Goal: Task Accomplishment & Management: Manage account settings

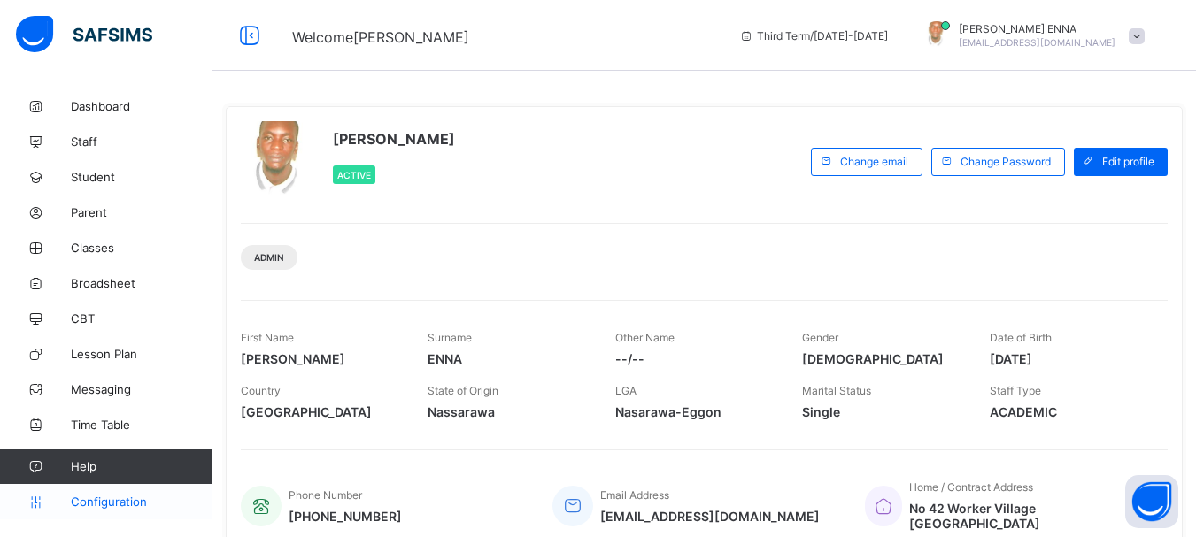
click at [113, 506] on span "Configuration" at bounding box center [141, 502] width 141 height 14
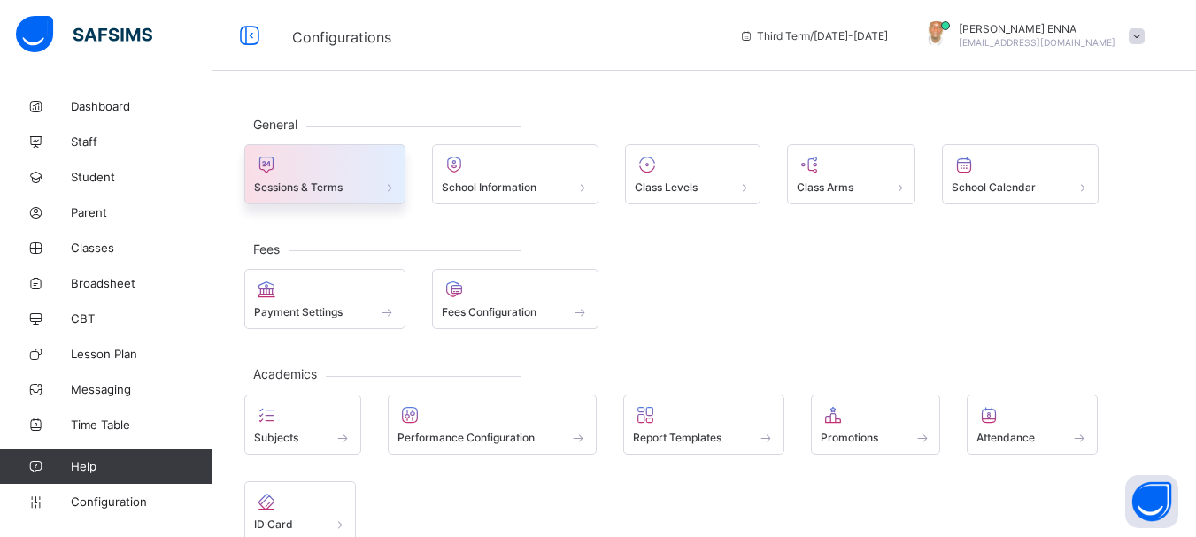
click at [368, 189] on div "Sessions & Terms" at bounding box center [325, 187] width 142 height 15
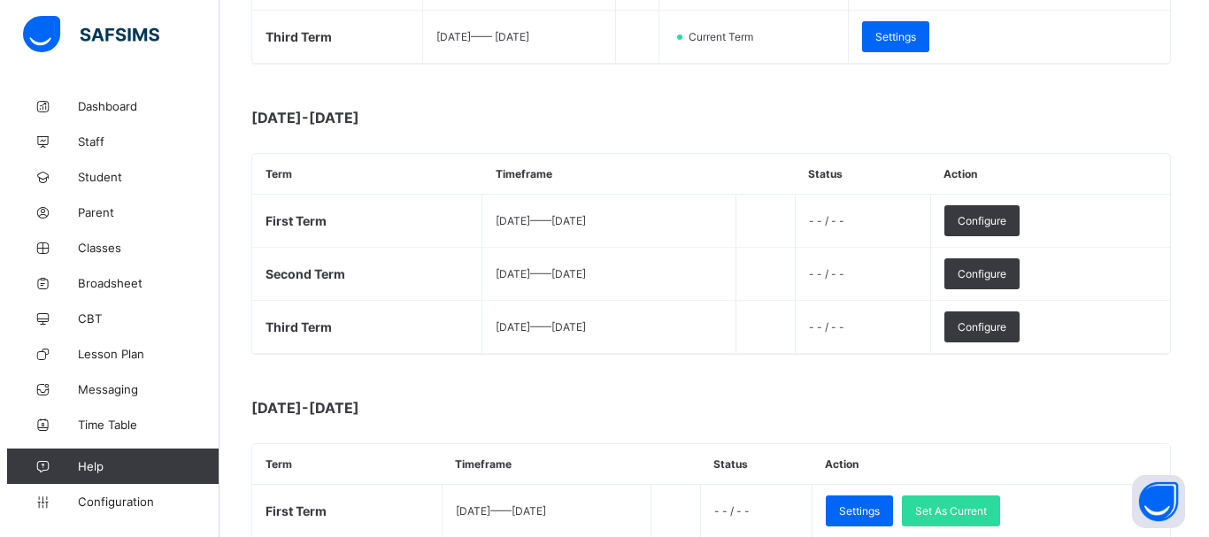
scroll to position [468, 0]
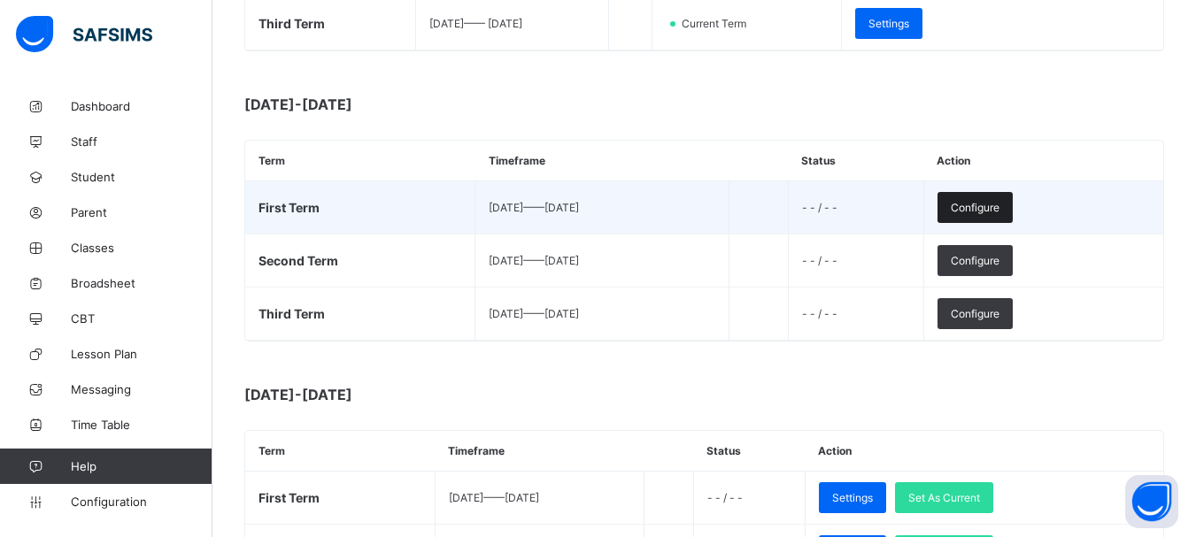
click at [1005, 198] on div "Configure" at bounding box center [974, 207] width 75 height 31
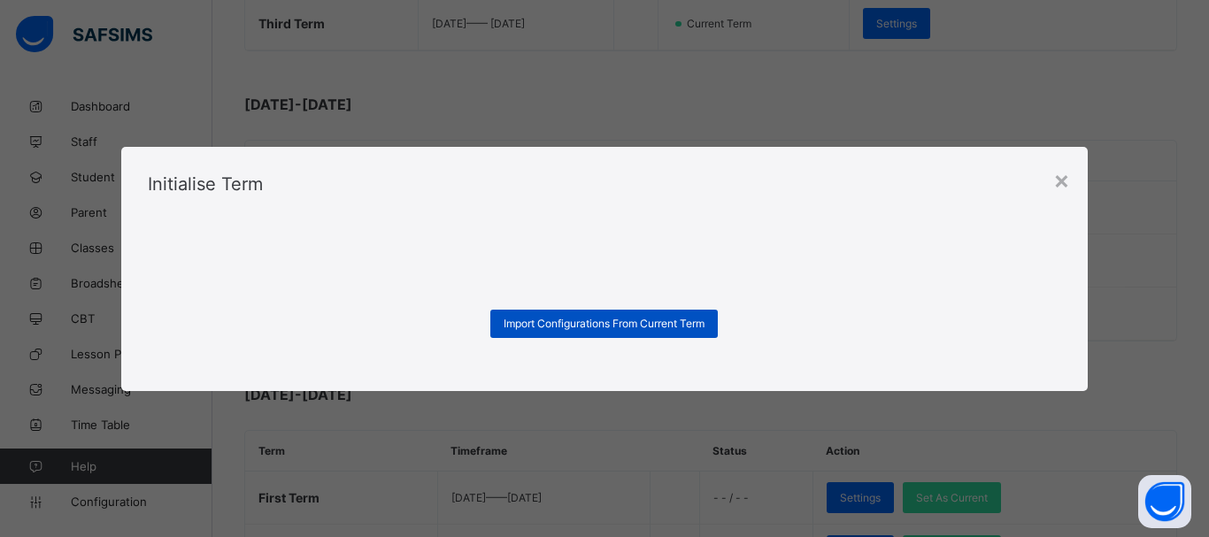
click at [646, 324] on span "Import Configurations From Current Term" at bounding box center [604, 323] width 201 height 13
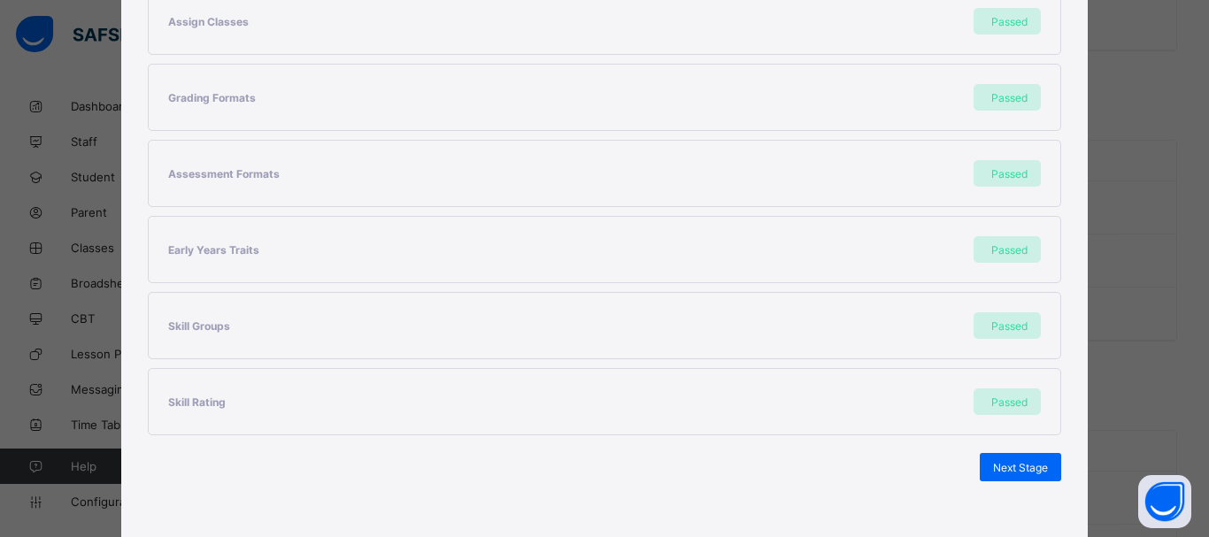
scroll to position [458, 0]
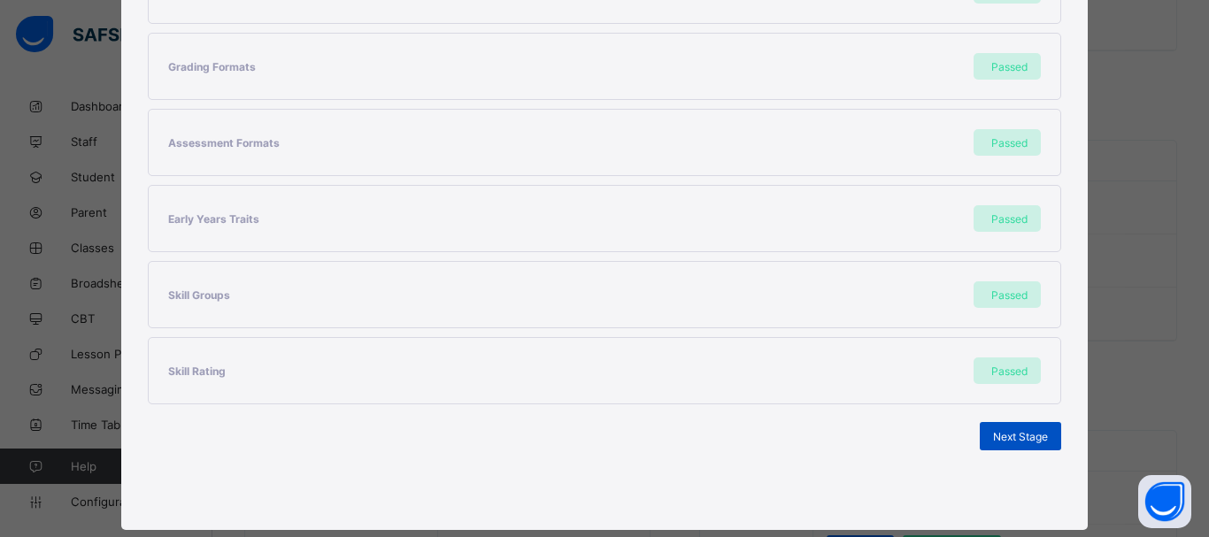
click at [1034, 436] on span "Next Stage" at bounding box center [1020, 436] width 55 height 13
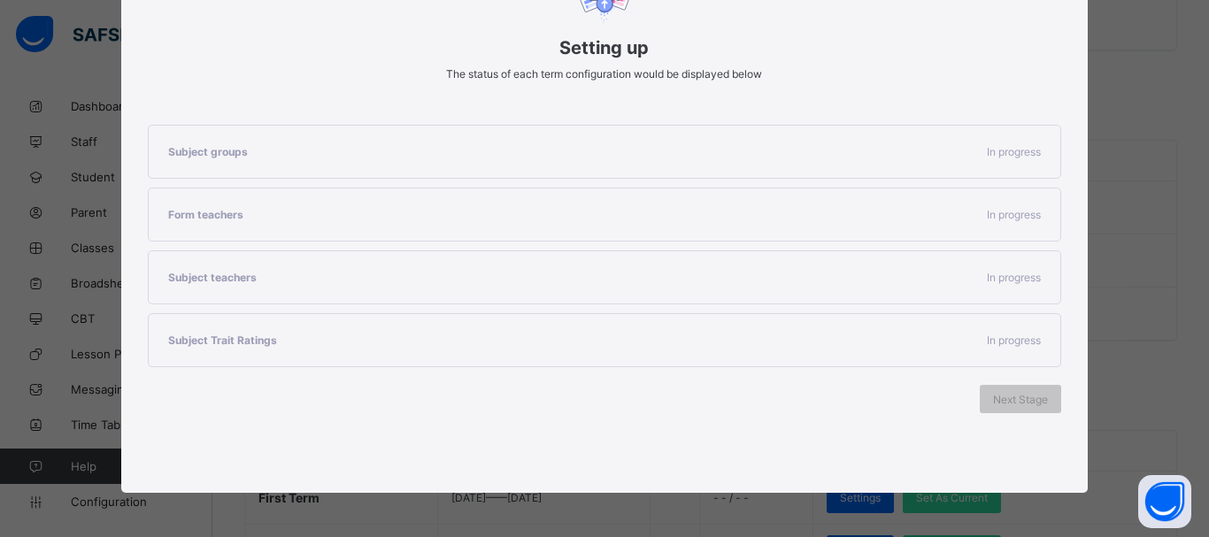
scroll to position [266, 0]
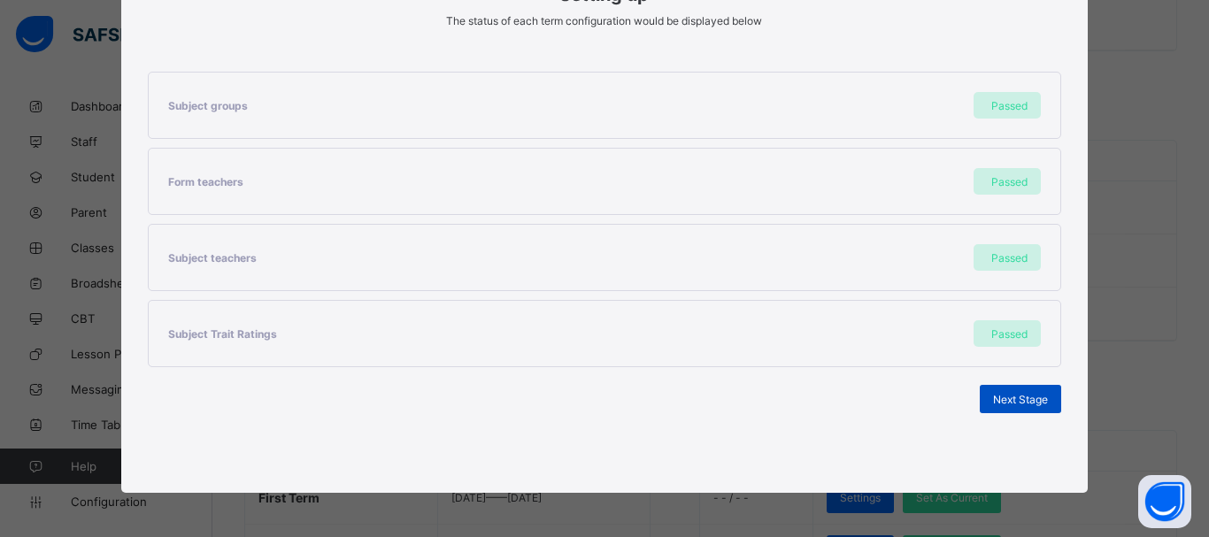
click at [1023, 405] on span "Next Stage" at bounding box center [1020, 399] width 55 height 13
click at [993, 398] on span "Set As Current Term" at bounding box center [998, 399] width 99 height 13
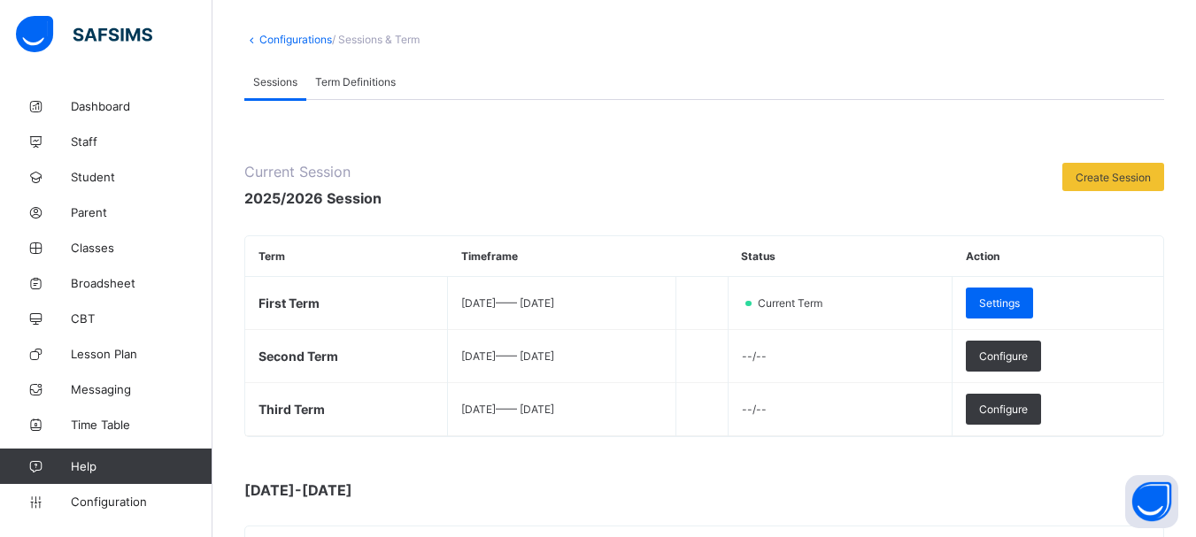
scroll to position [88, 0]
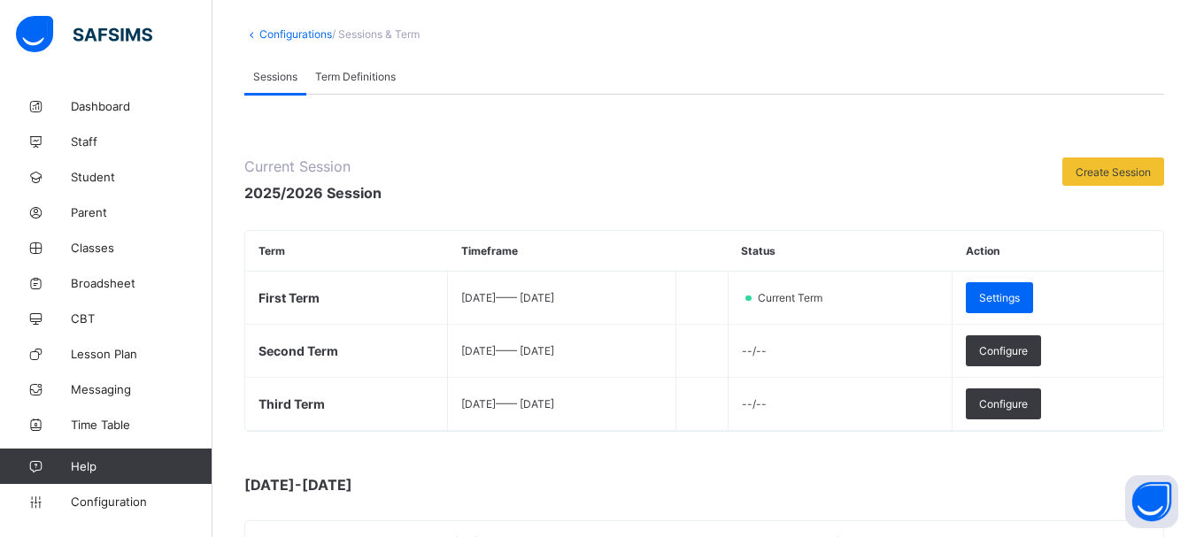
click at [363, 75] on span "Term Definitions" at bounding box center [355, 76] width 81 height 13
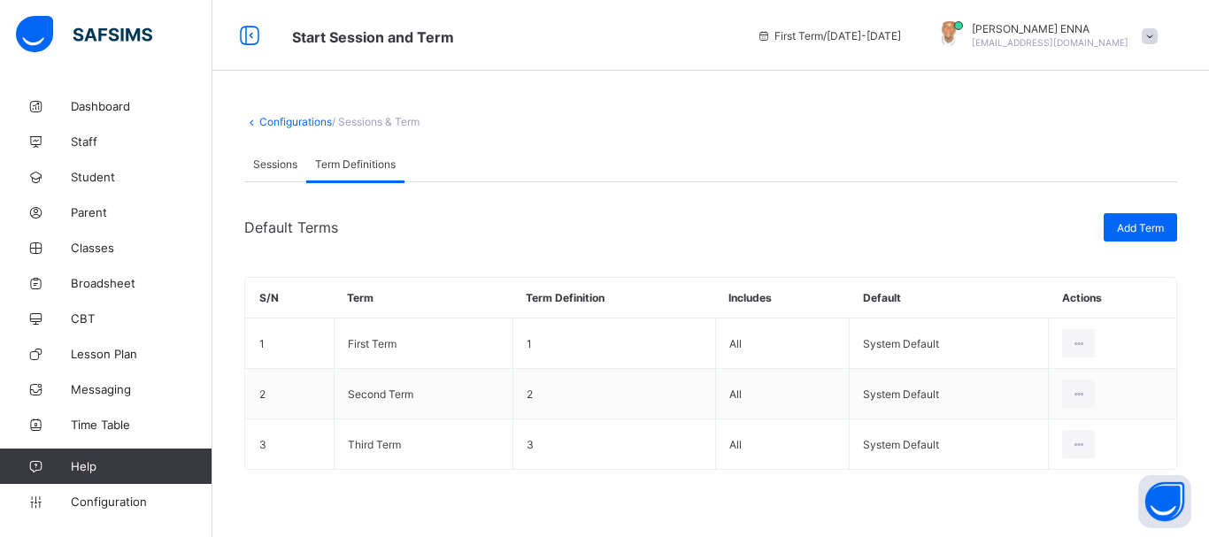
click at [274, 165] on span "Sessions" at bounding box center [275, 164] width 44 height 13
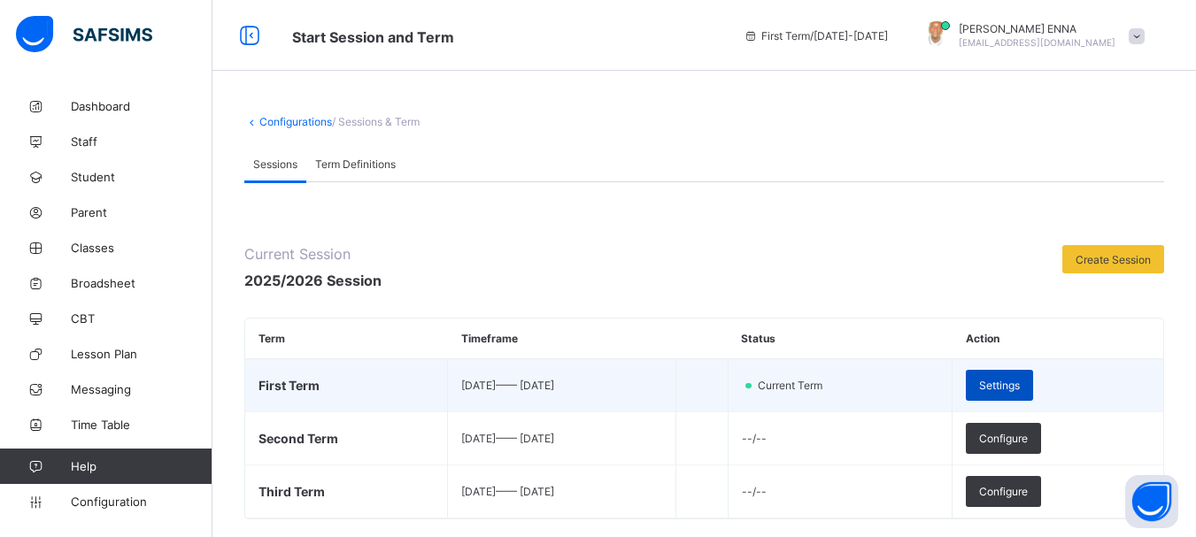
click at [1020, 380] on span "Settings" at bounding box center [999, 385] width 41 height 13
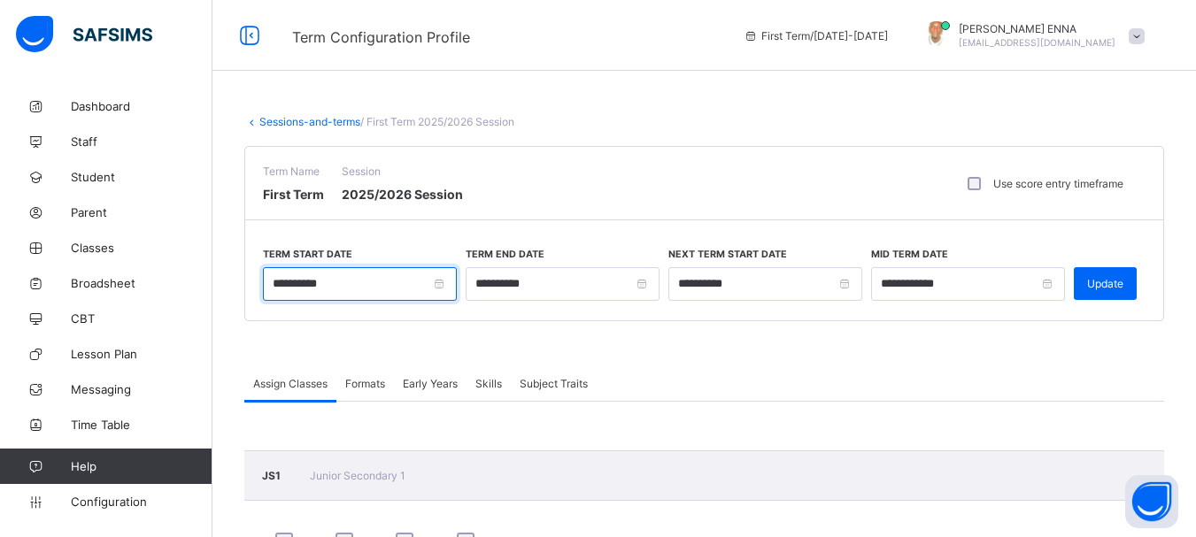
click at [285, 286] on input "**********" at bounding box center [360, 284] width 194 height 34
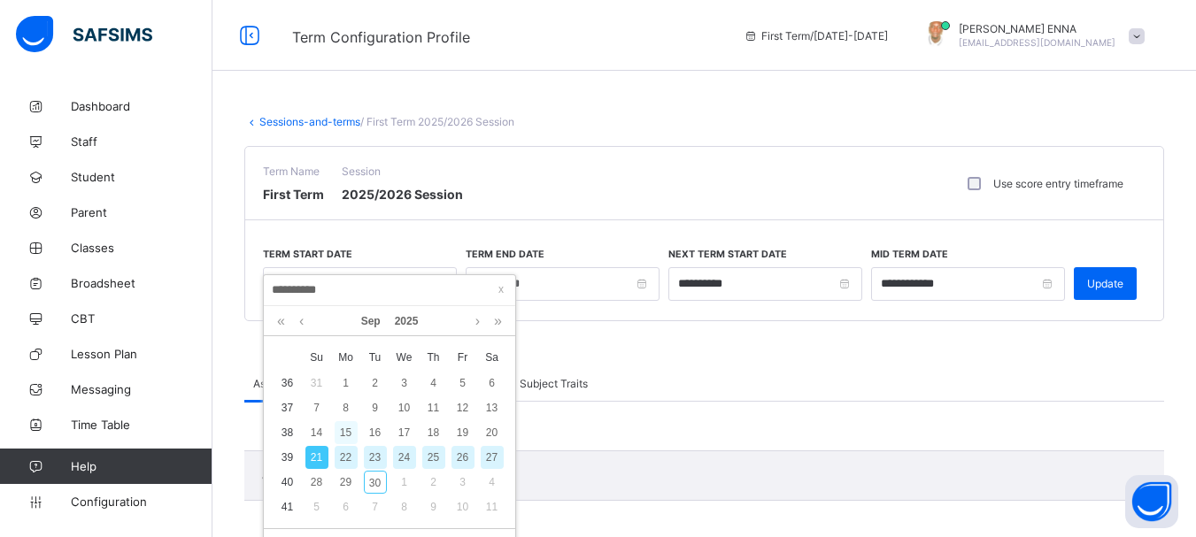
click at [346, 432] on div "15" at bounding box center [346, 432] width 23 height 23
type input "**********"
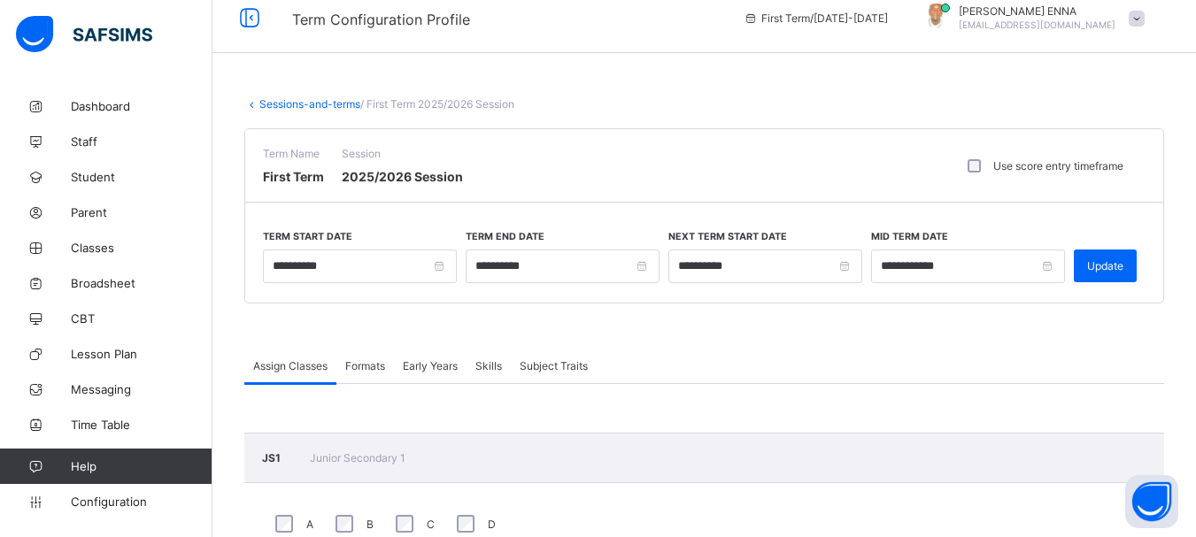
scroll to position [12, 0]
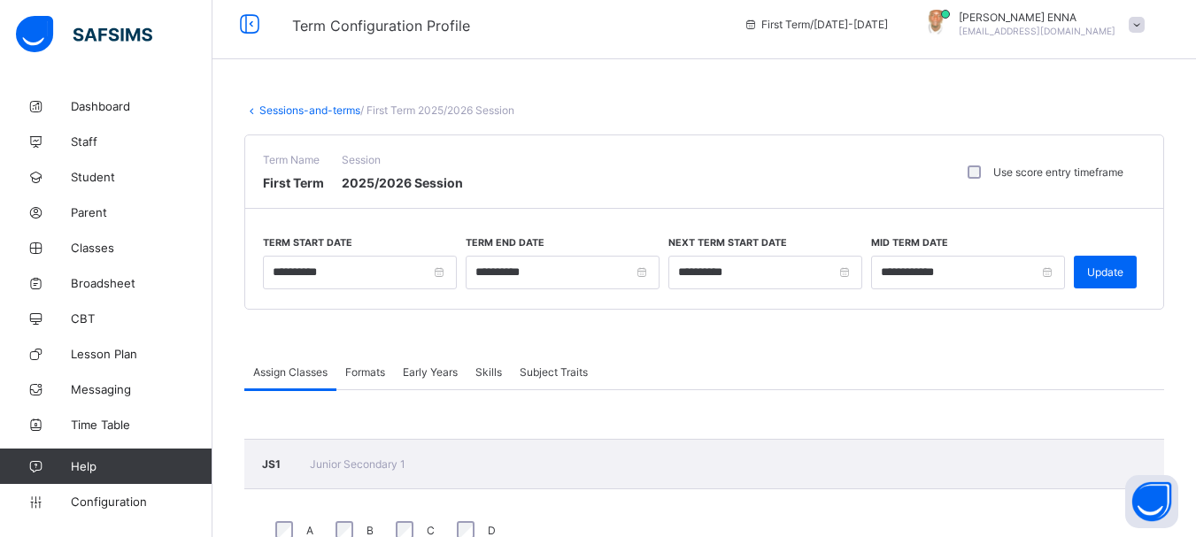
click at [974, 175] on div "Use score entry timeframe" at bounding box center [1043, 172] width 159 height 13
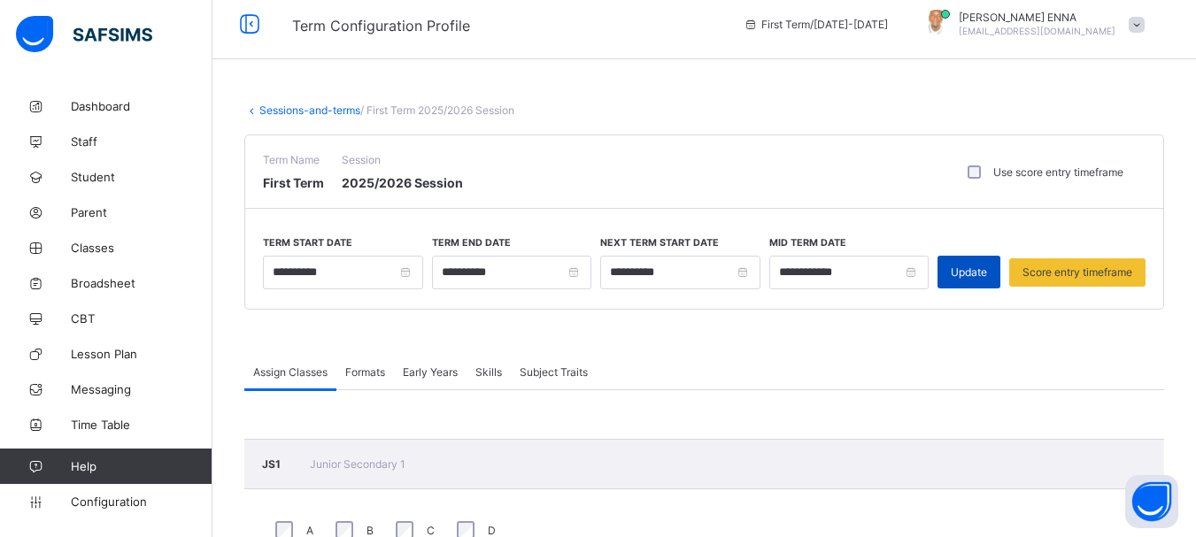
click at [983, 269] on span "Update" at bounding box center [969, 272] width 36 height 13
click at [92, 246] on span "Classes" at bounding box center [142, 248] width 142 height 14
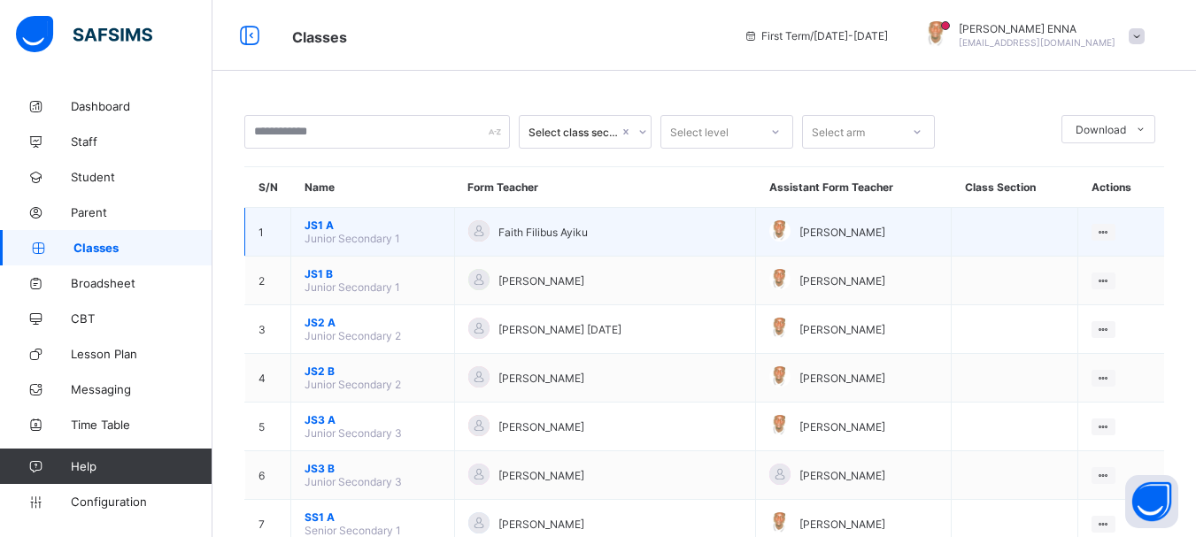
click at [320, 226] on span "JS1 A" at bounding box center [373, 225] width 136 height 13
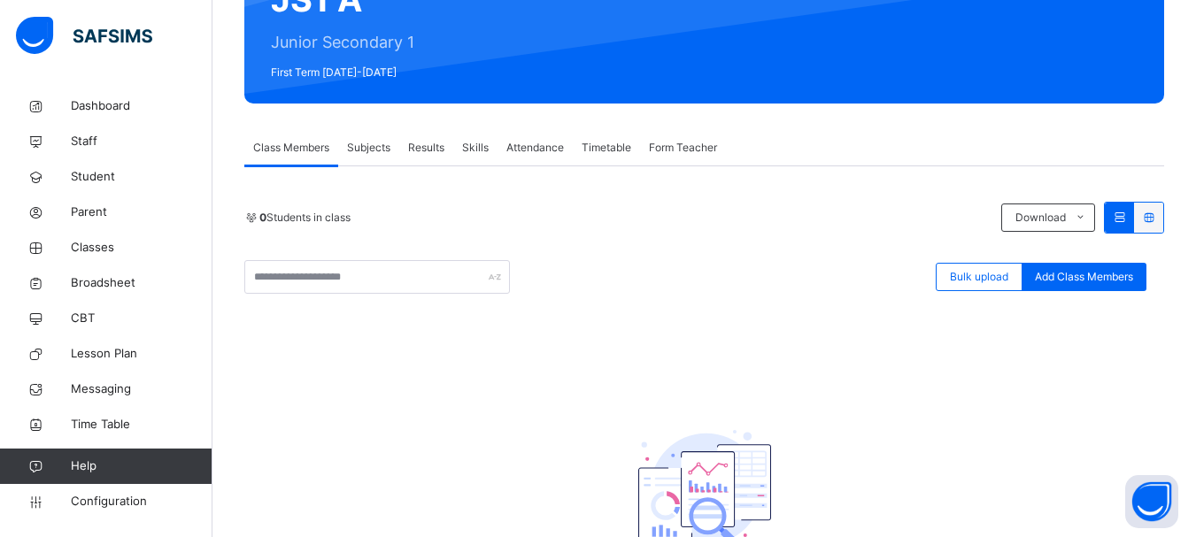
scroll to position [188, 0]
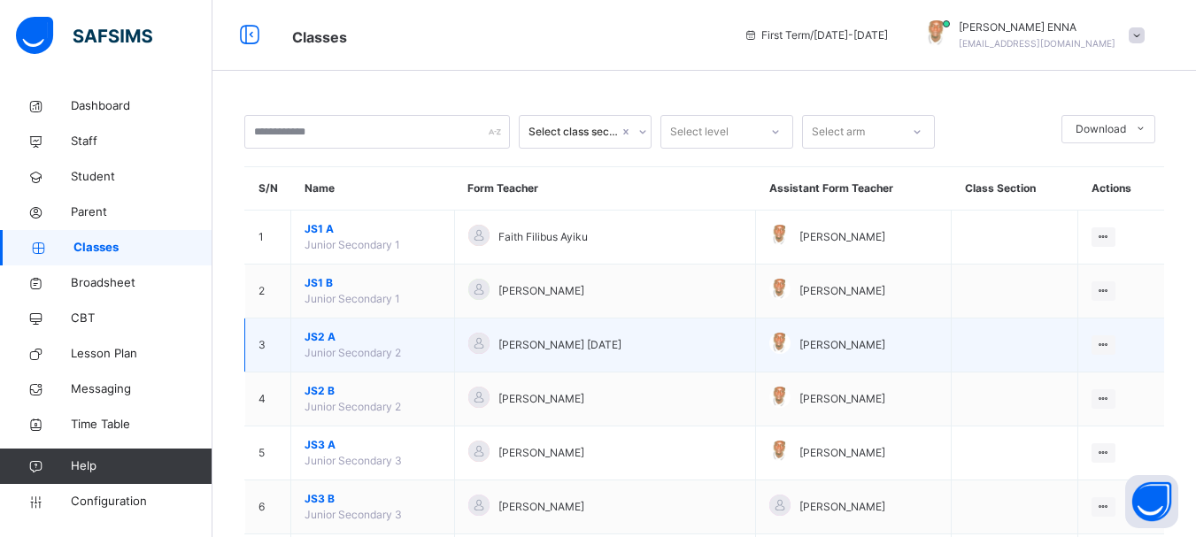
click at [316, 334] on span "JS2 A" at bounding box center [373, 337] width 136 height 16
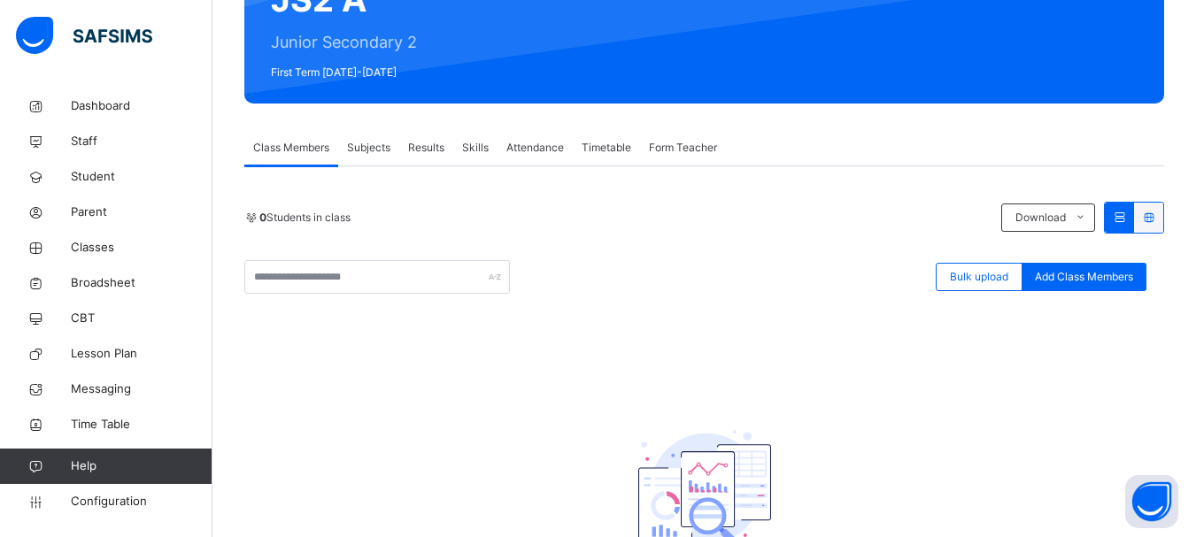
scroll to position [207, 0]
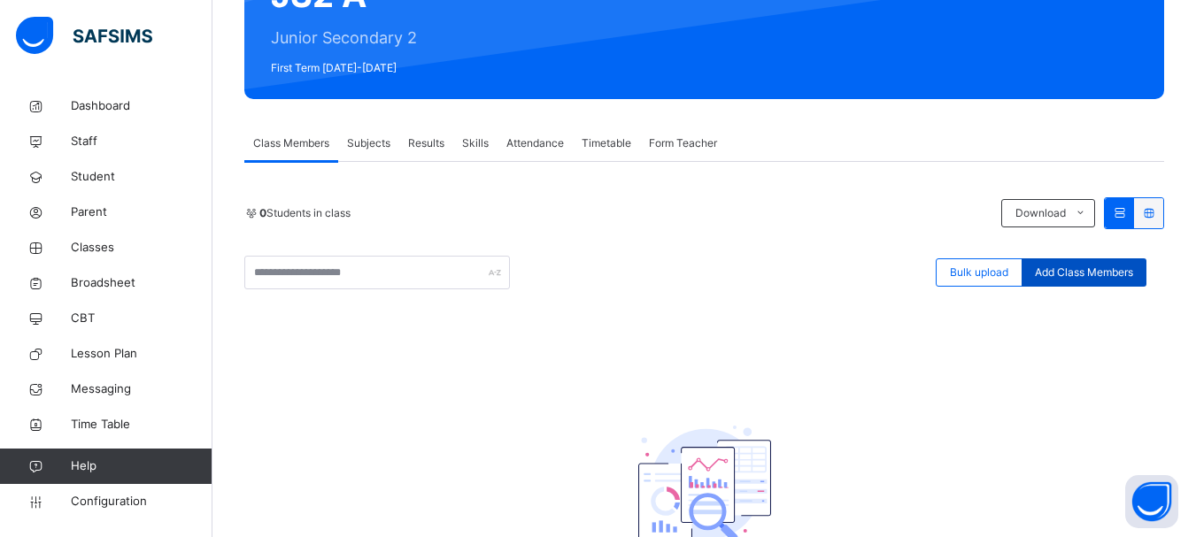
click at [1091, 268] on span "Add Class Members" at bounding box center [1084, 273] width 98 height 16
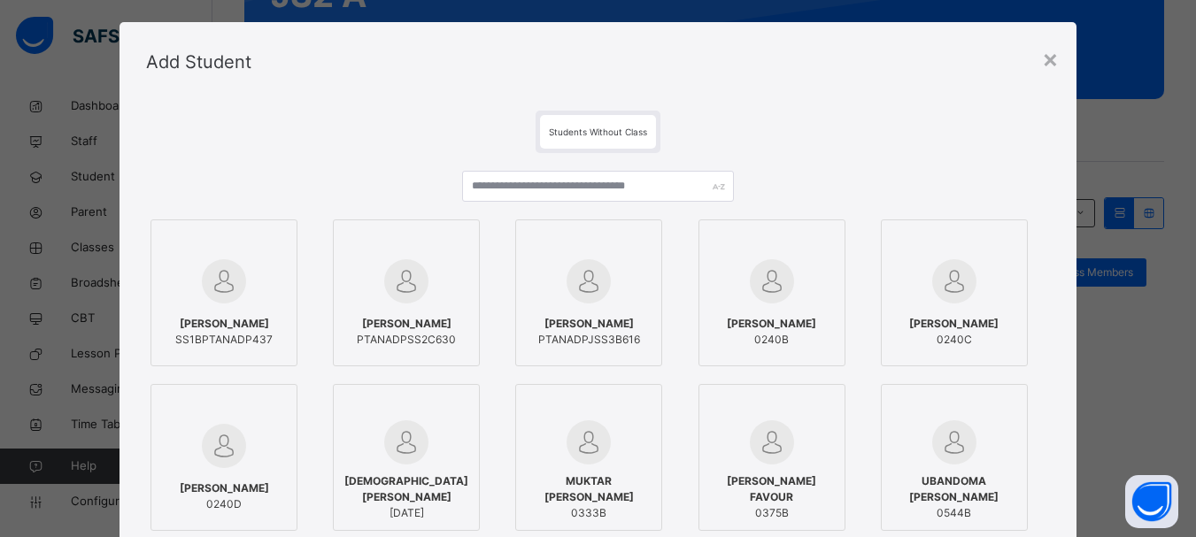
scroll to position [16, 0]
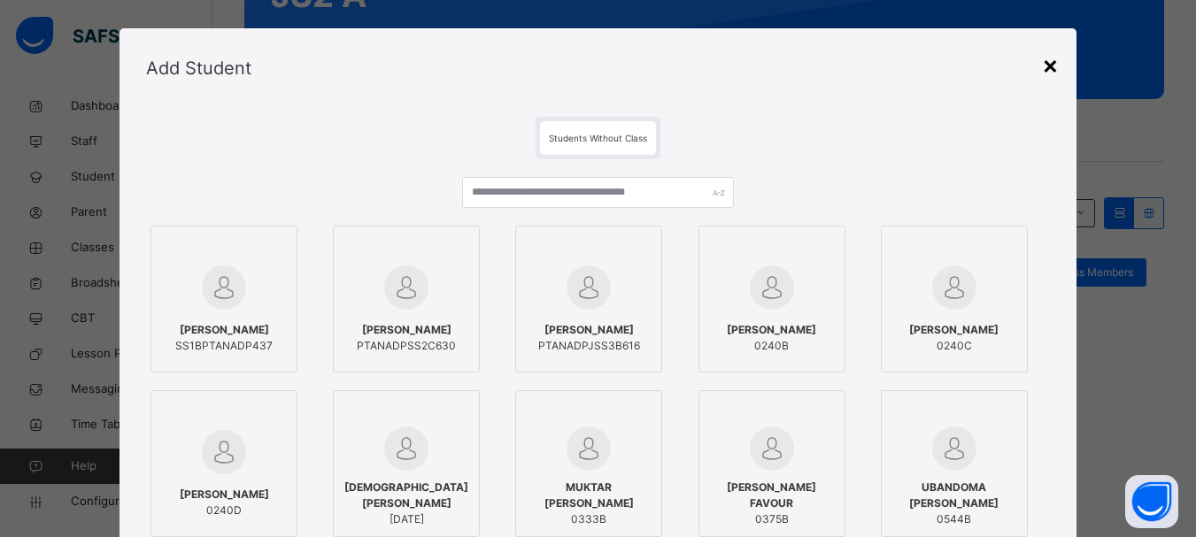
click at [1053, 62] on div "×" at bounding box center [1050, 64] width 17 height 37
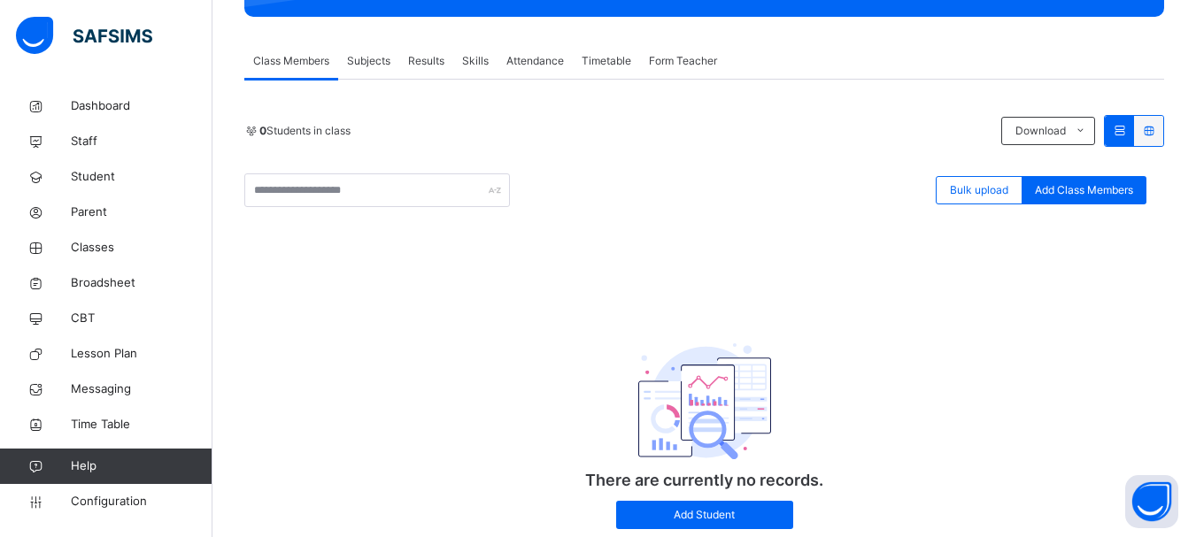
scroll to position [345, 0]
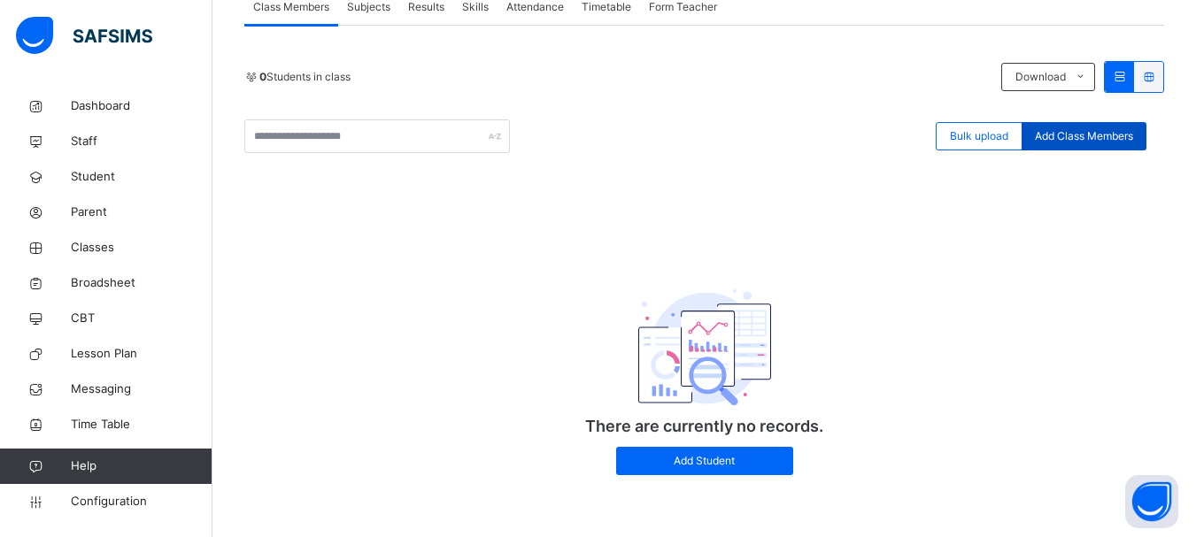
click at [1098, 131] on span "Add Class Members" at bounding box center [1084, 136] width 98 height 16
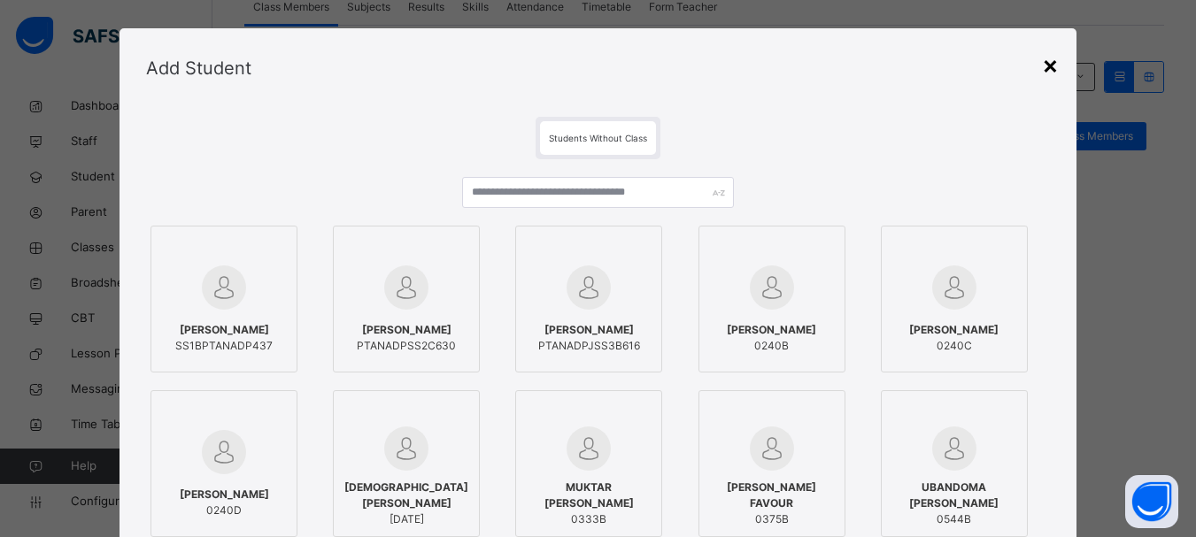
click at [1045, 66] on div "×" at bounding box center [1050, 64] width 17 height 37
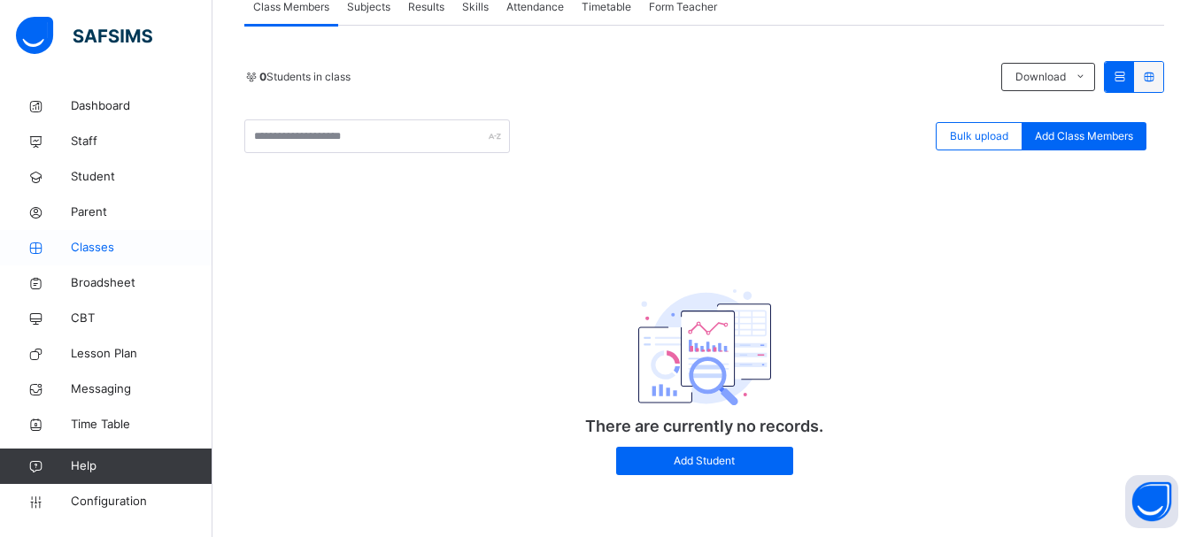
click at [100, 235] on link "Classes" at bounding box center [106, 247] width 212 height 35
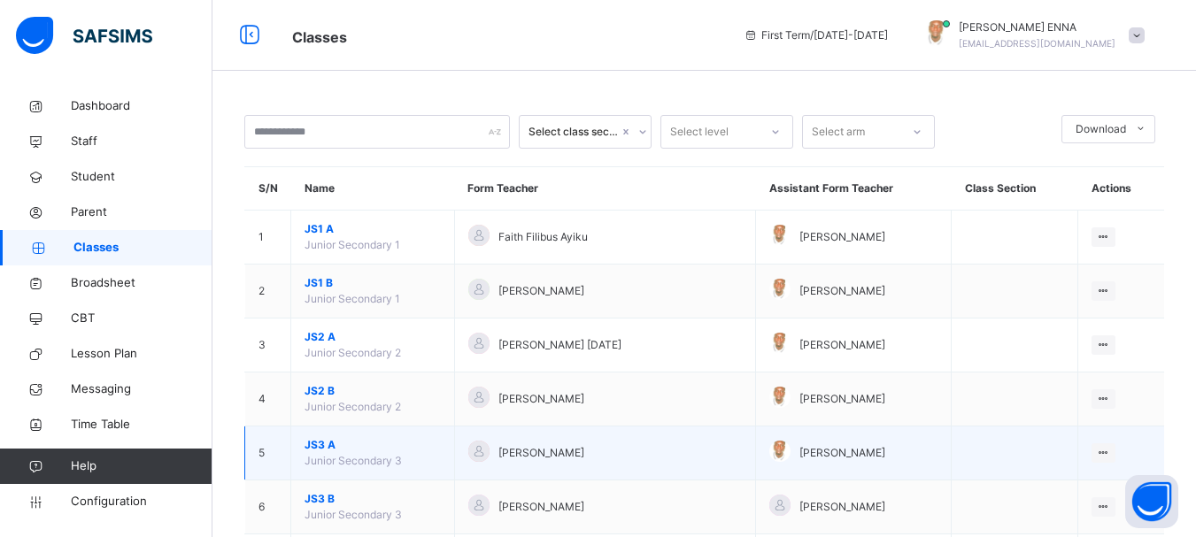
click at [321, 444] on span "JS3 A" at bounding box center [373, 445] width 136 height 16
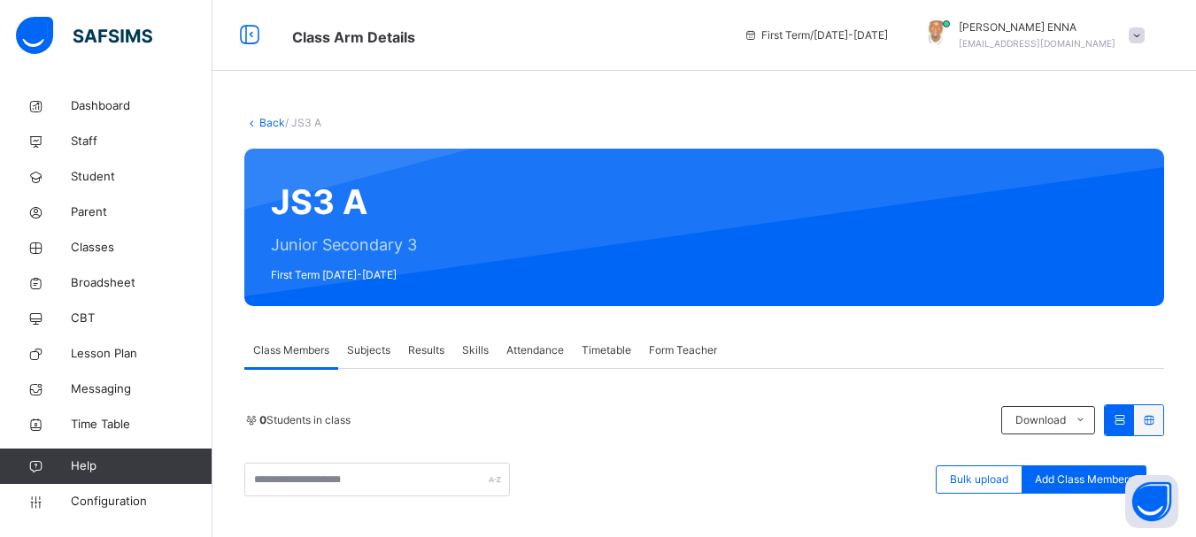
click at [377, 356] on span "Subjects" at bounding box center [368, 351] width 43 height 16
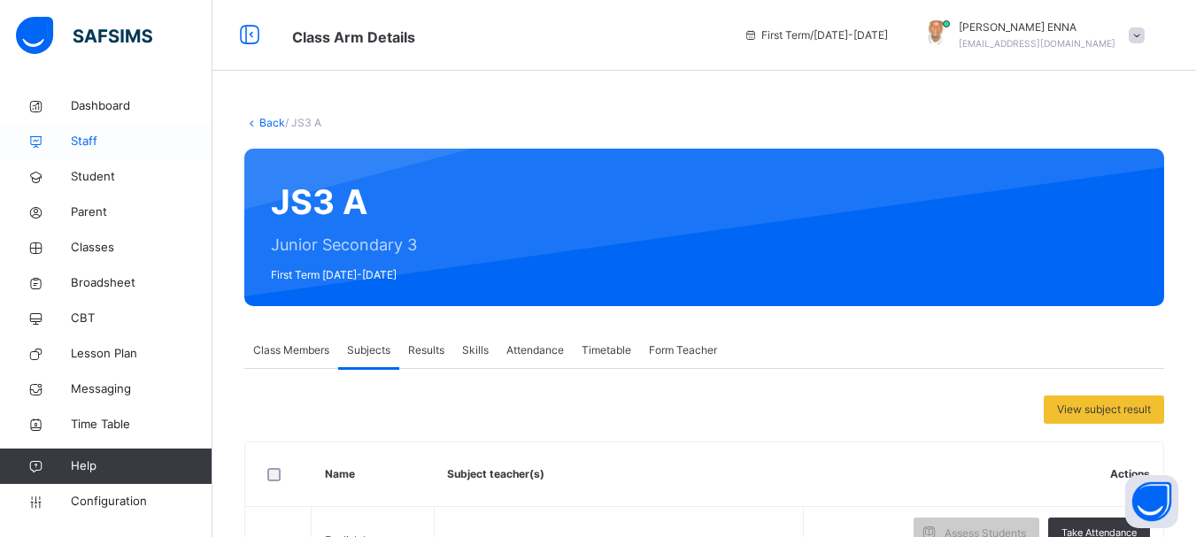
click at [87, 135] on span "Staff" at bounding box center [142, 142] width 142 height 18
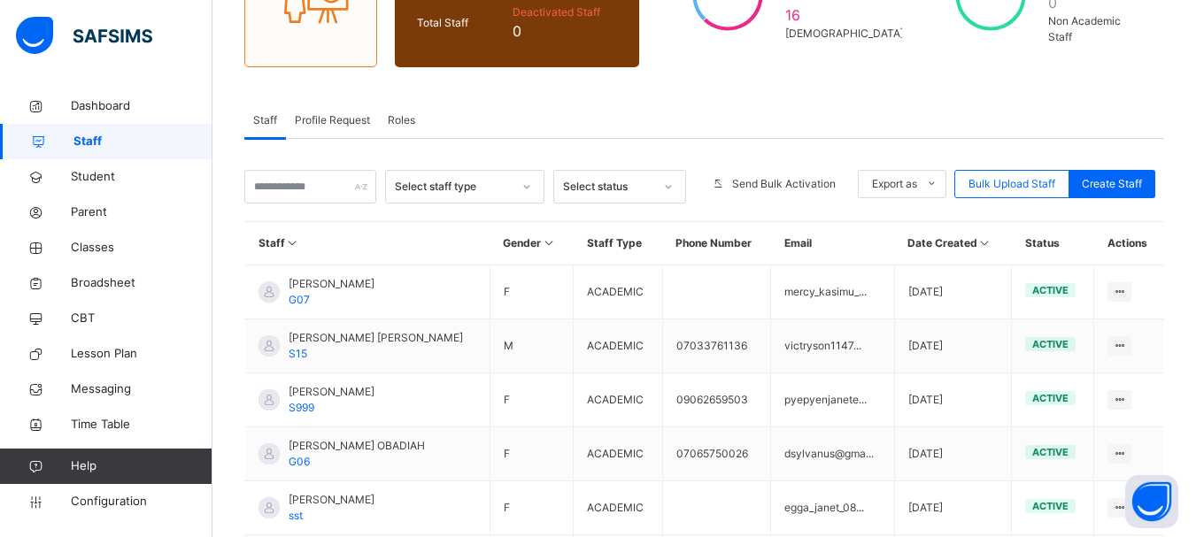
scroll to position [214, 0]
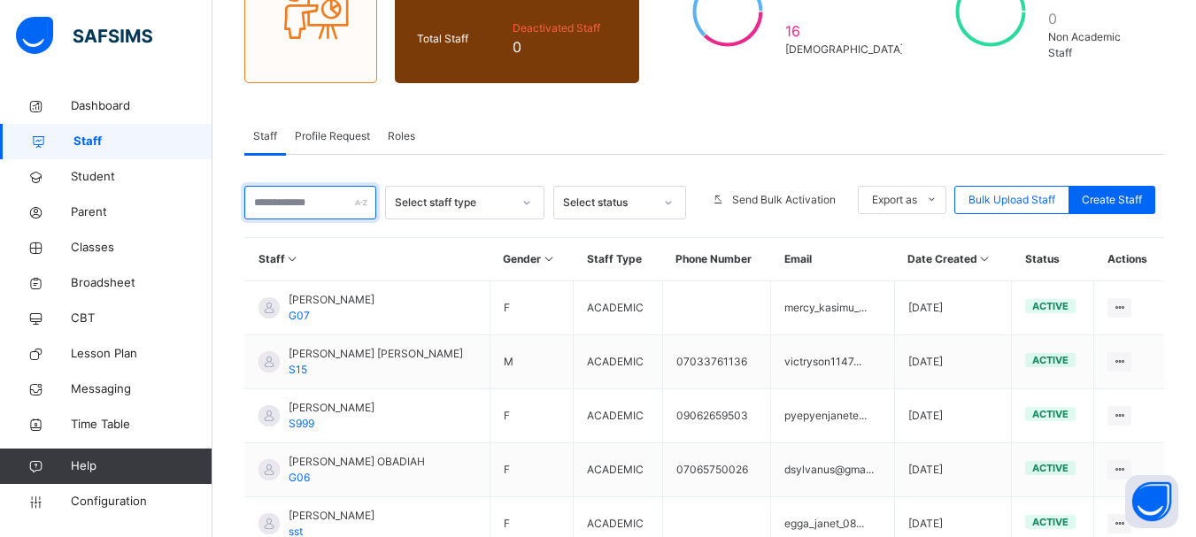
click at [309, 199] on input "text" at bounding box center [310, 203] width 132 height 34
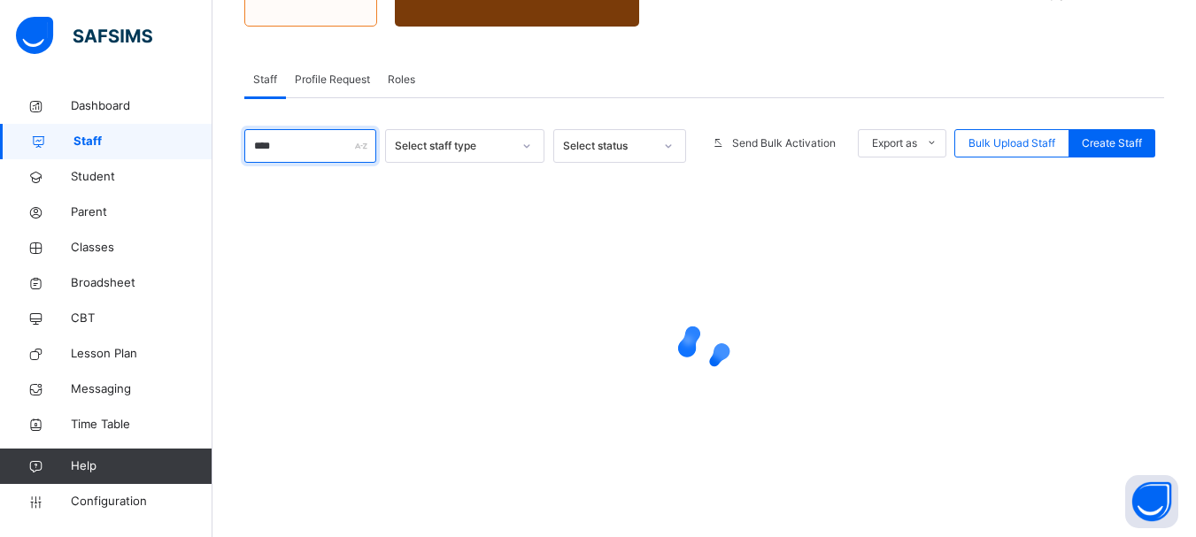
scroll to position [275, 0]
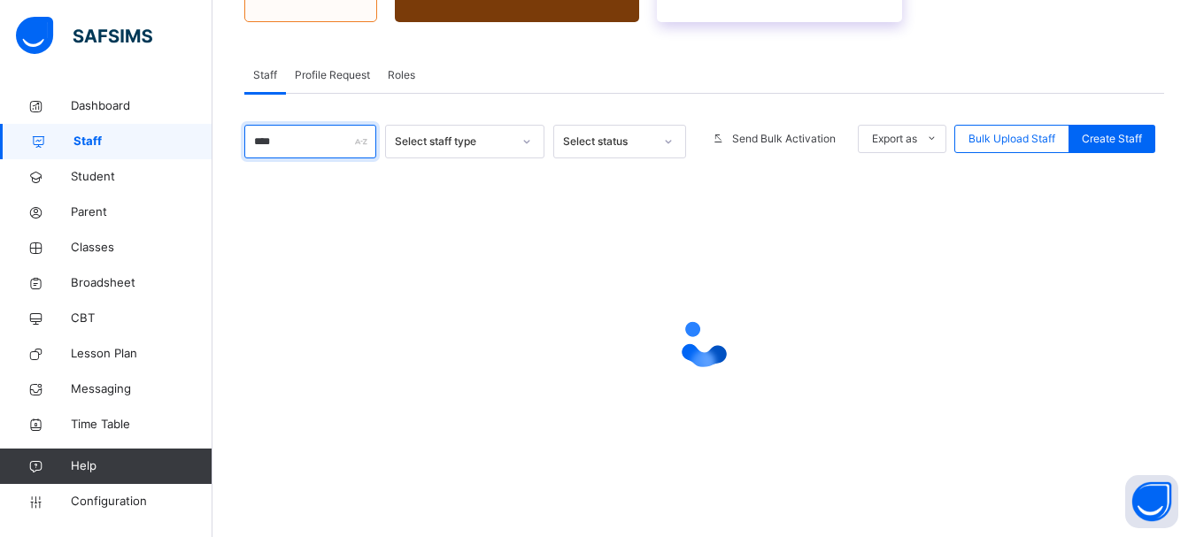
type input "****"
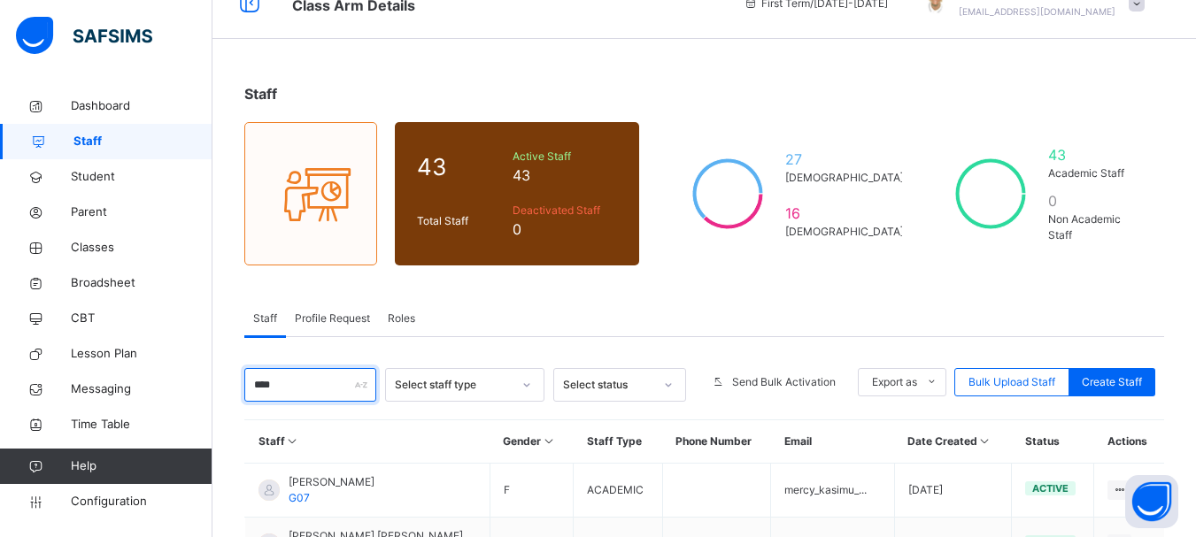
scroll to position [12, 0]
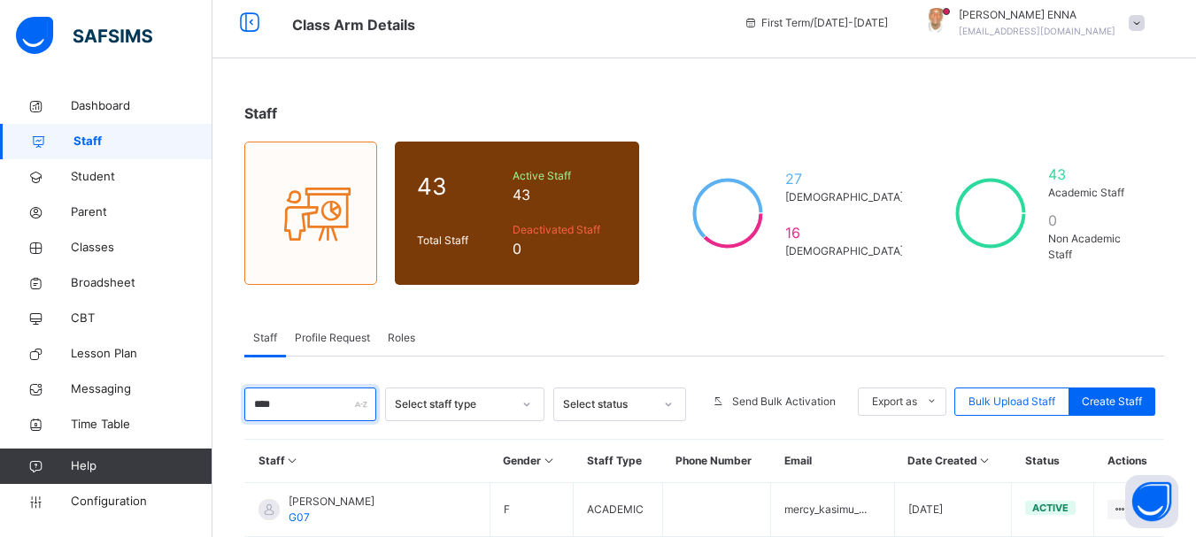
click at [294, 405] on input "****" at bounding box center [310, 405] width 132 height 34
click at [366, 400] on div "****" at bounding box center [310, 405] width 132 height 34
click at [327, 406] on input "****" at bounding box center [310, 405] width 132 height 34
click at [532, 404] on icon at bounding box center [526, 405] width 11 height 18
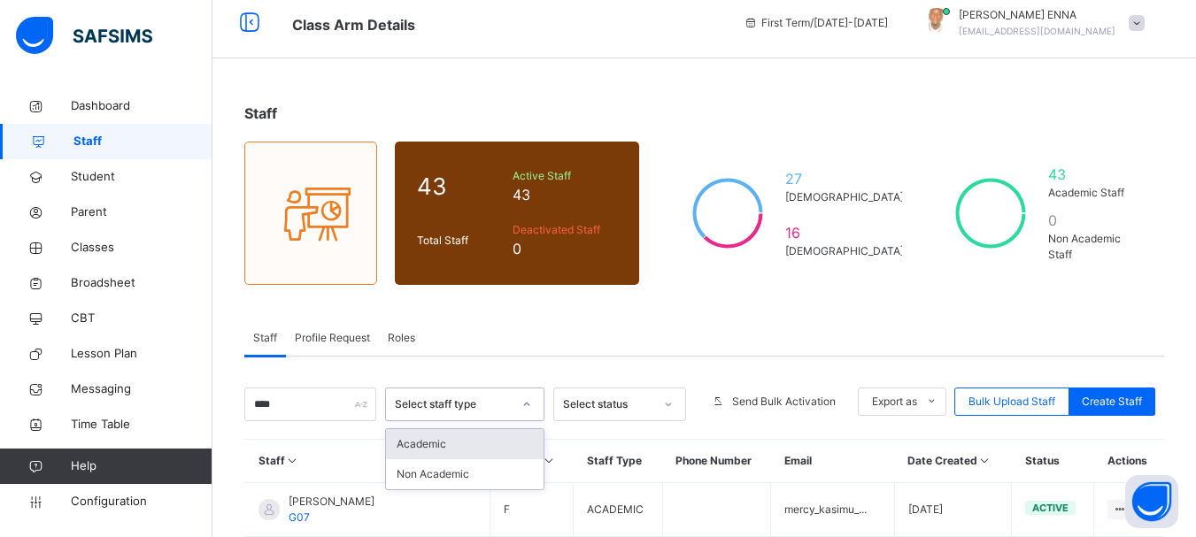
click at [436, 443] on div "Academic" at bounding box center [465, 444] width 158 height 30
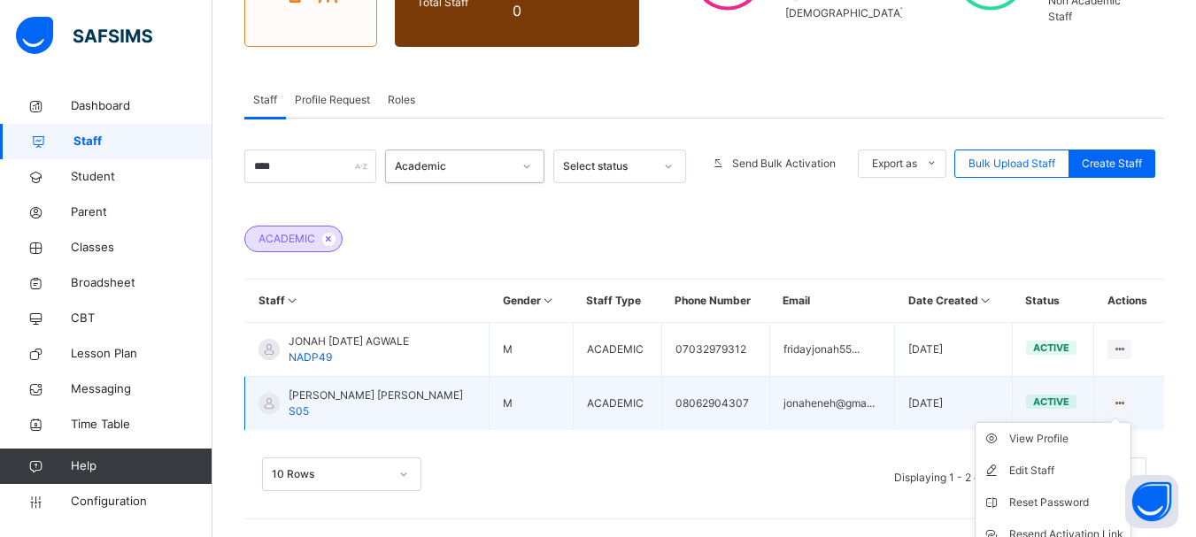
scroll to position [296, 0]
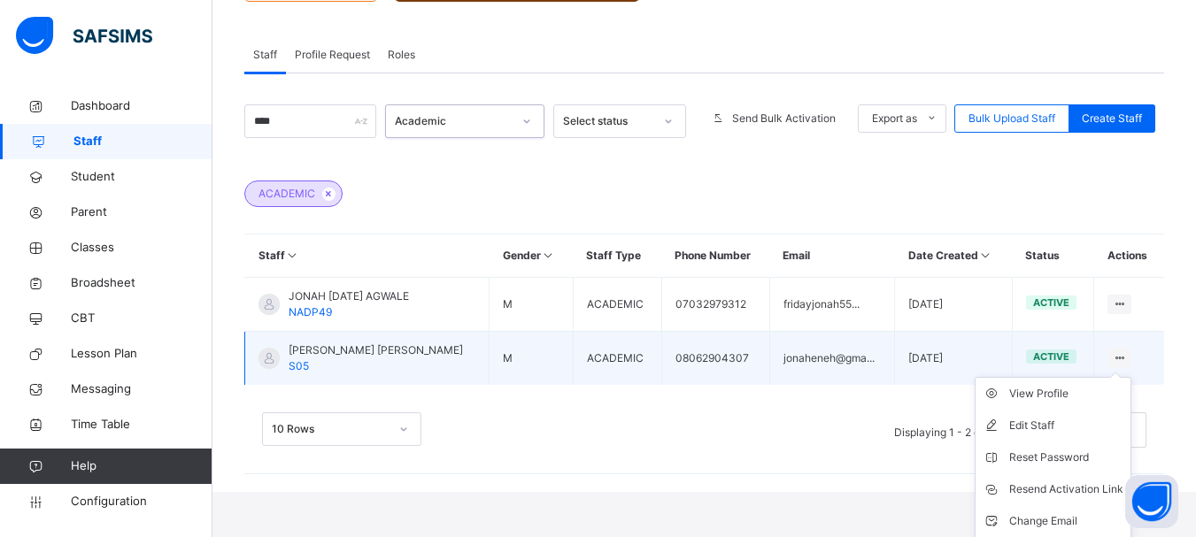
click at [1122, 401] on div "View Profile" at bounding box center [1066, 394] width 114 height 18
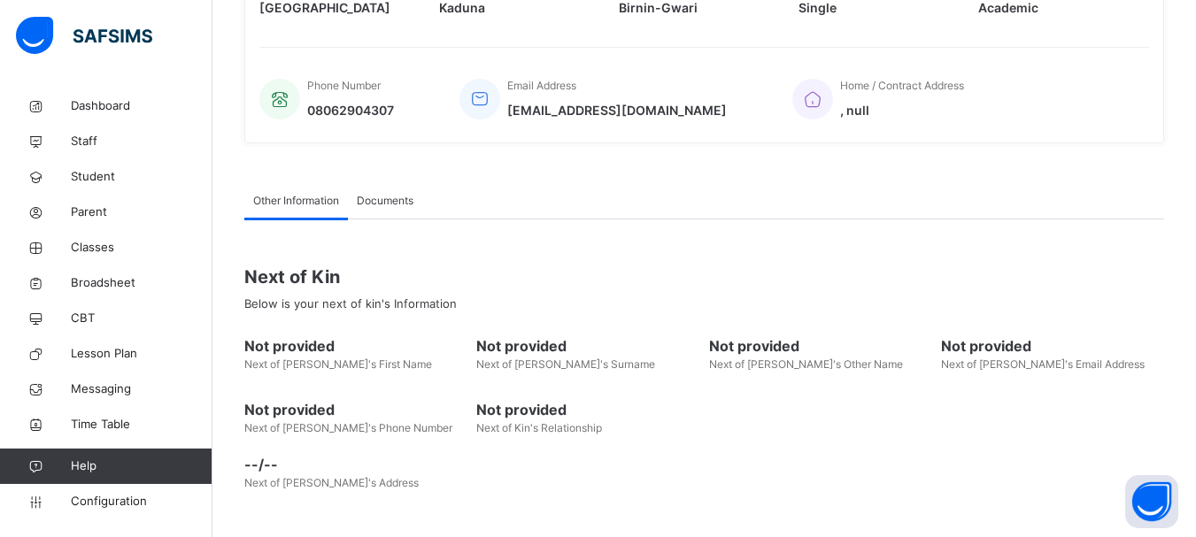
scroll to position [483, 0]
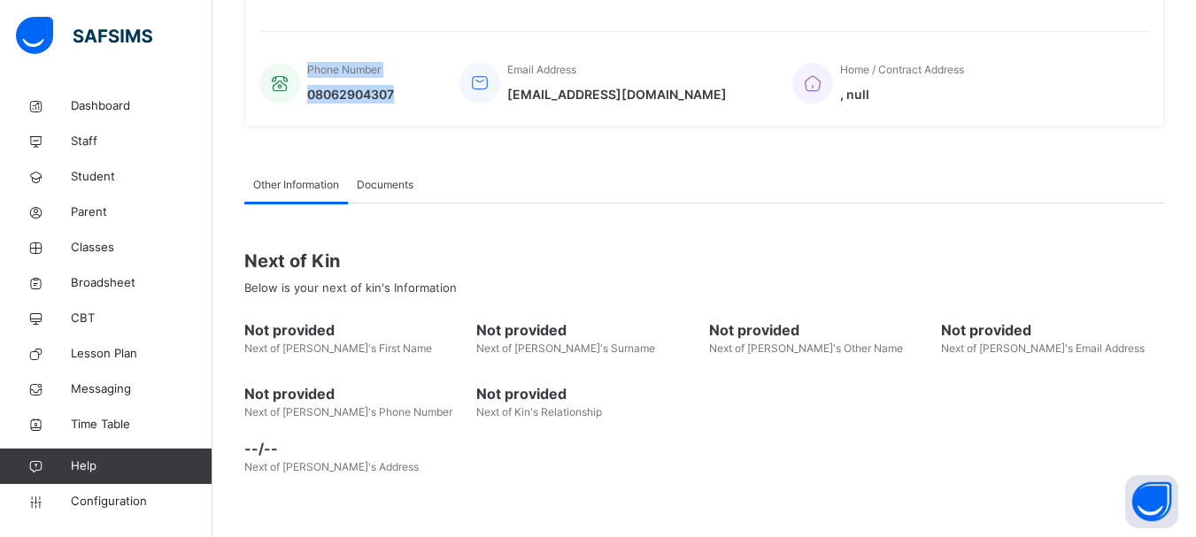
drag, startPoint x: 403, startPoint y: 96, endPoint x: 290, endPoint y: 99, distance: 112.5
click at [290, 99] on div "Phone Number 08062904307 Email Address [EMAIL_ADDRESS][DOMAIN_NAME] Home / Cont…" at bounding box center [704, 82] width 890 height 59
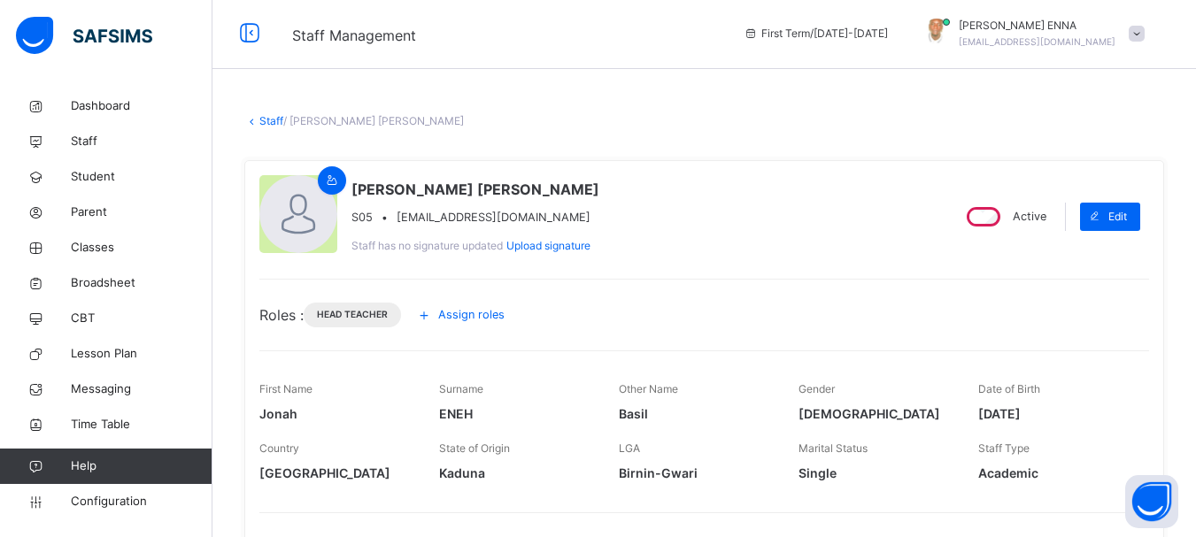
scroll to position [0, 0]
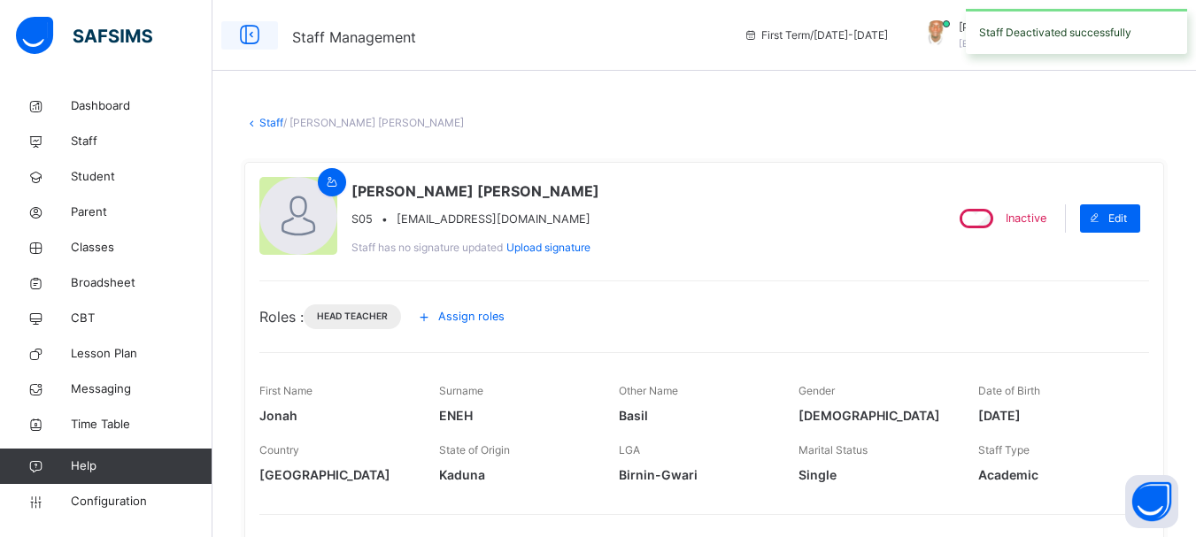
click at [244, 35] on icon at bounding box center [250, 35] width 30 height 32
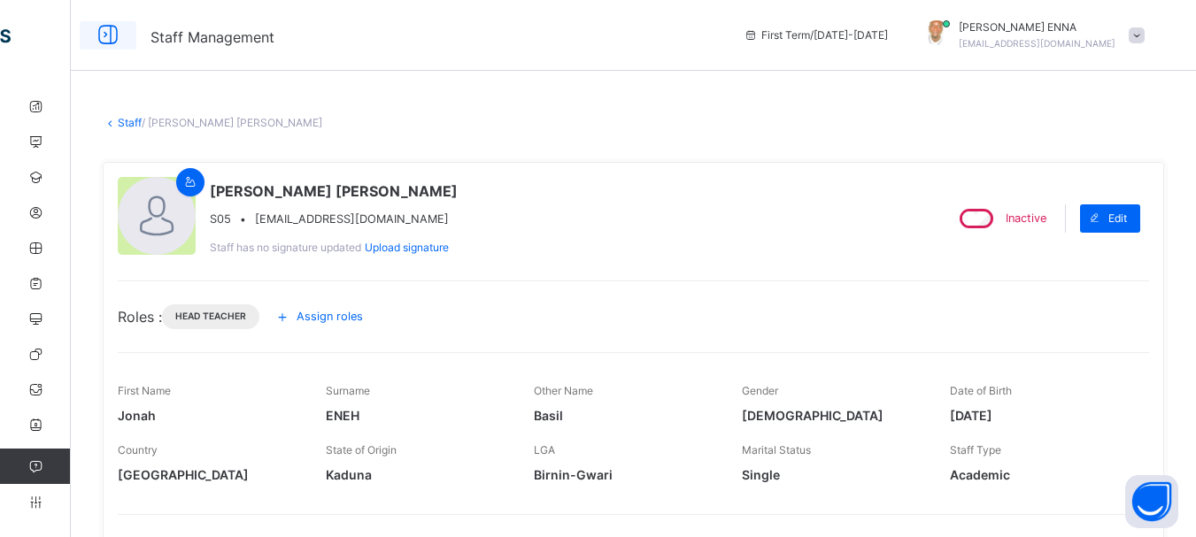
click at [102, 31] on icon at bounding box center [108, 35] width 30 height 32
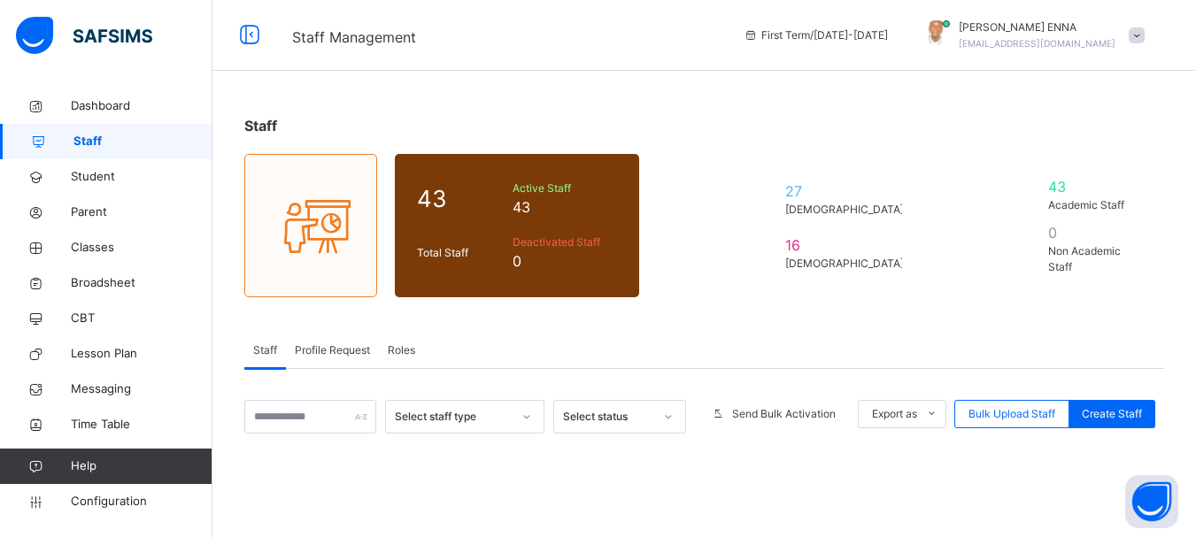
scroll to position [275, 0]
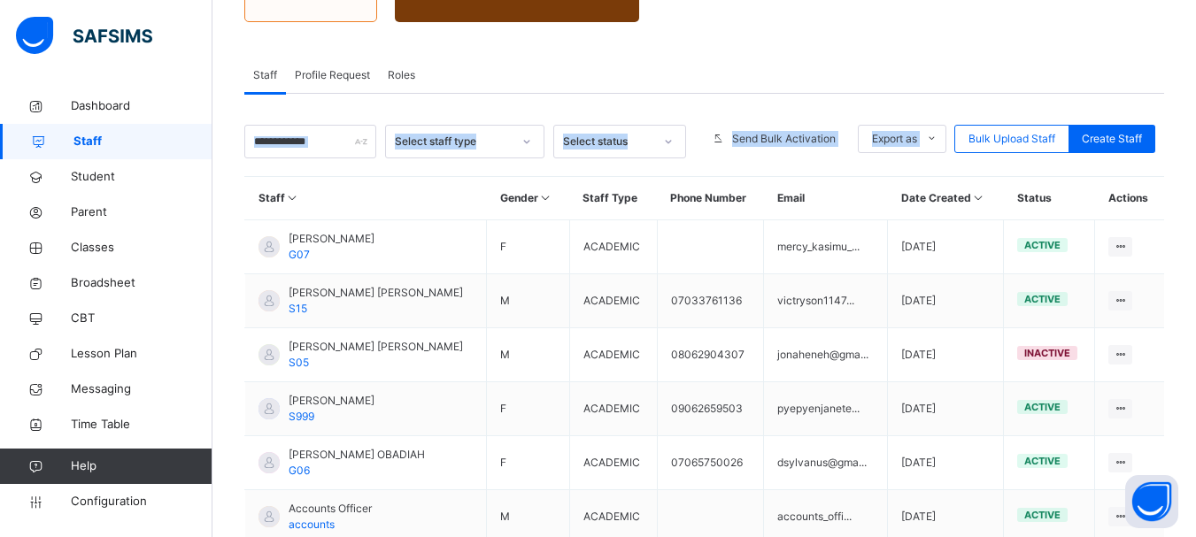
drag, startPoint x: 885, startPoint y: 156, endPoint x: 517, endPoint y: 103, distance: 372.1
click at [517, 103] on div "Select staff type Select status Send Bulk Activation Export as Pdf Report Excel…" at bounding box center [704, 467] width 920 height 746
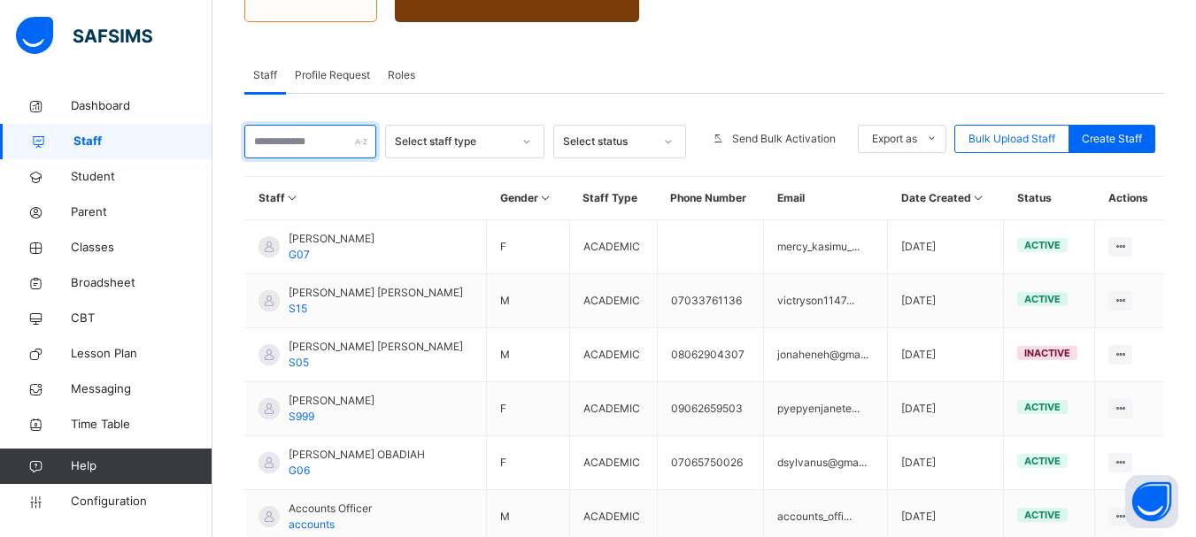
click at [337, 139] on input "text" at bounding box center [310, 142] width 132 height 34
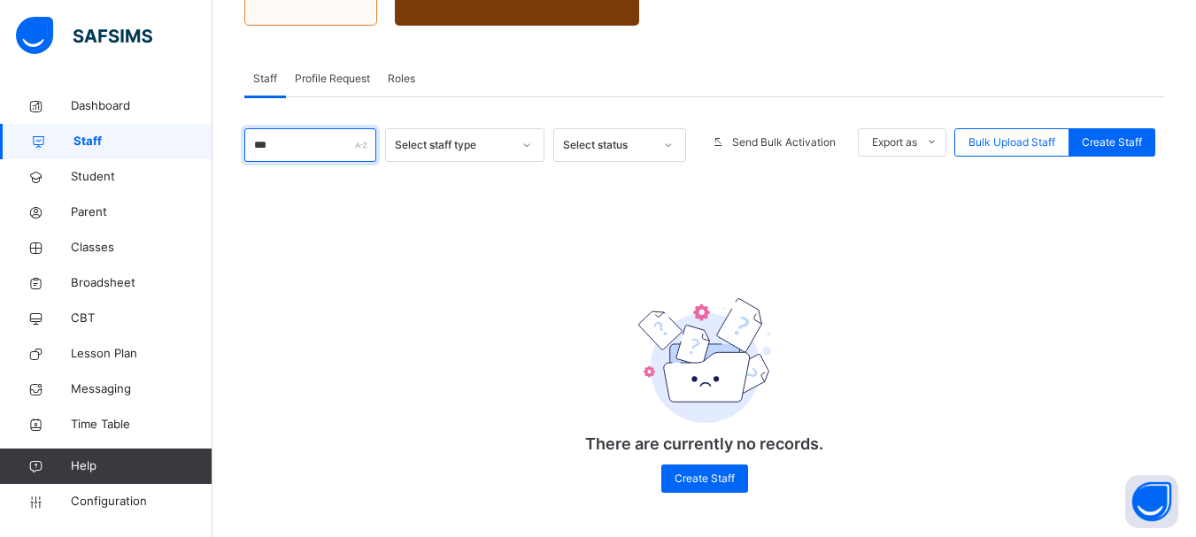
scroll to position [274, 0]
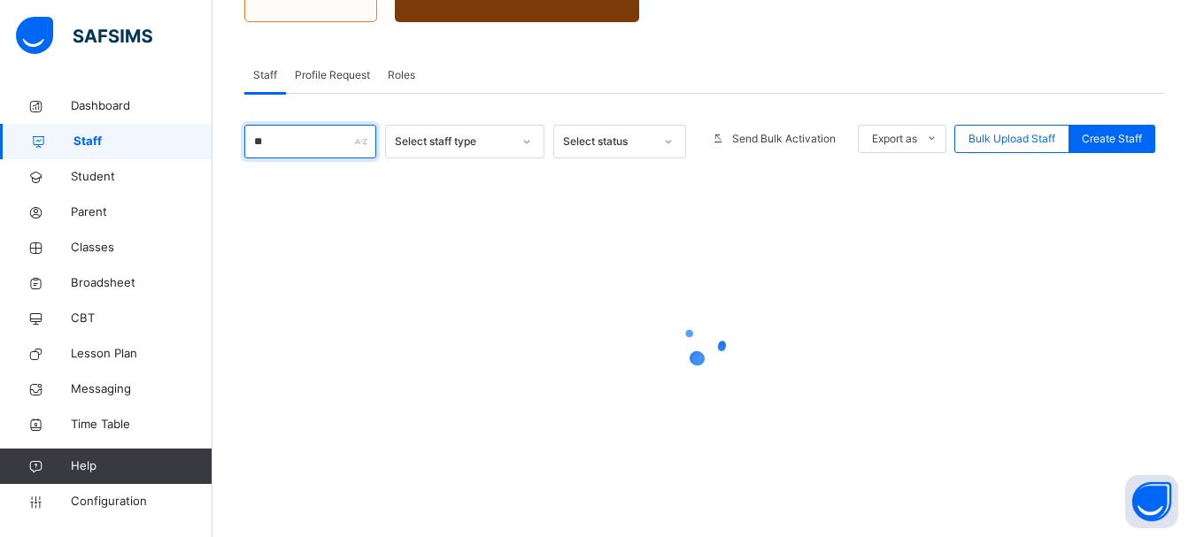
type input "*"
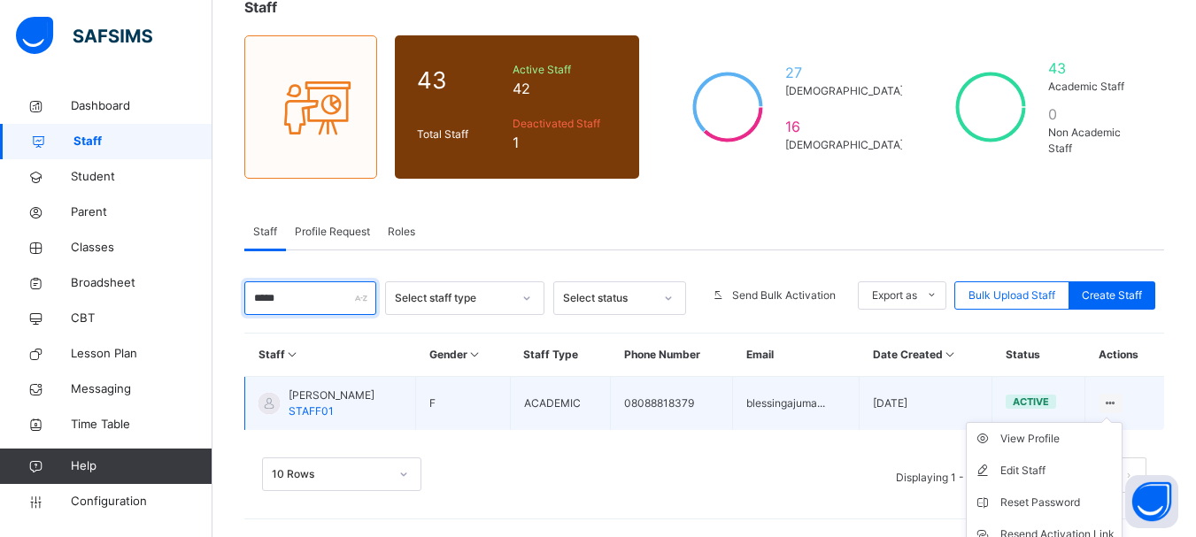
scroll to position [197, 0]
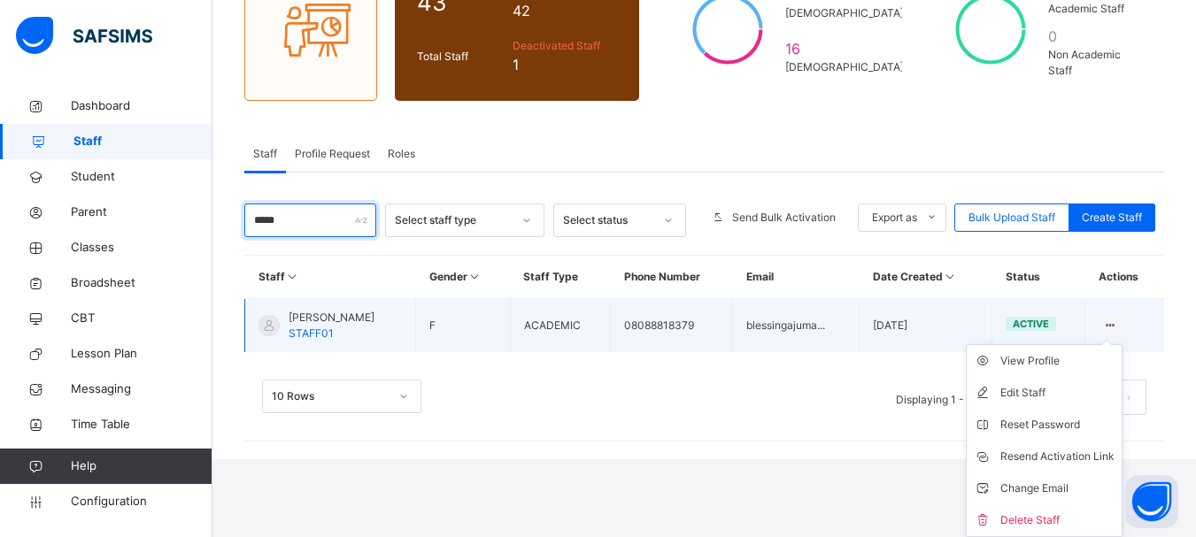
type input "*****"
click at [1053, 353] on ul "View Profile Edit Staff Reset Password Resend Activation Link Change Email Dele…" at bounding box center [1044, 440] width 157 height 193
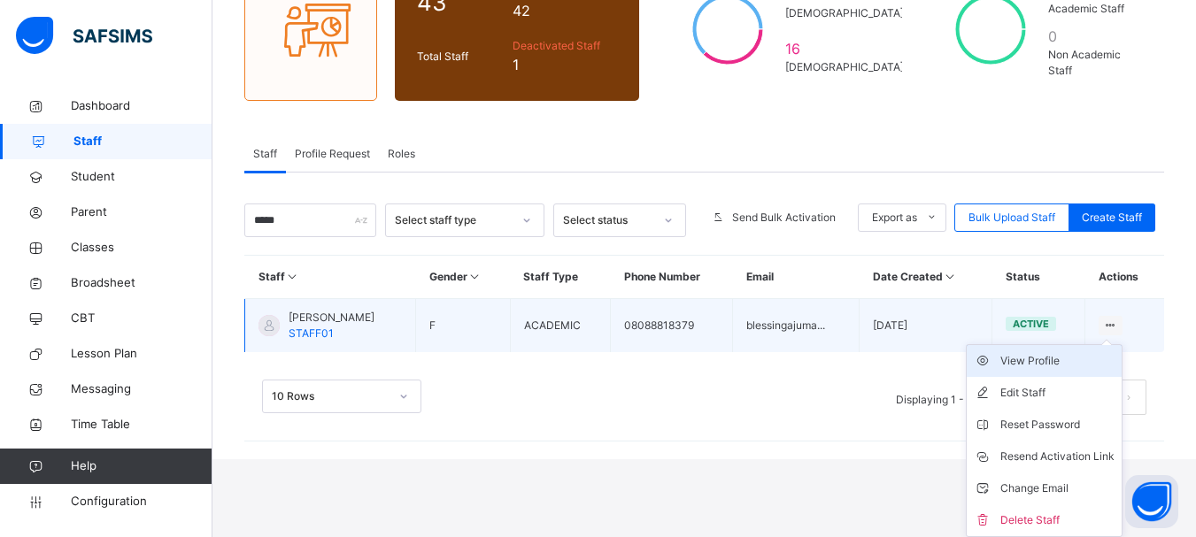
click at [1051, 359] on div "View Profile" at bounding box center [1057, 361] width 114 height 18
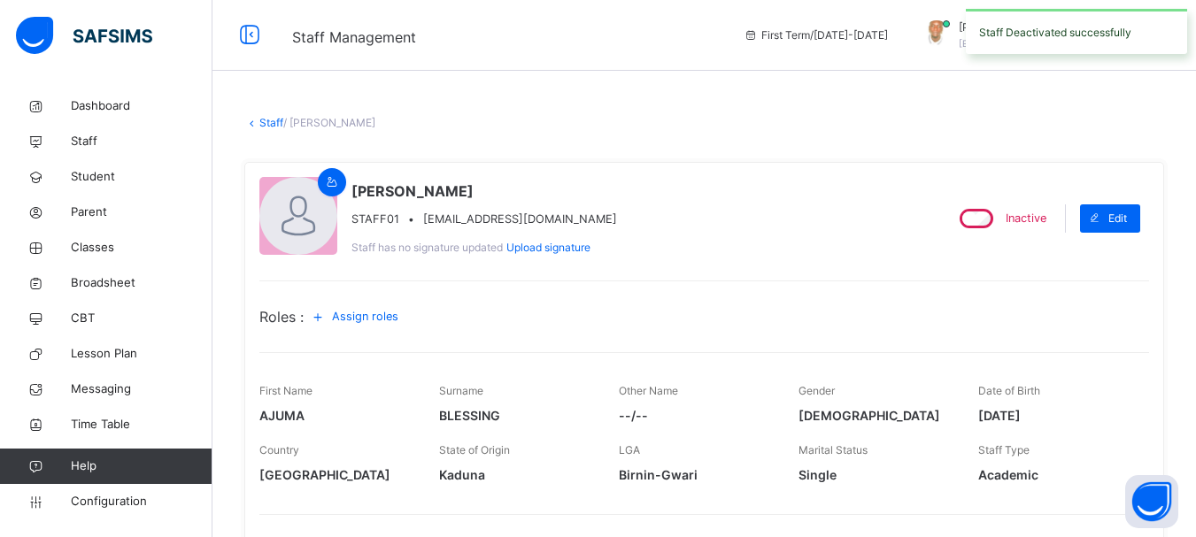
click at [252, 126] on icon at bounding box center [251, 122] width 15 height 13
click at [267, 121] on link "Staff" at bounding box center [271, 122] width 24 height 13
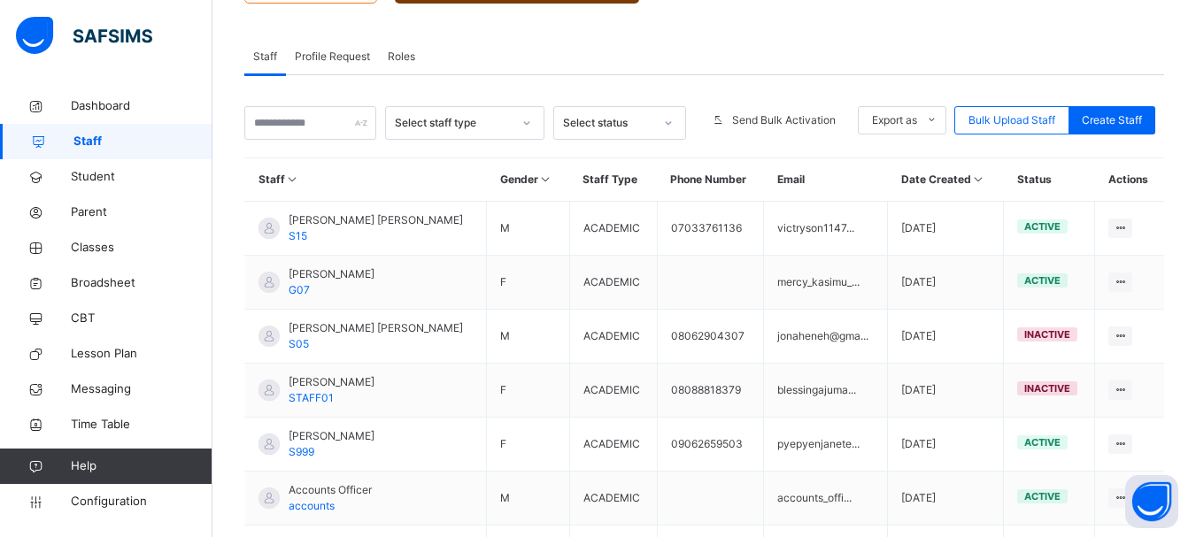
scroll to position [314, 0]
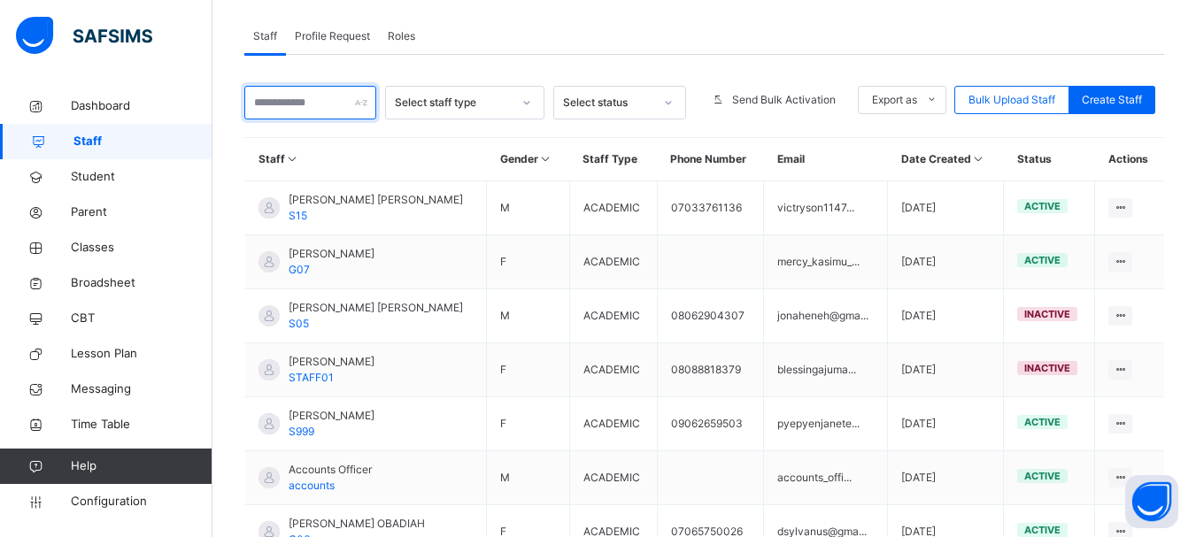
click at [304, 103] on input "text" at bounding box center [310, 103] width 132 height 34
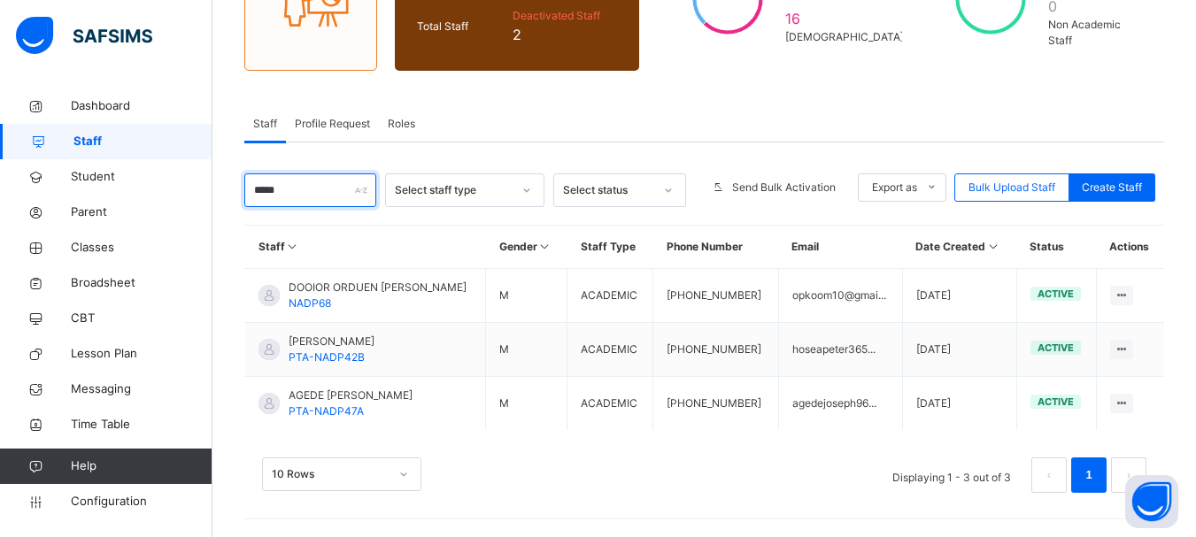
scroll to position [227, 0]
click at [304, 184] on input "*****" at bounding box center [310, 191] width 132 height 34
click at [303, 184] on input "*****" at bounding box center [310, 191] width 132 height 34
click at [301, 184] on input "*****" at bounding box center [310, 191] width 132 height 34
drag, startPoint x: 297, startPoint y: 185, endPoint x: 213, endPoint y: 199, distance: 85.3
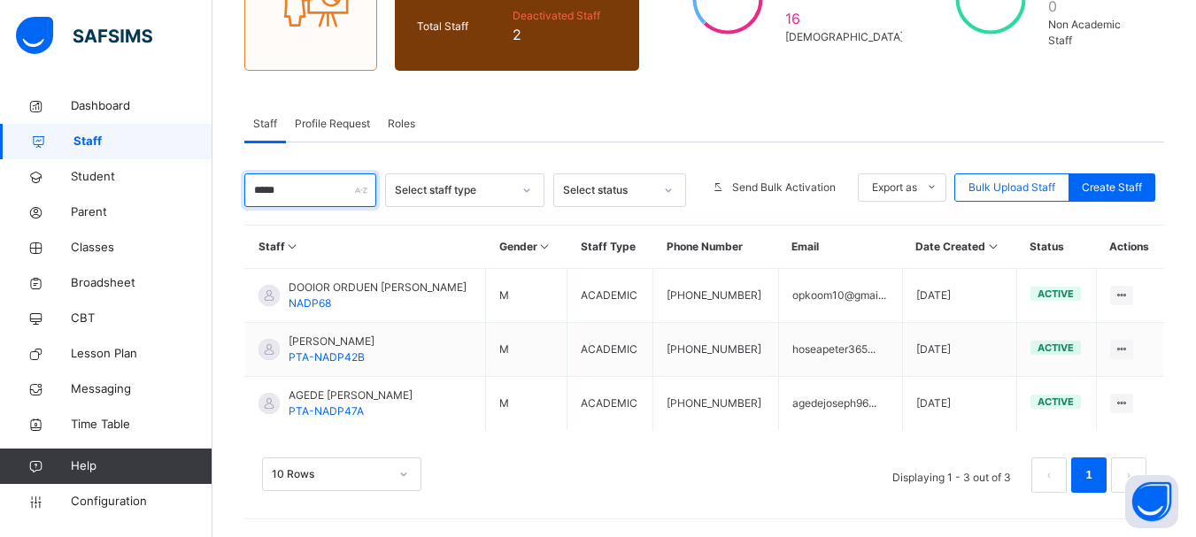
click at [274, 192] on input "*****" at bounding box center [310, 191] width 132 height 34
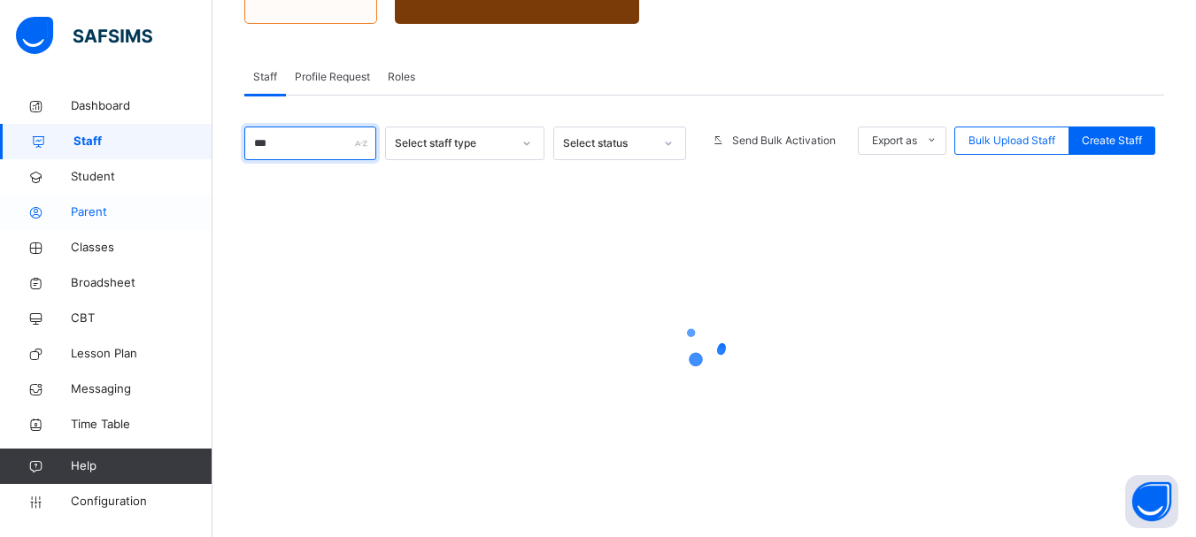
scroll to position [275, 0]
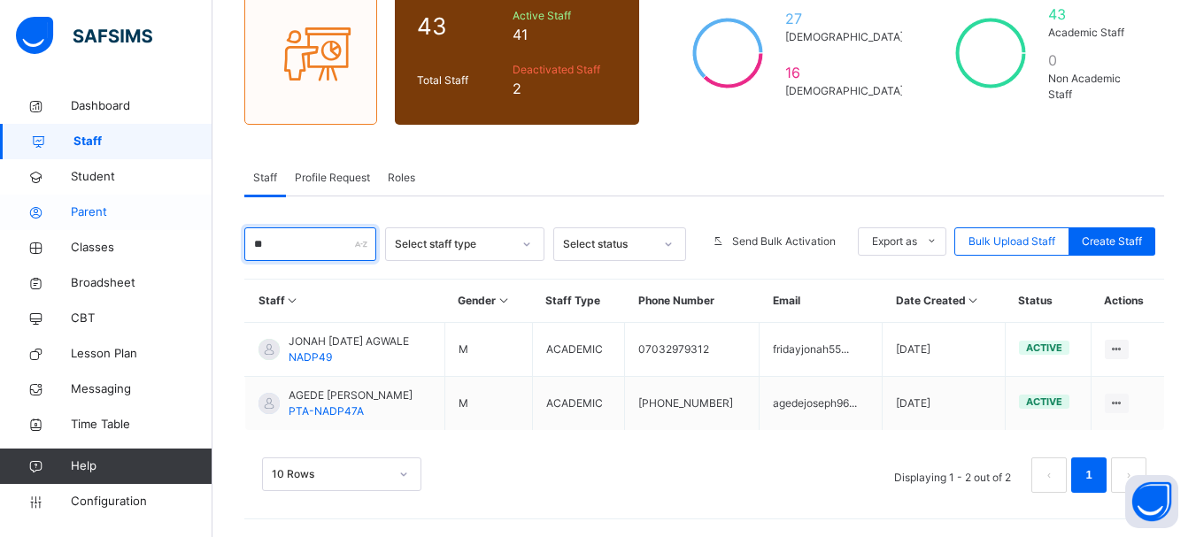
type input "*"
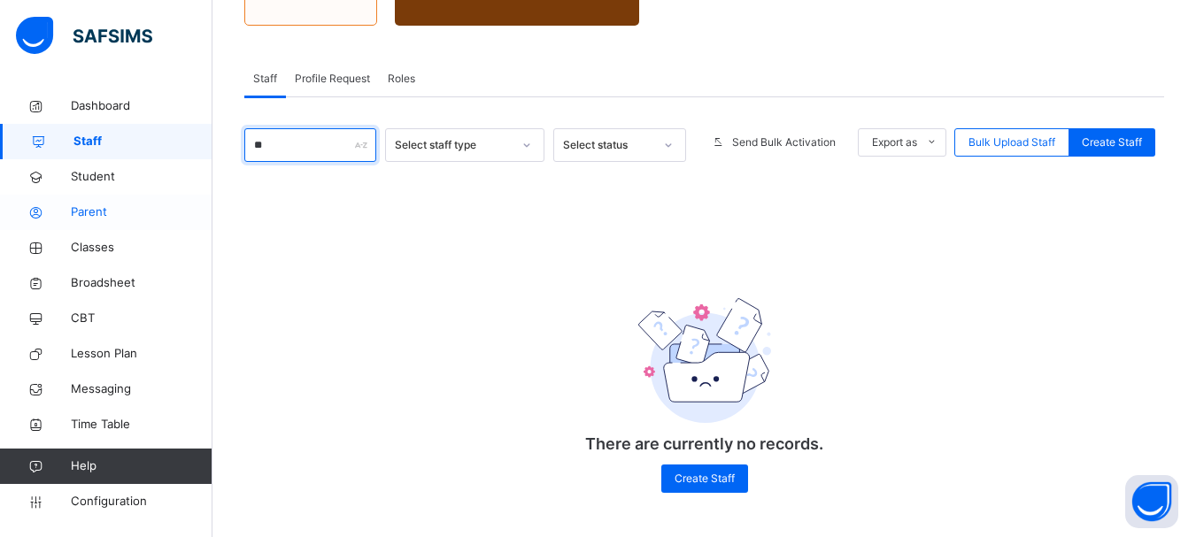
scroll to position [274, 0]
type input "*"
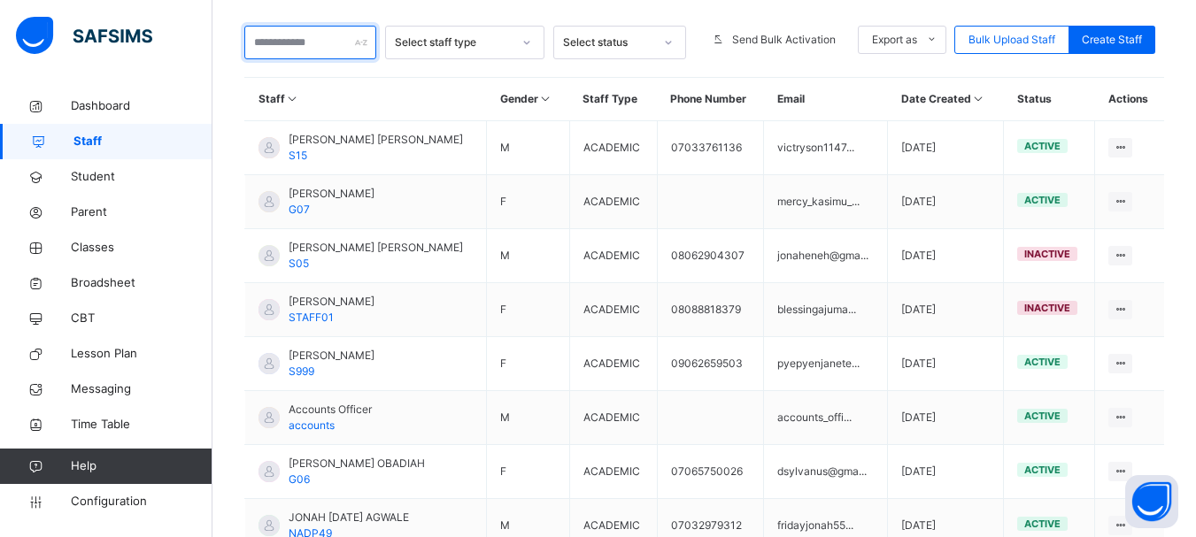
scroll to position [0, 0]
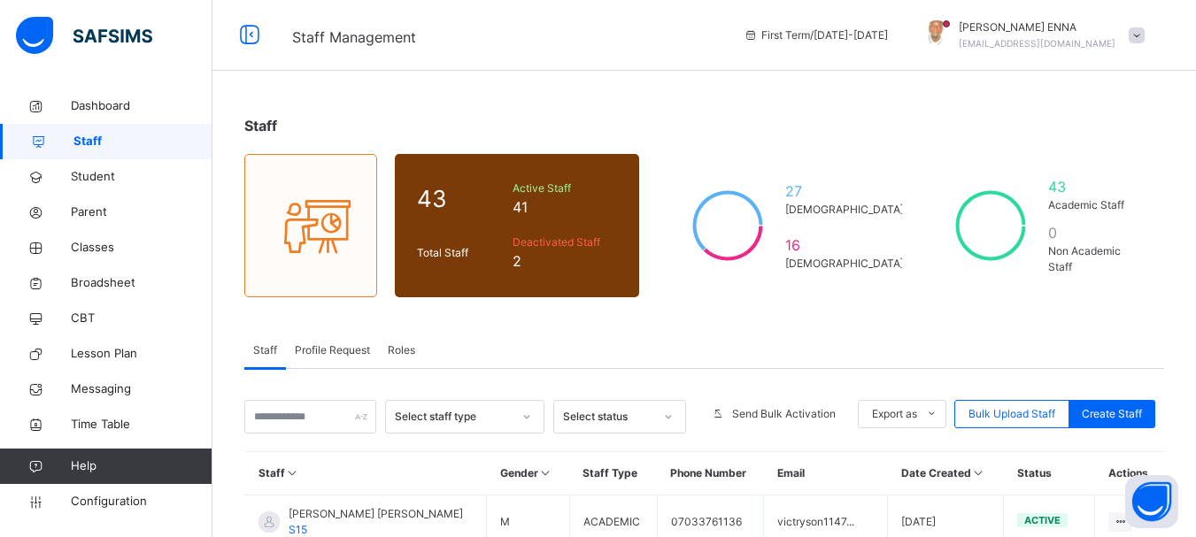
click at [1144, 35] on span at bounding box center [1137, 35] width 16 height 16
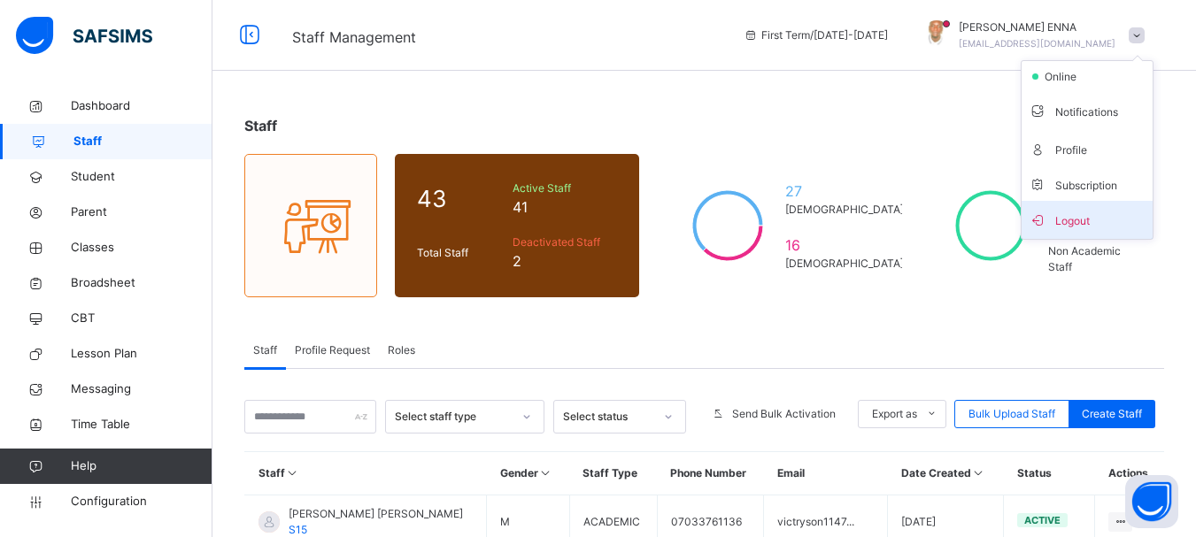
click at [1087, 221] on span "Logout" at bounding box center [1087, 220] width 117 height 24
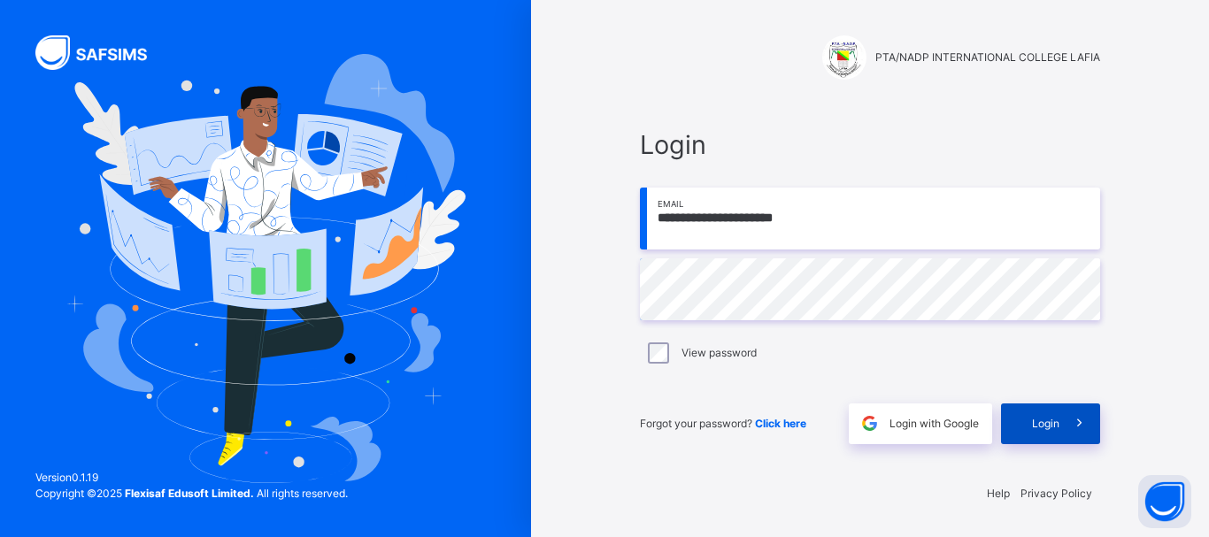
click at [1068, 415] on span at bounding box center [1080, 424] width 41 height 41
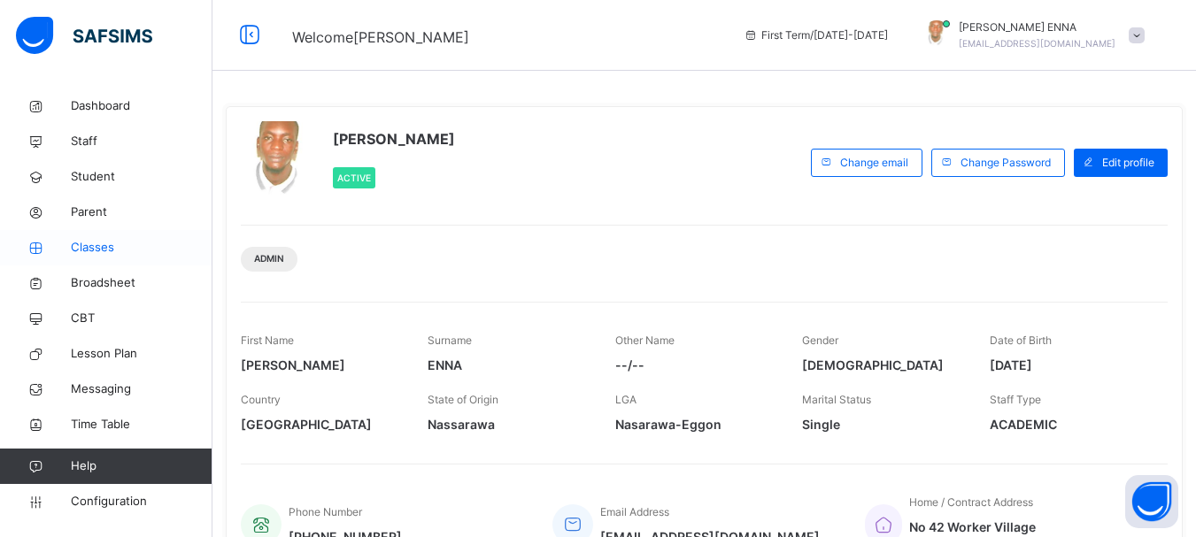
click at [102, 258] on link "Classes" at bounding box center [106, 247] width 212 height 35
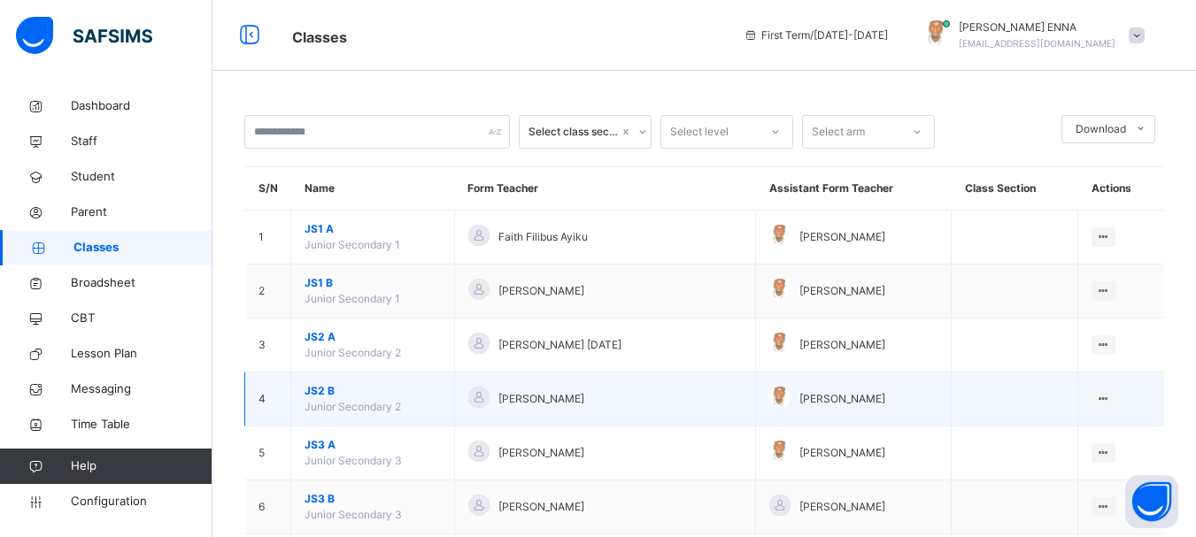
click at [328, 386] on span "JS2 B" at bounding box center [373, 391] width 136 height 16
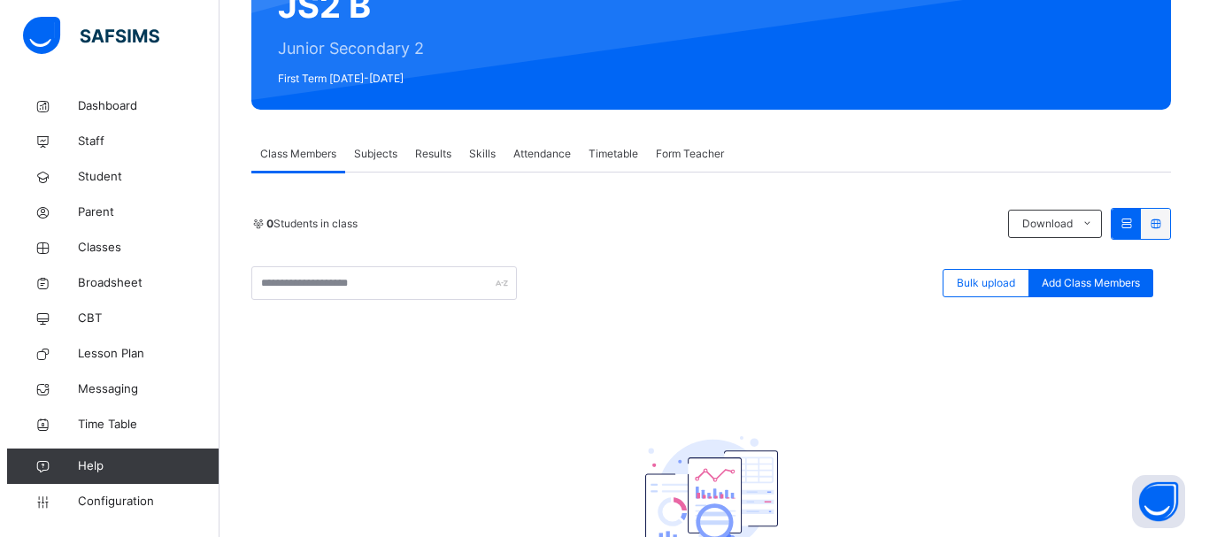
scroll to position [203, 0]
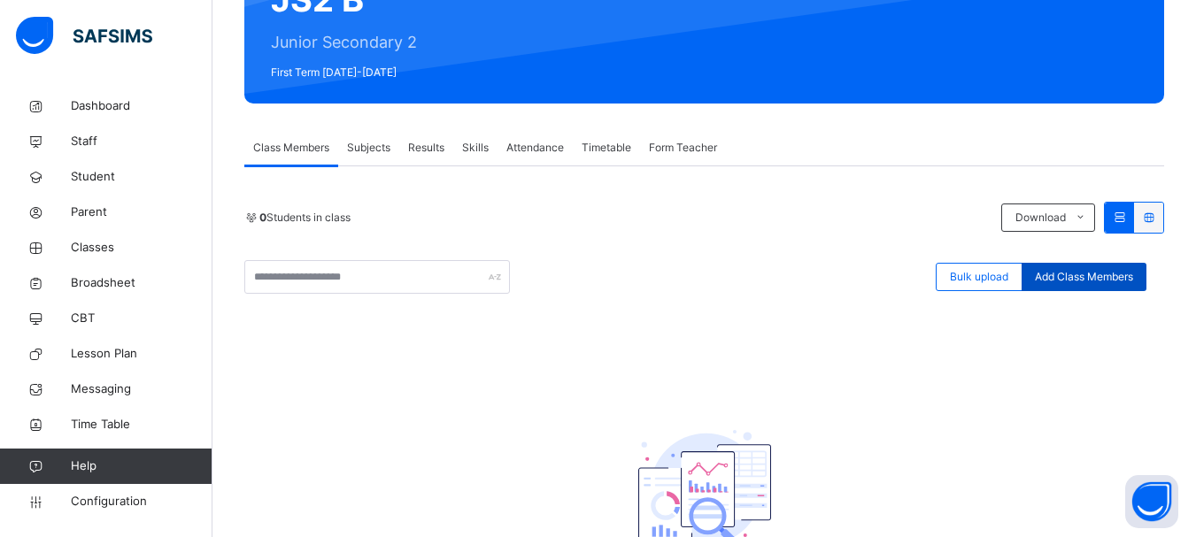
click at [1076, 281] on span "Add Class Members" at bounding box center [1084, 277] width 98 height 16
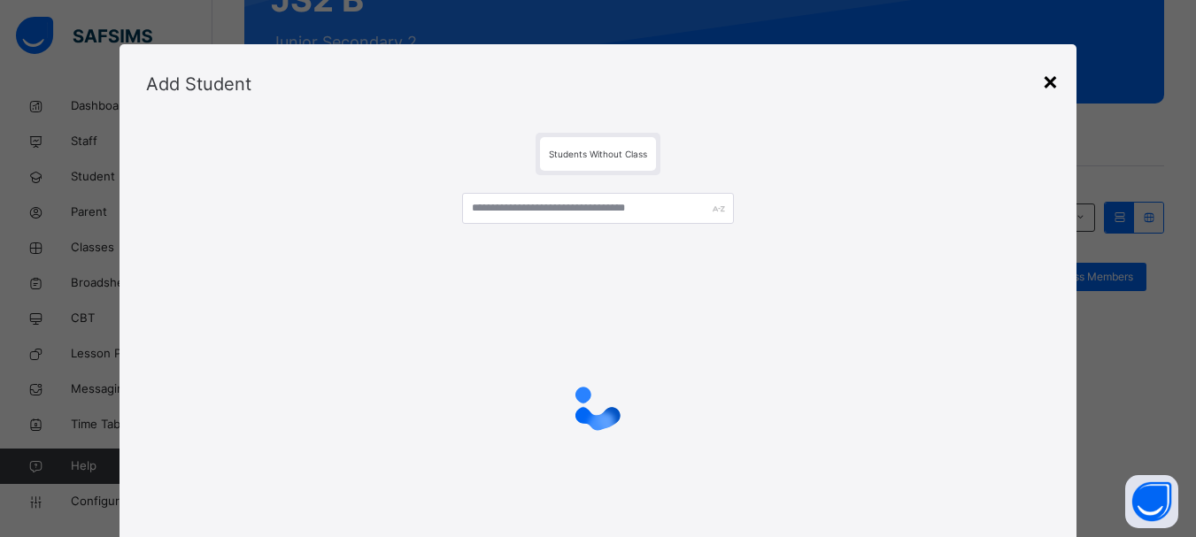
click at [1053, 82] on div "×" at bounding box center [1050, 80] width 17 height 37
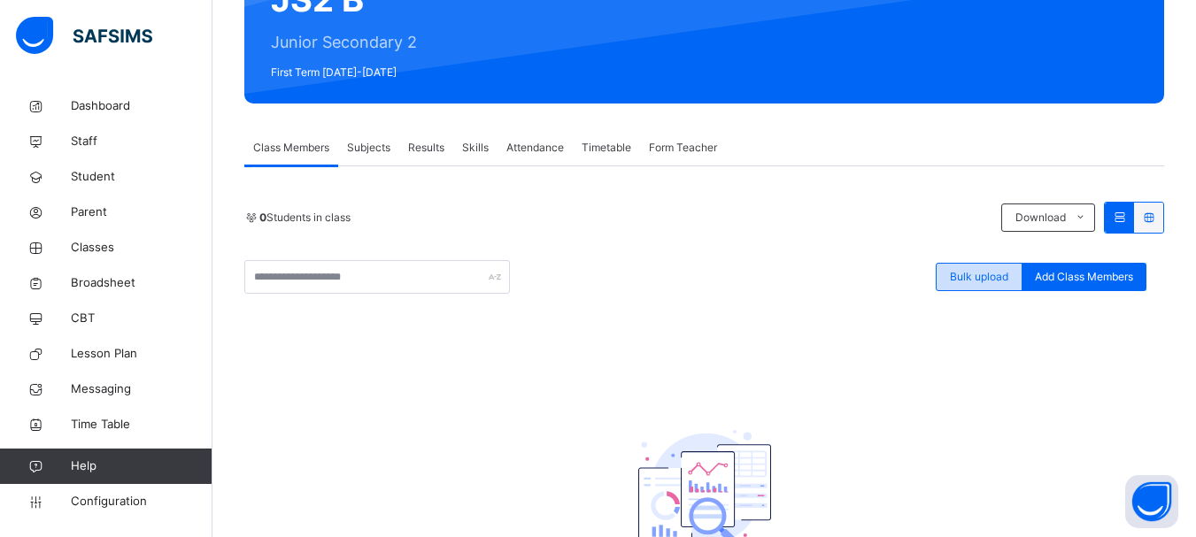
click at [985, 277] on span "Bulk upload" at bounding box center [979, 277] width 58 height 16
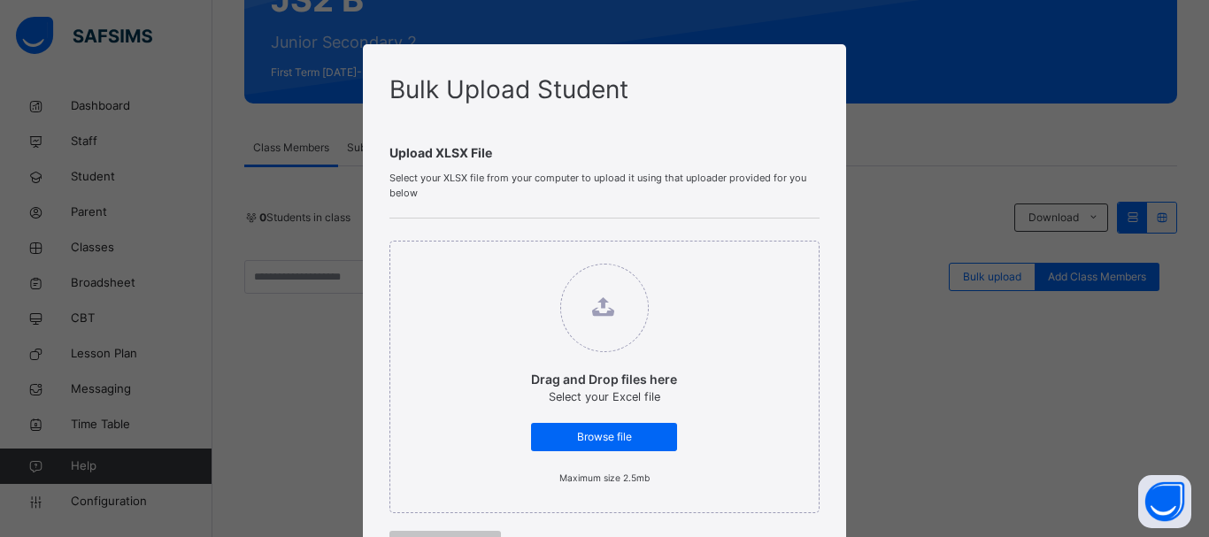
click at [947, 397] on div "Bulk Upload Student Upload XLSX File Select your XLSX file from your computer t…" at bounding box center [604, 268] width 1209 height 537
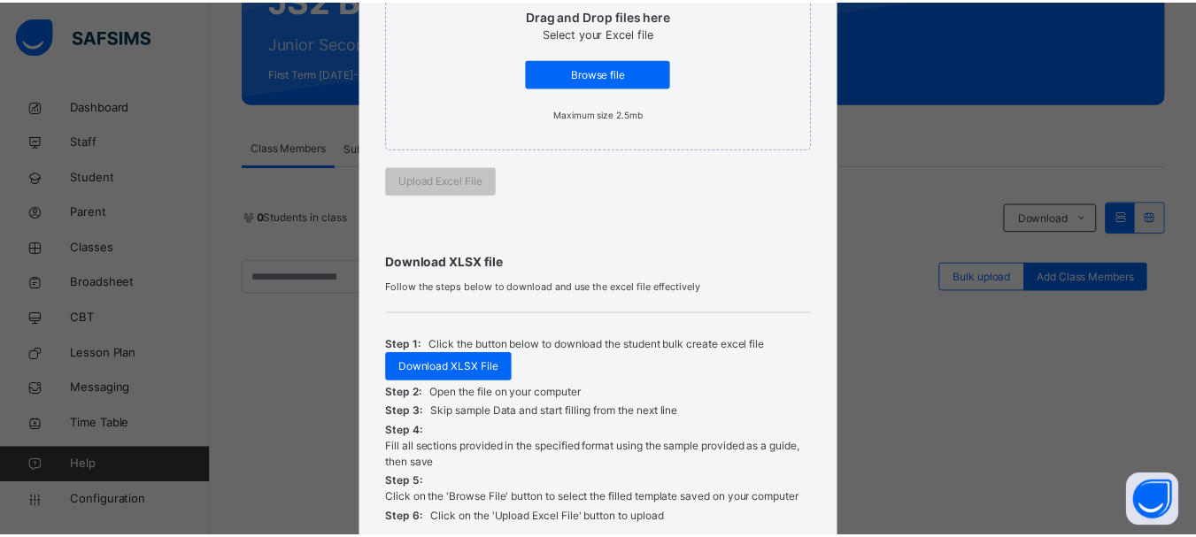
scroll to position [513, 0]
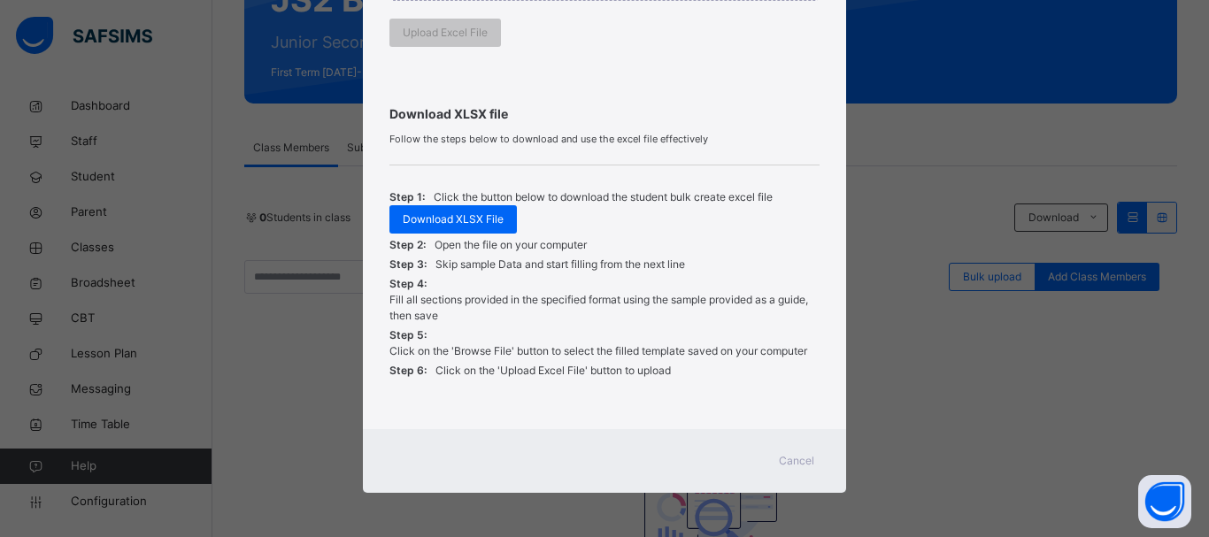
click at [797, 462] on span "Cancel" at bounding box center [796, 461] width 35 height 16
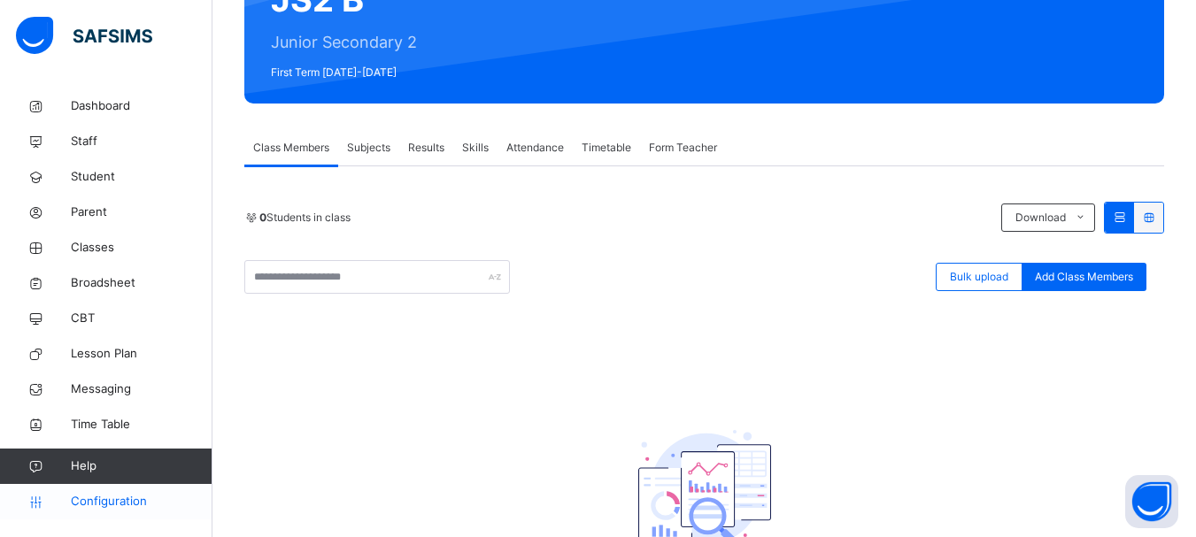
click at [120, 497] on span "Configuration" at bounding box center [141, 502] width 141 height 18
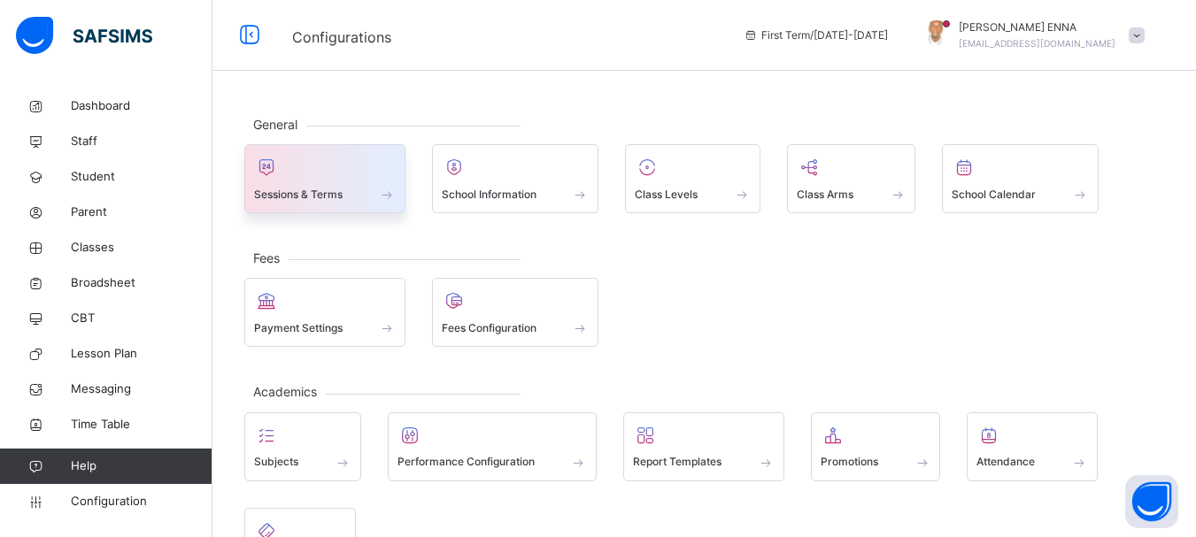
click at [368, 175] on div at bounding box center [325, 167] width 142 height 27
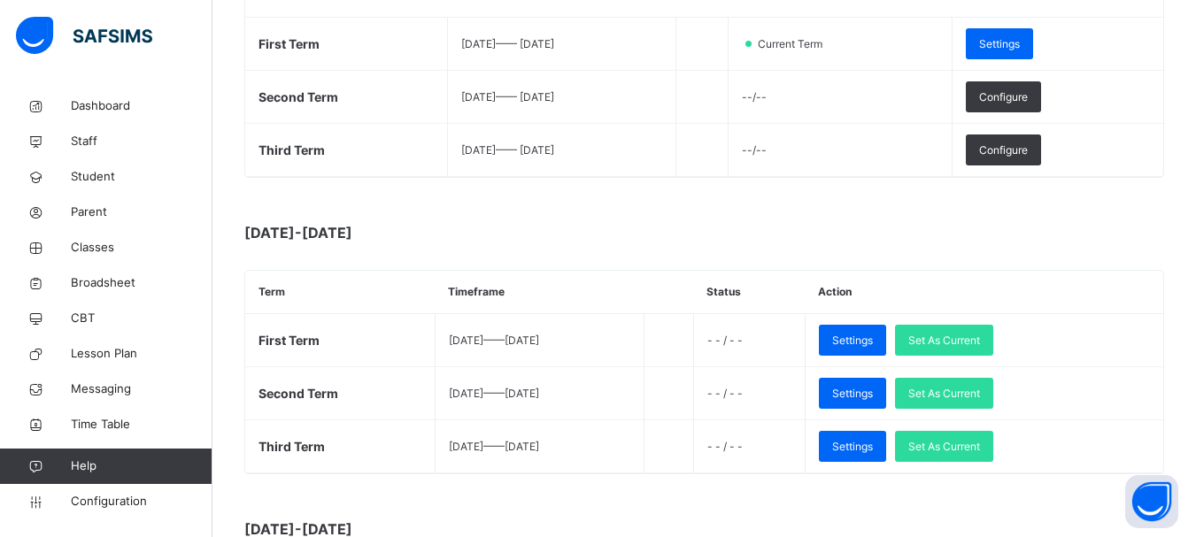
scroll to position [343, 0]
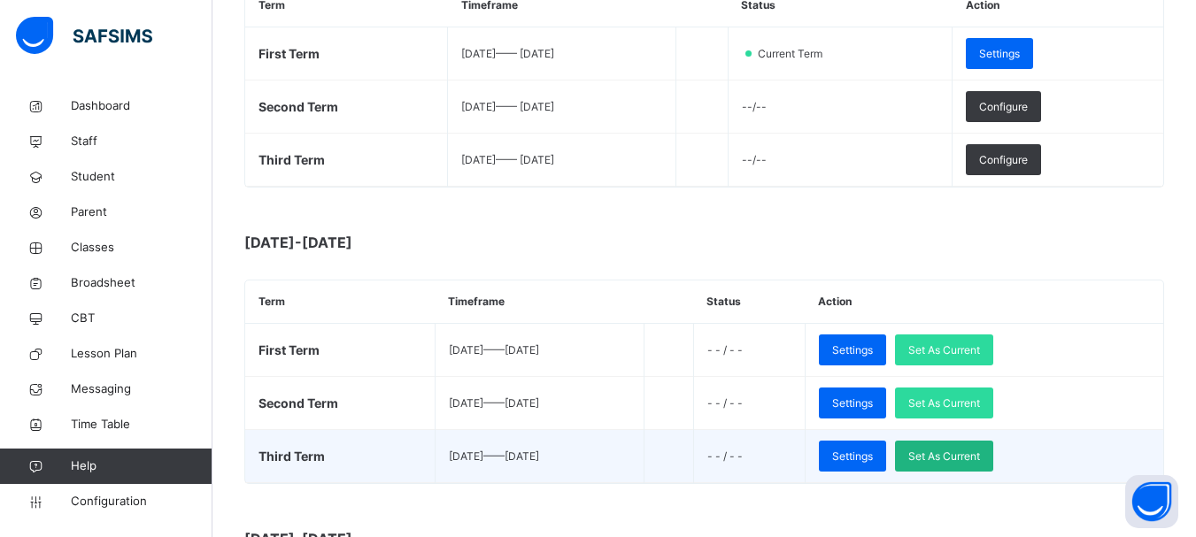
click at [979, 462] on span "Set As Current" at bounding box center [944, 457] width 72 height 16
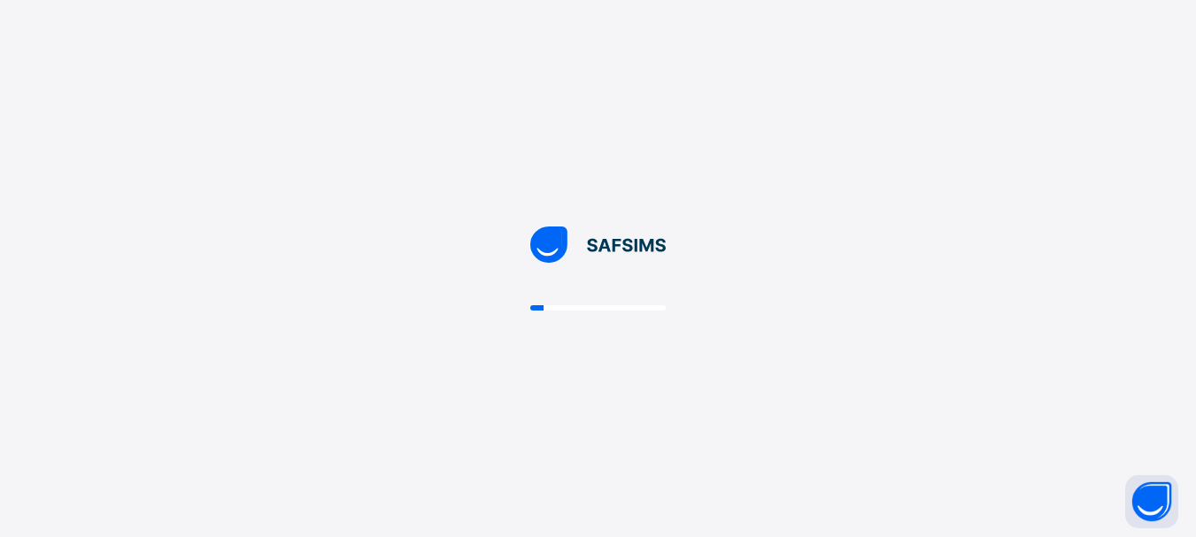
scroll to position [0, 0]
click at [996, 457] on div at bounding box center [604, 268] width 1209 height 537
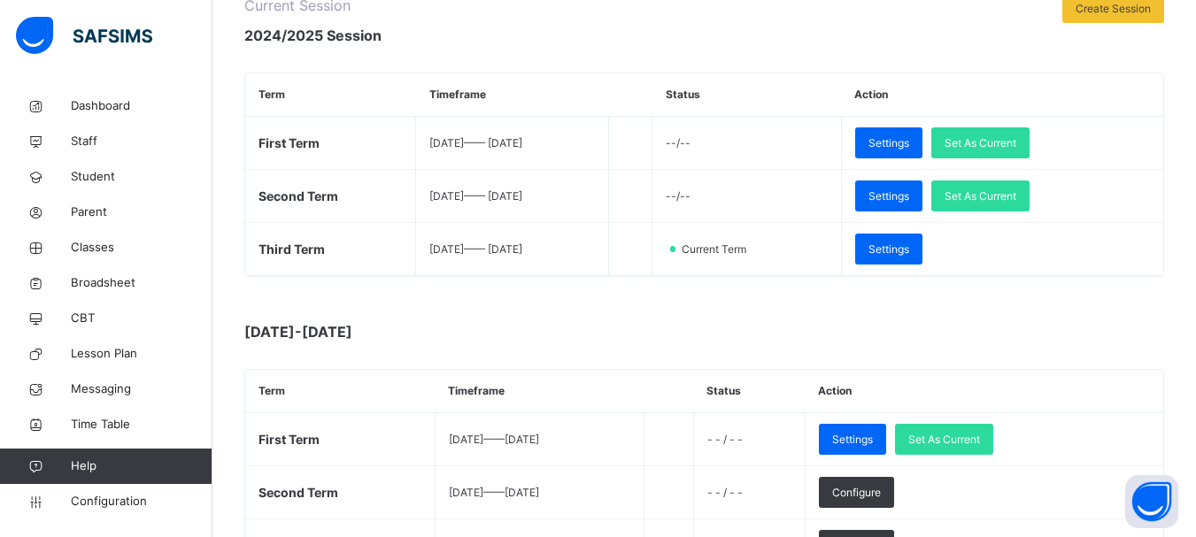
scroll to position [244, 0]
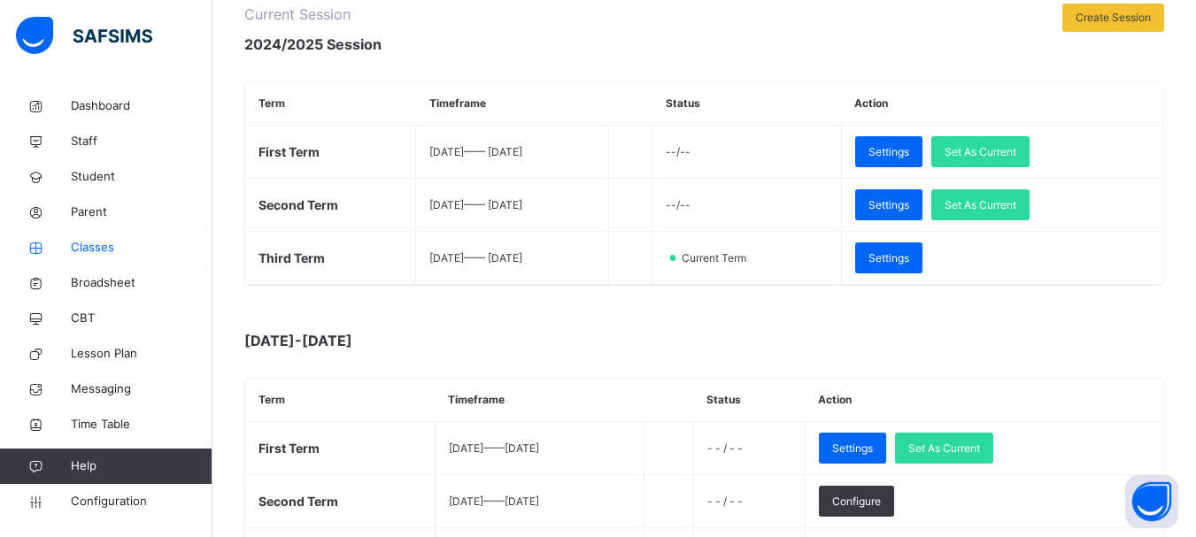
click at [93, 246] on span "Classes" at bounding box center [142, 248] width 142 height 18
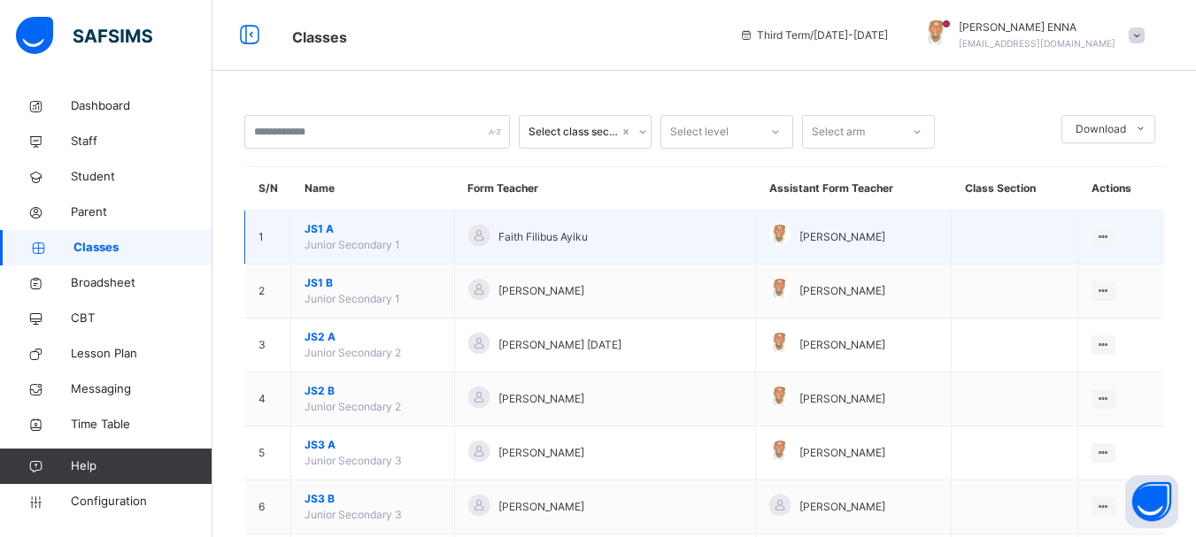
click at [327, 230] on span "JS1 A" at bounding box center [373, 229] width 136 height 16
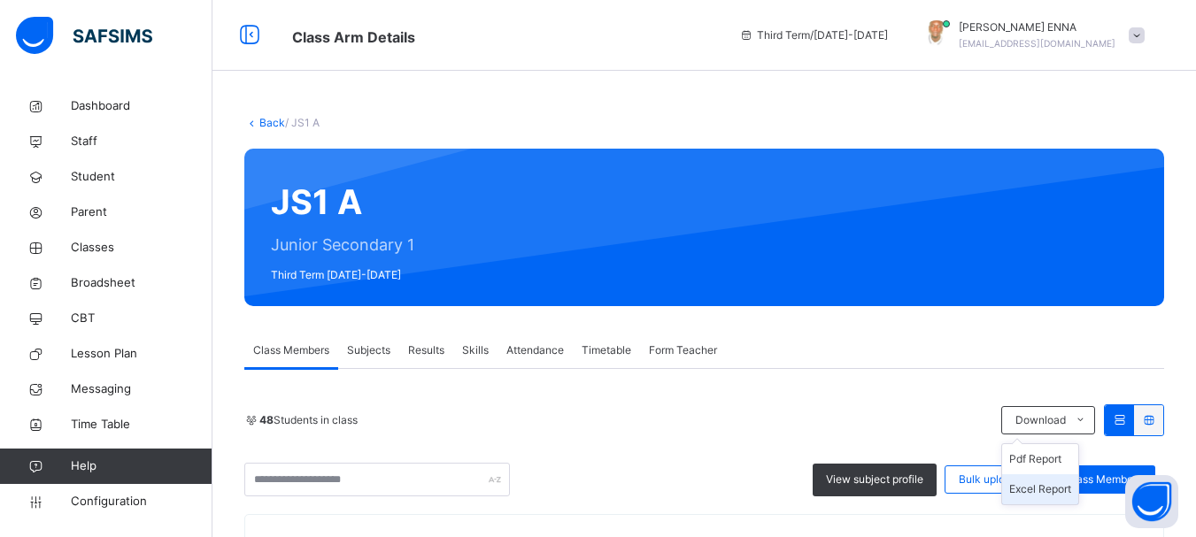
click at [1060, 501] on li "Excel Report" at bounding box center [1040, 489] width 76 height 30
click at [260, 122] on link "Back" at bounding box center [272, 122] width 26 height 13
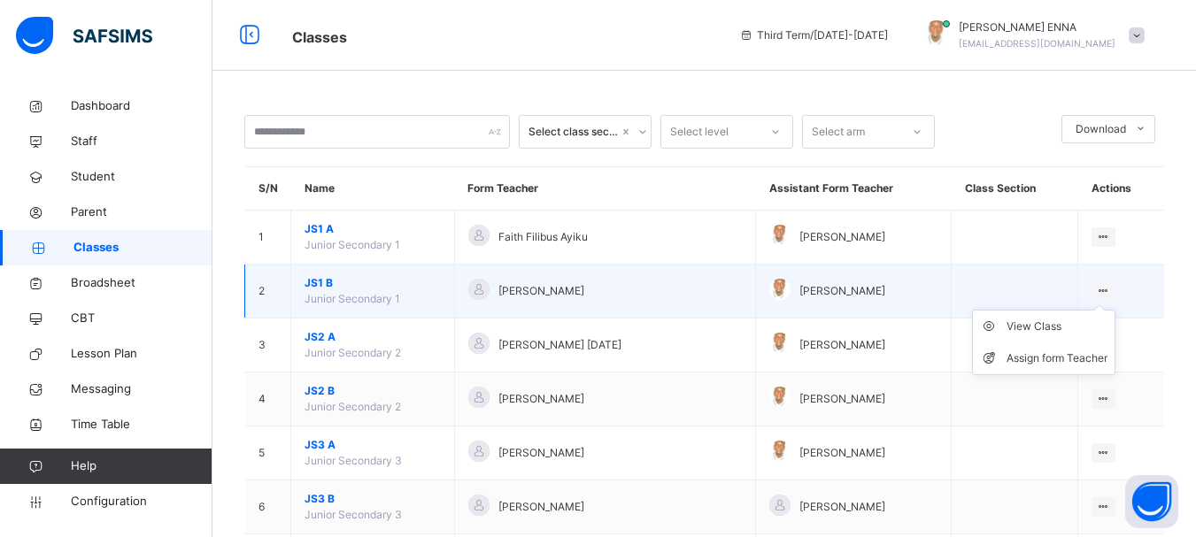
click at [1110, 286] on icon at bounding box center [1103, 290] width 15 height 13
click at [316, 281] on span "JS1 B" at bounding box center [373, 283] width 136 height 16
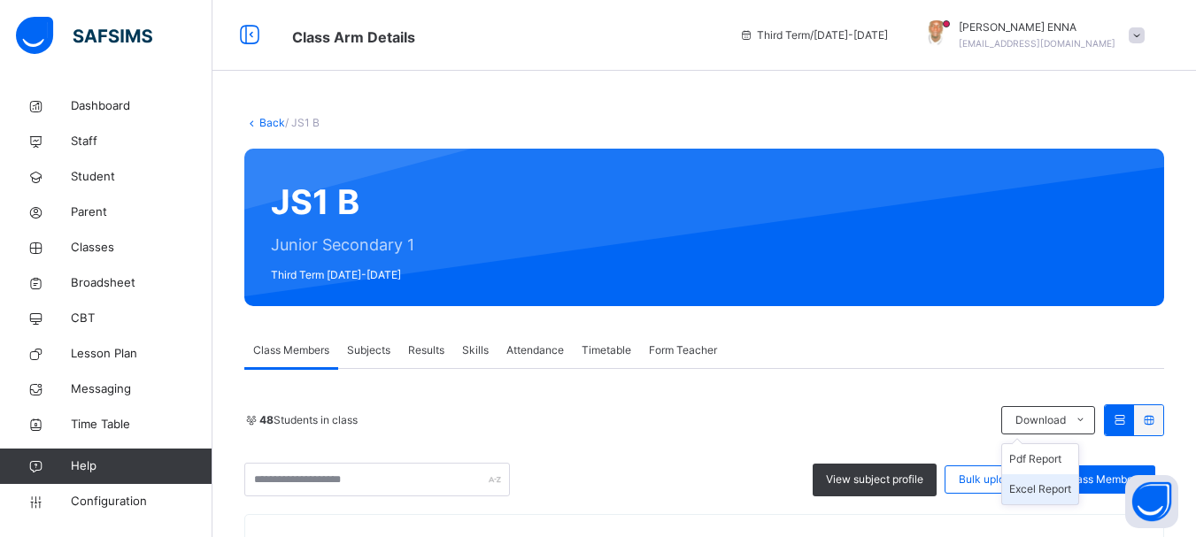
click at [1053, 490] on li "Excel Report" at bounding box center [1040, 489] width 76 height 30
click at [274, 119] on link "Back" at bounding box center [272, 122] width 26 height 13
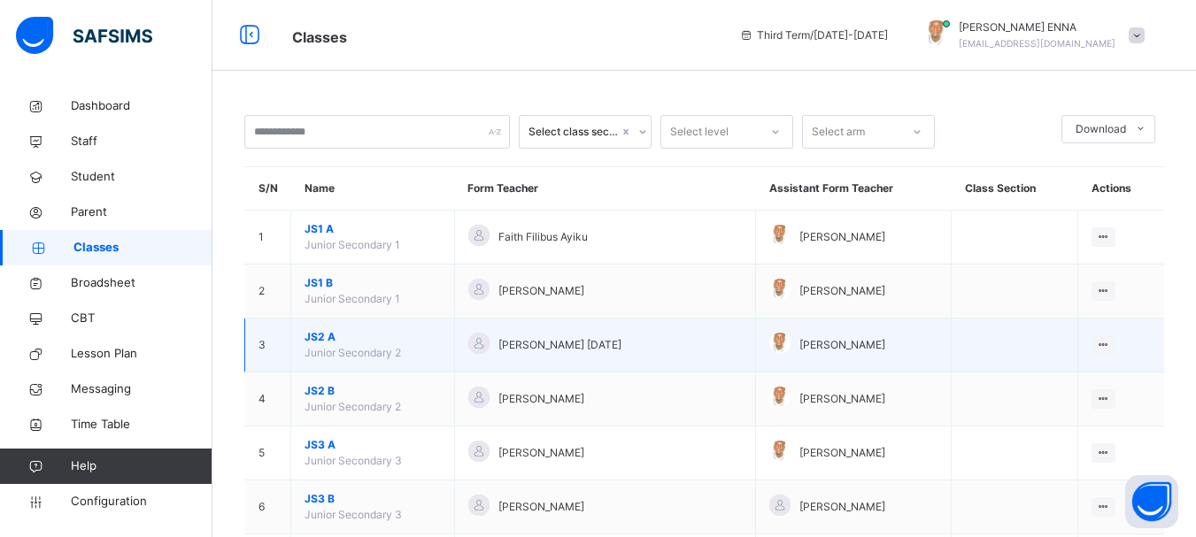
click at [320, 337] on span "JS2 A" at bounding box center [373, 337] width 136 height 16
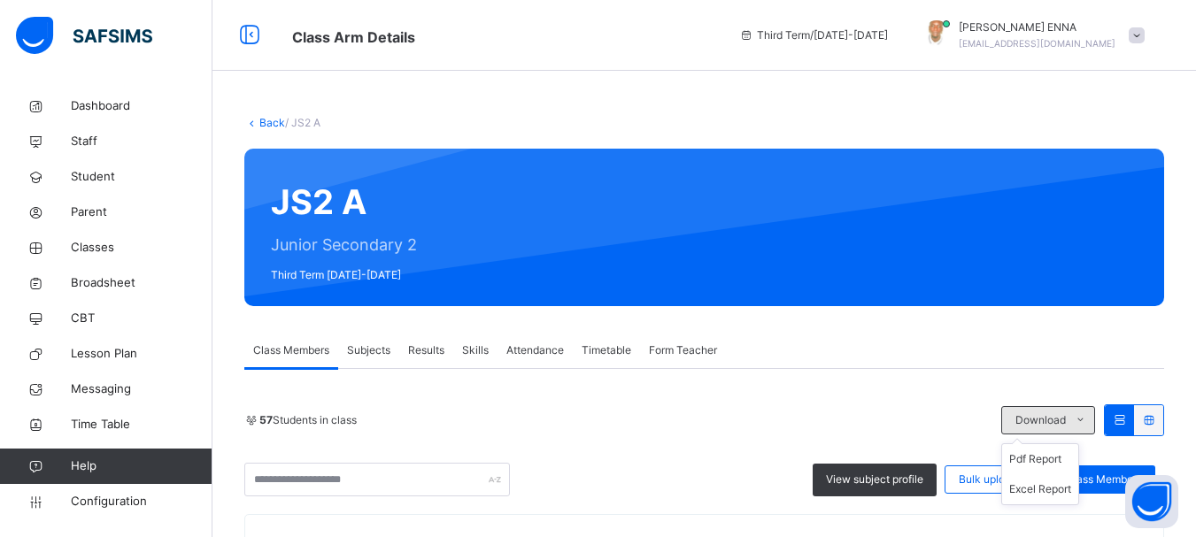
click at [1087, 425] on icon at bounding box center [1080, 420] width 13 height 14
click at [1066, 489] on li "Excel Report" at bounding box center [1040, 489] width 76 height 30
click at [265, 121] on link "Back" at bounding box center [272, 122] width 26 height 13
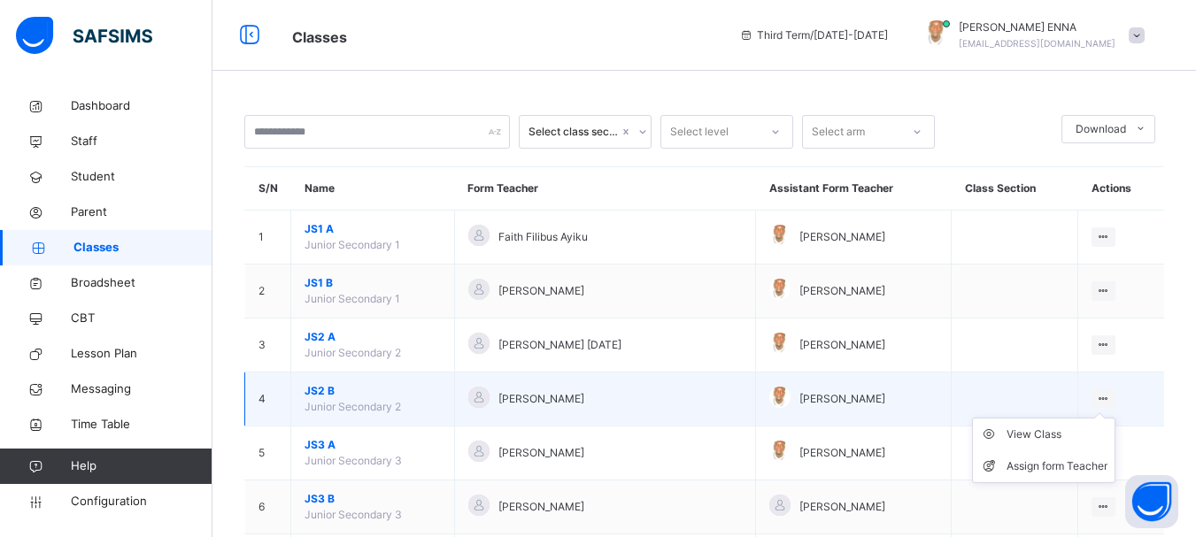
click at [1111, 397] on icon at bounding box center [1103, 398] width 15 height 13
click at [309, 390] on span "JS2 B" at bounding box center [373, 391] width 136 height 16
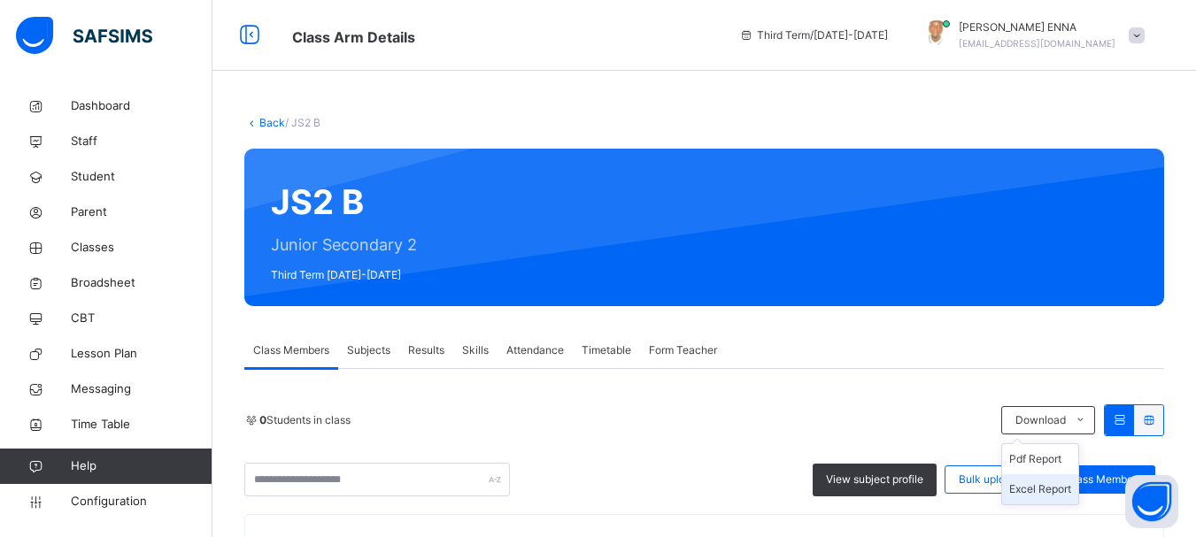
click at [1045, 482] on li "Excel Report" at bounding box center [1040, 489] width 76 height 30
click at [263, 120] on link "Back" at bounding box center [272, 122] width 26 height 13
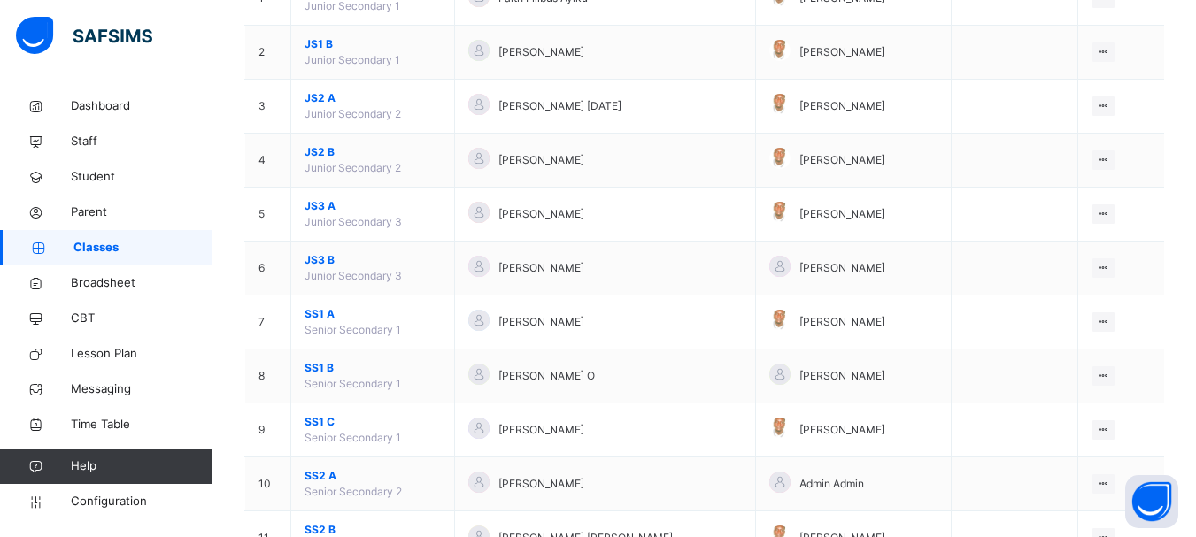
scroll to position [243, 0]
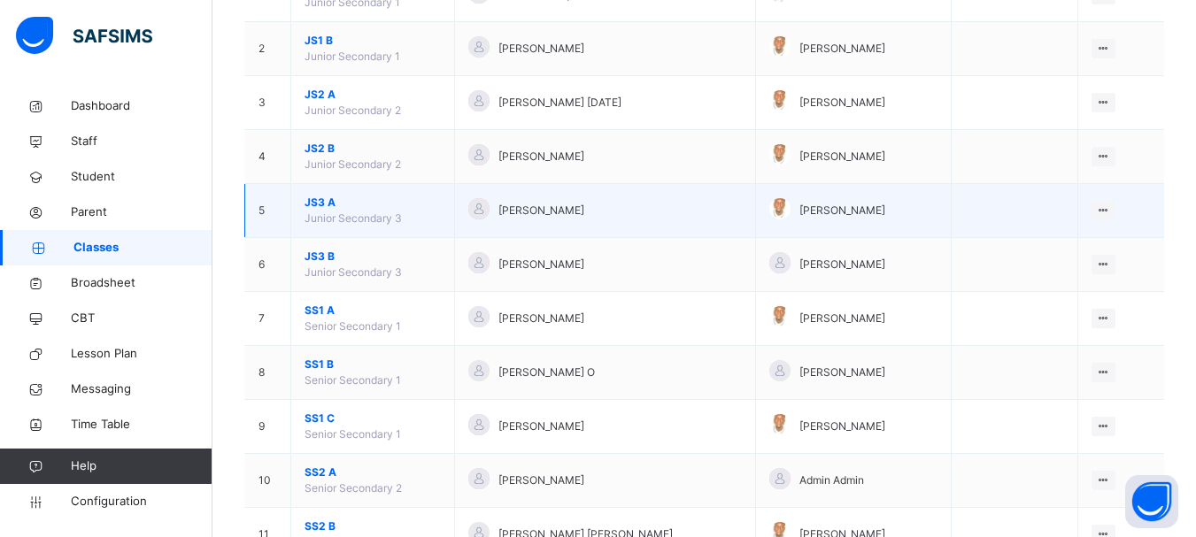
click at [319, 200] on span "JS3 A" at bounding box center [373, 203] width 136 height 16
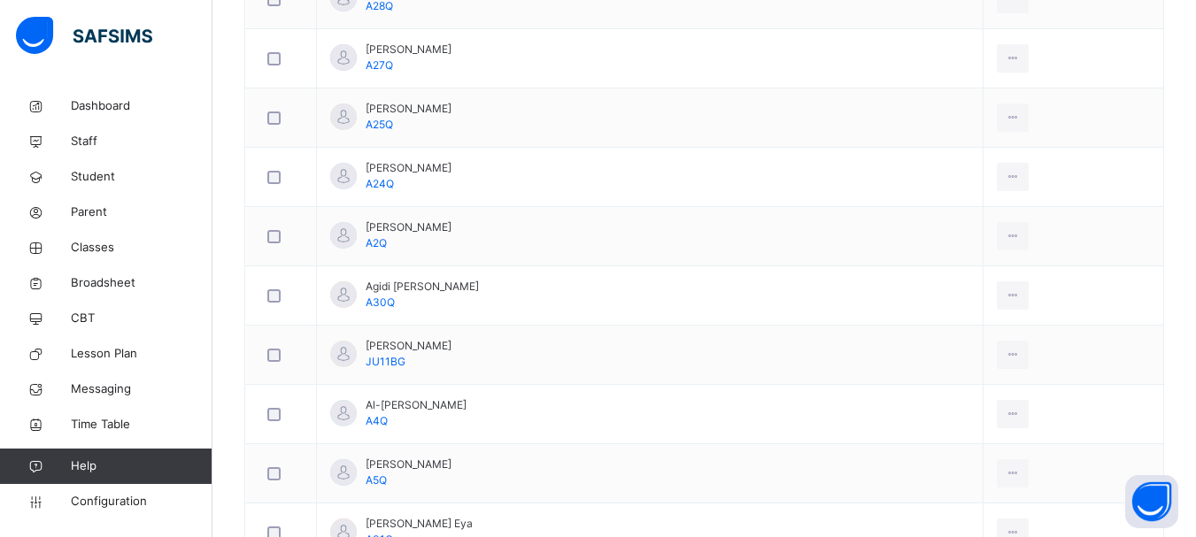
scroll to position [153, 0]
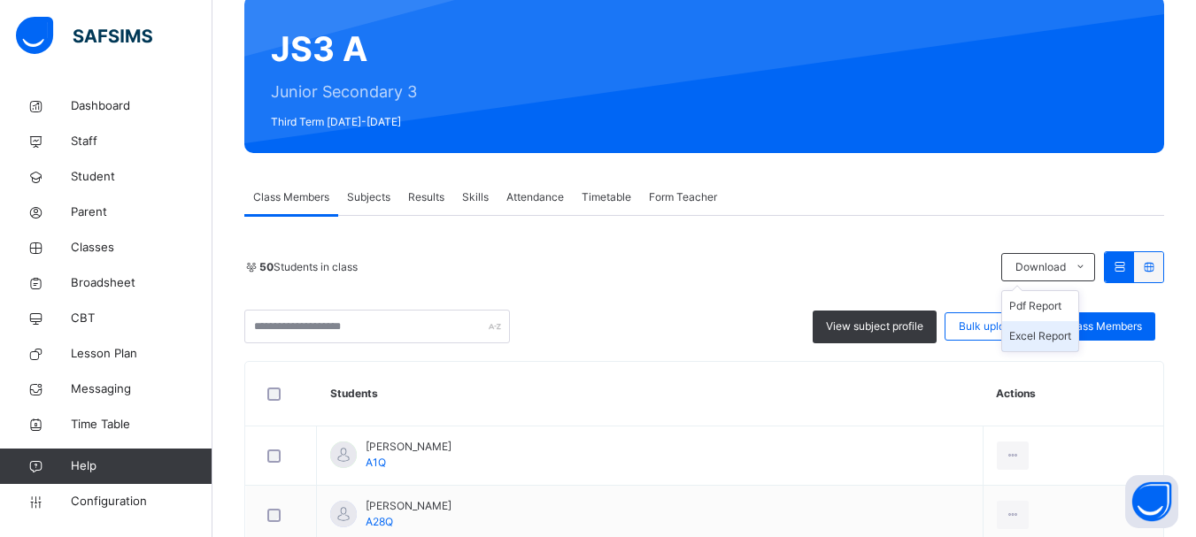
click at [1056, 328] on li "Excel Report" at bounding box center [1040, 336] width 76 height 30
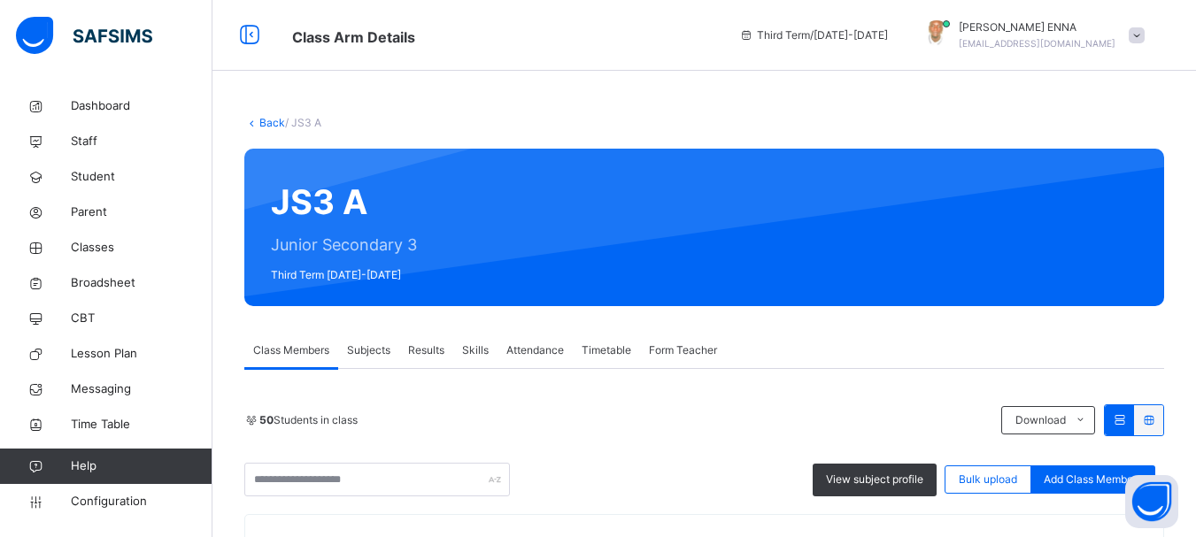
click at [269, 119] on link "Back" at bounding box center [272, 122] width 26 height 13
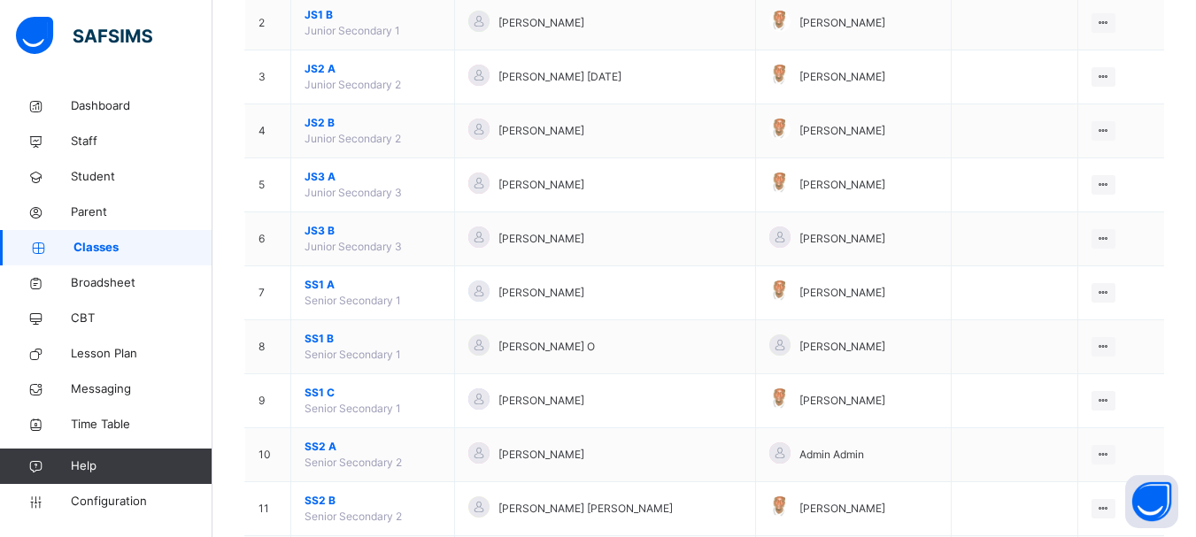
scroll to position [320, 0]
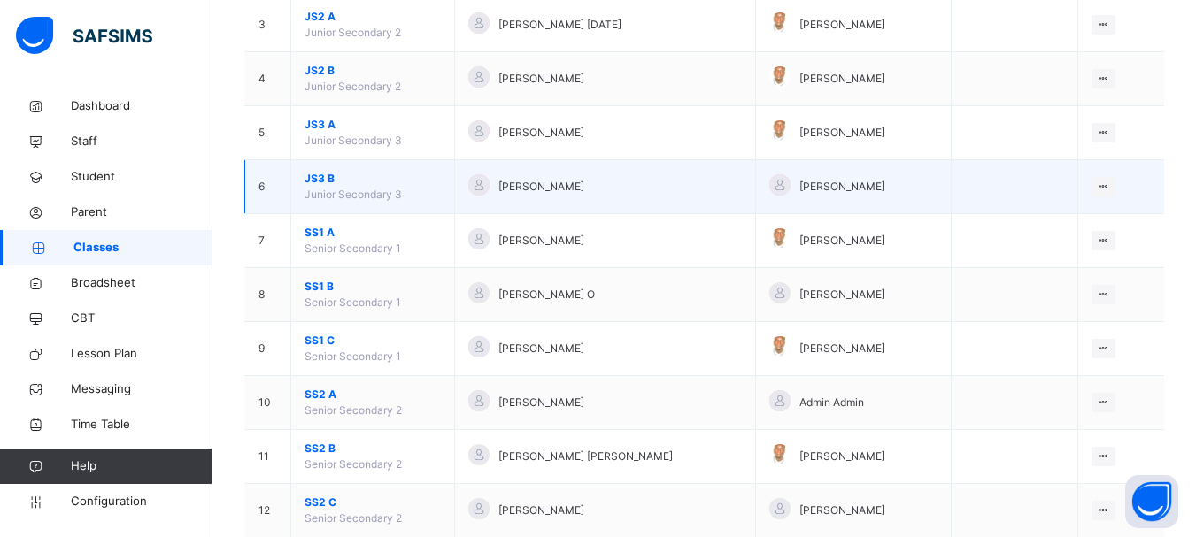
click at [322, 179] on span "JS3 B" at bounding box center [373, 179] width 136 height 16
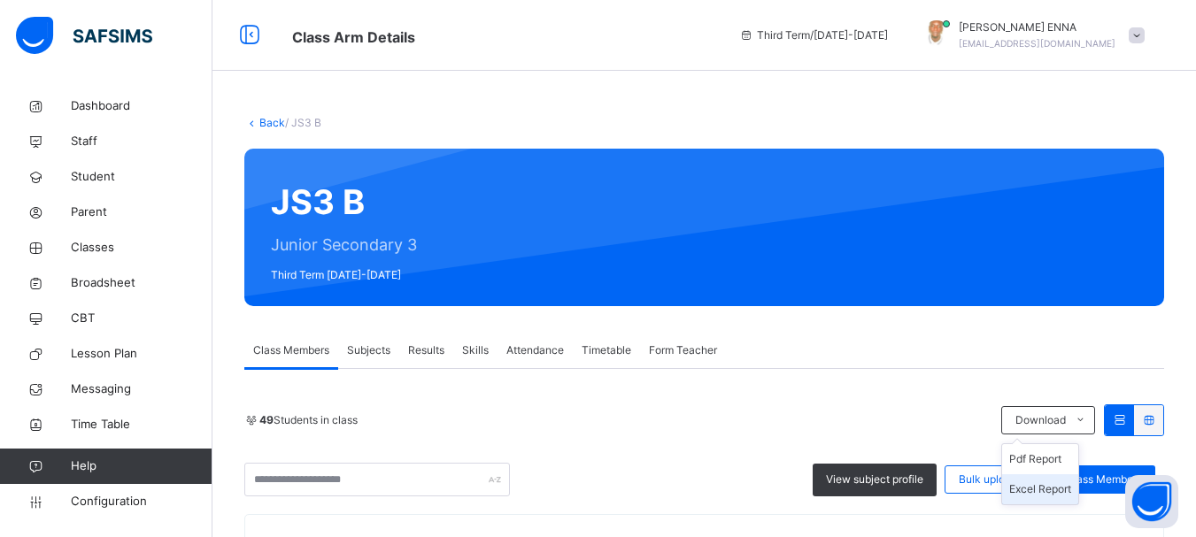
click at [1064, 491] on li "Excel Report" at bounding box center [1040, 489] width 76 height 30
click at [123, 504] on span "Configuration" at bounding box center [141, 502] width 141 height 18
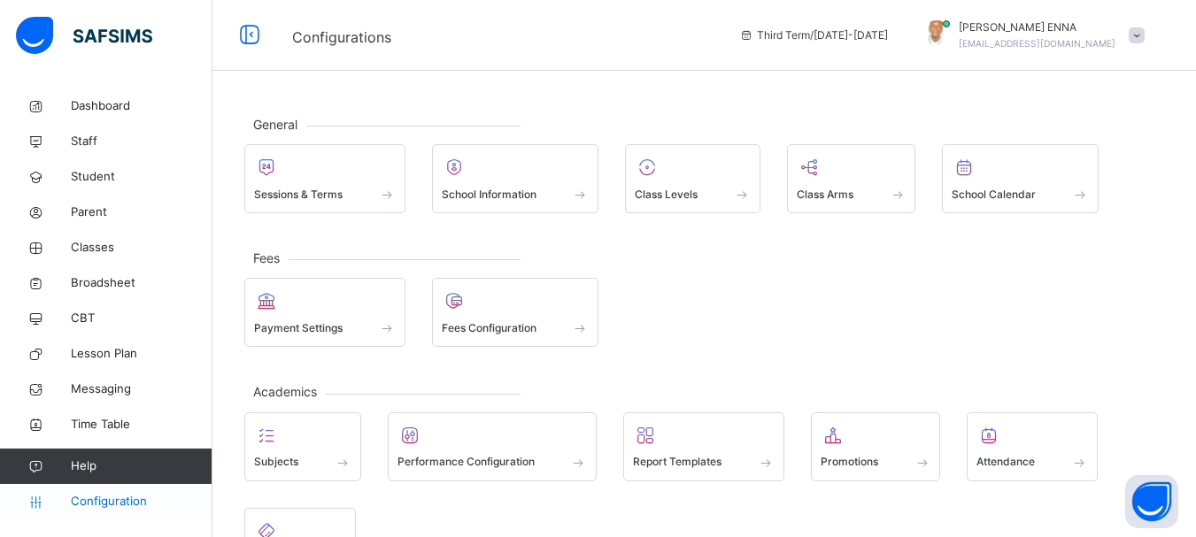
click at [125, 502] on span "Configuration" at bounding box center [141, 502] width 141 height 18
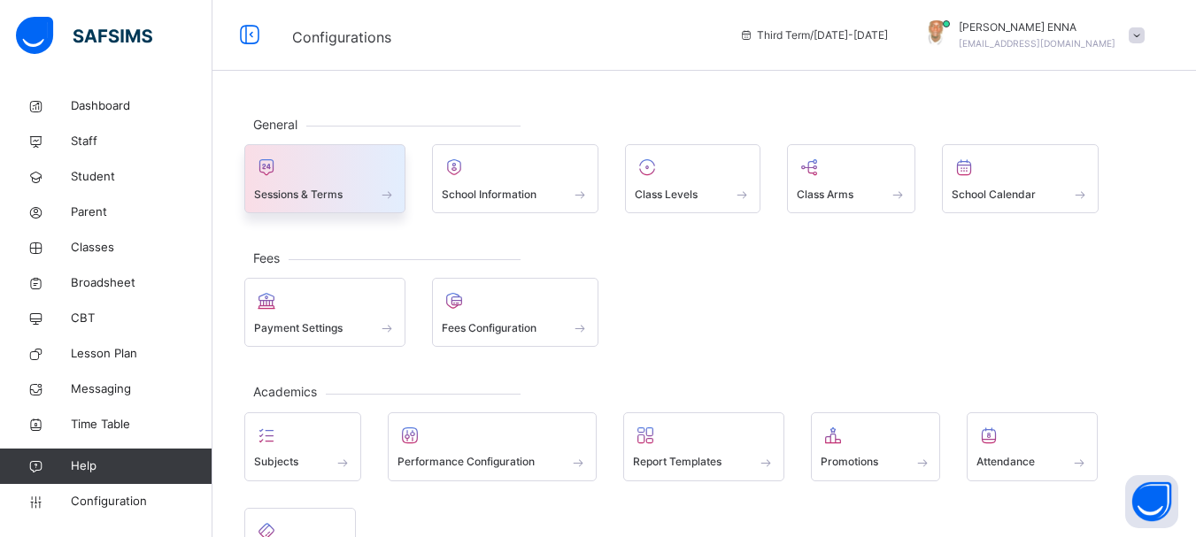
click at [392, 189] on span at bounding box center [387, 194] width 18 height 15
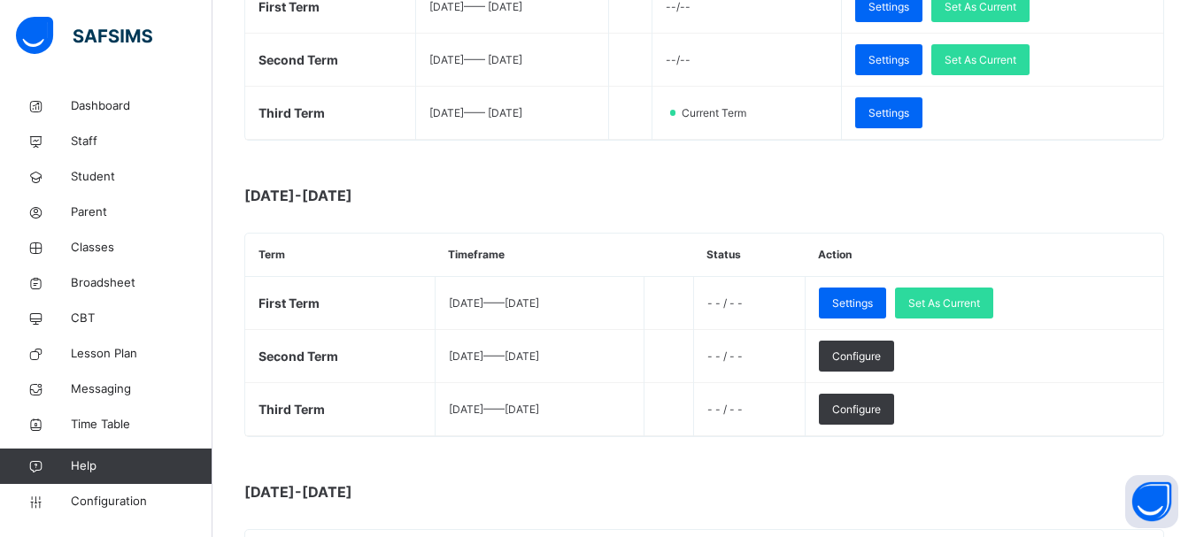
scroll to position [399, 0]
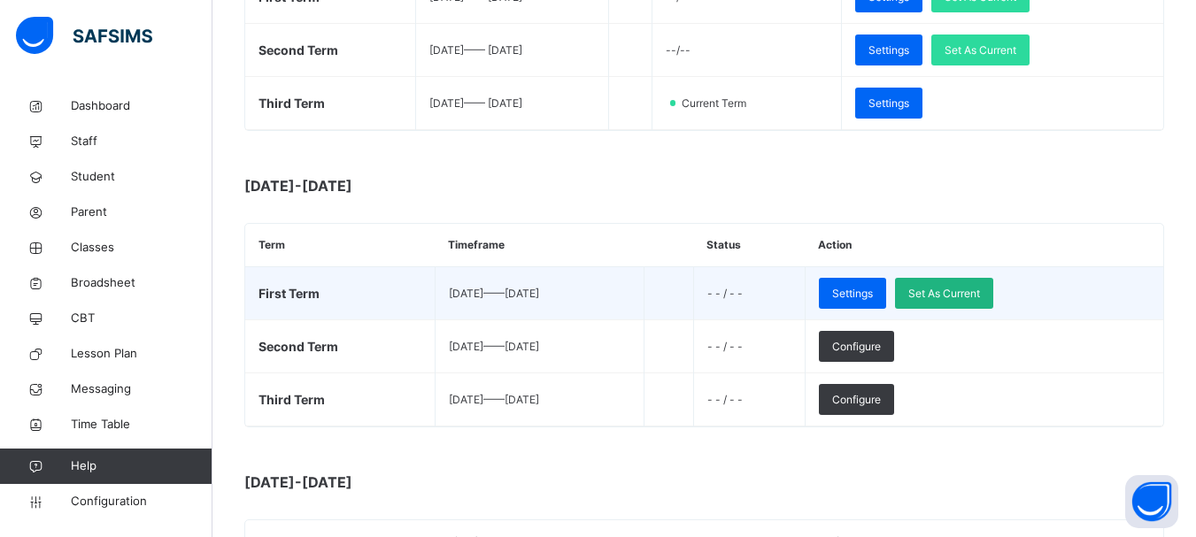
click at [980, 293] on span "Set As Current" at bounding box center [944, 294] width 72 height 16
click at [980, 289] on span "Set As Current" at bounding box center [944, 294] width 72 height 16
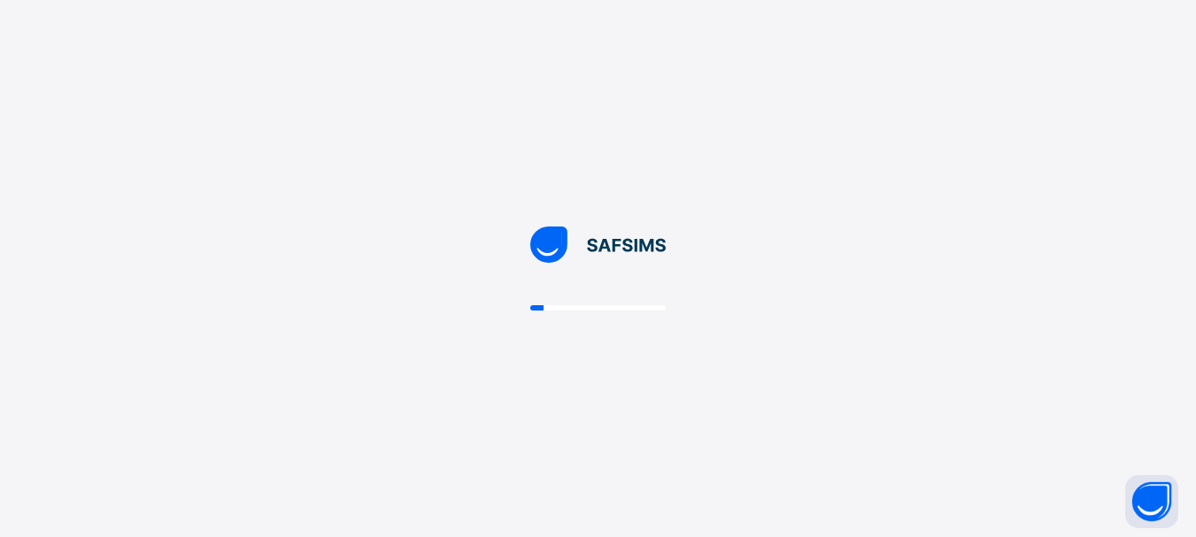
scroll to position [0, 0]
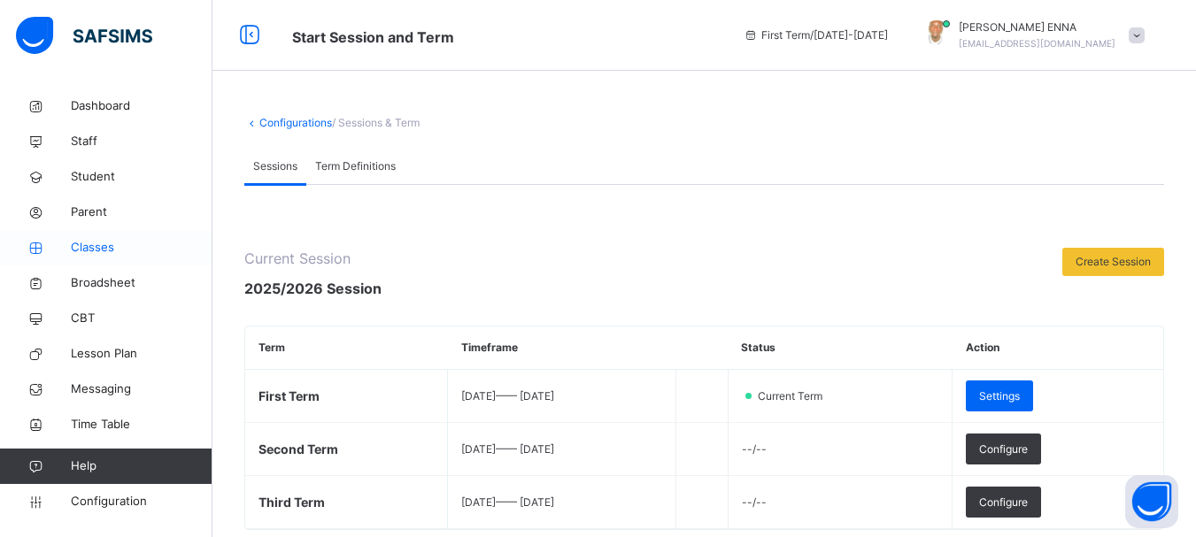
click at [96, 247] on span "Classes" at bounding box center [142, 248] width 142 height 18
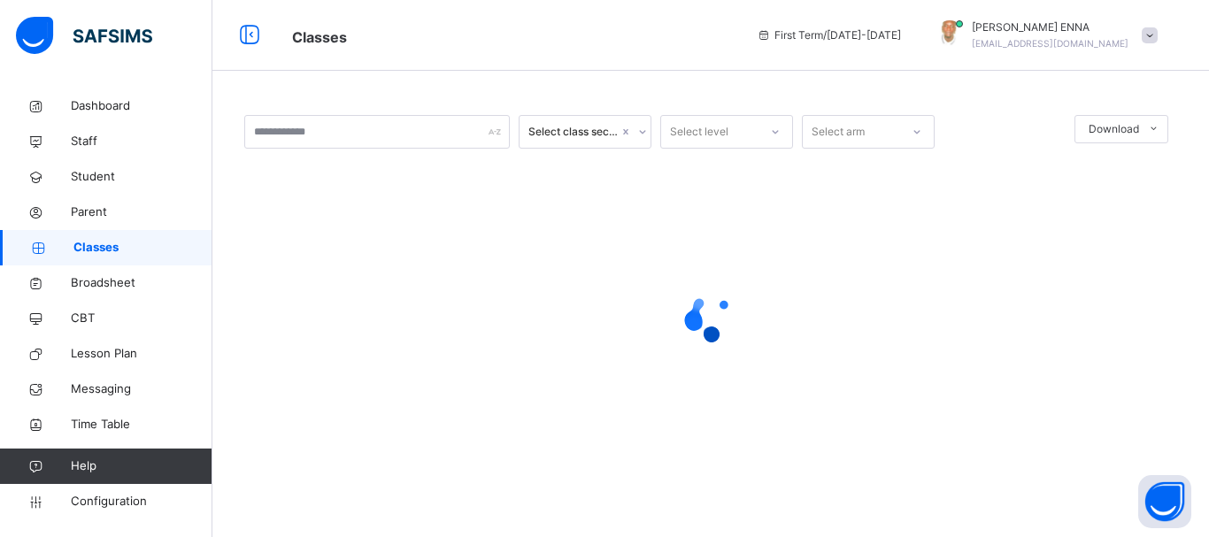
click at [883, 351] on div at bounding box center [710, 316] width 933 height 71
drag, startPoint x: 883, startPoint y: 351, endPoint x: 744, endPoint y: 438, distance: 163.8
click at [883, 351] on div at bounding box center [710, 316] width 933 height 71
click at [760, 523] on div "Select class section Select level Select arm Download Pdf Report Excel Report ×…" at bounding box center [710, 268] width 997 height 537
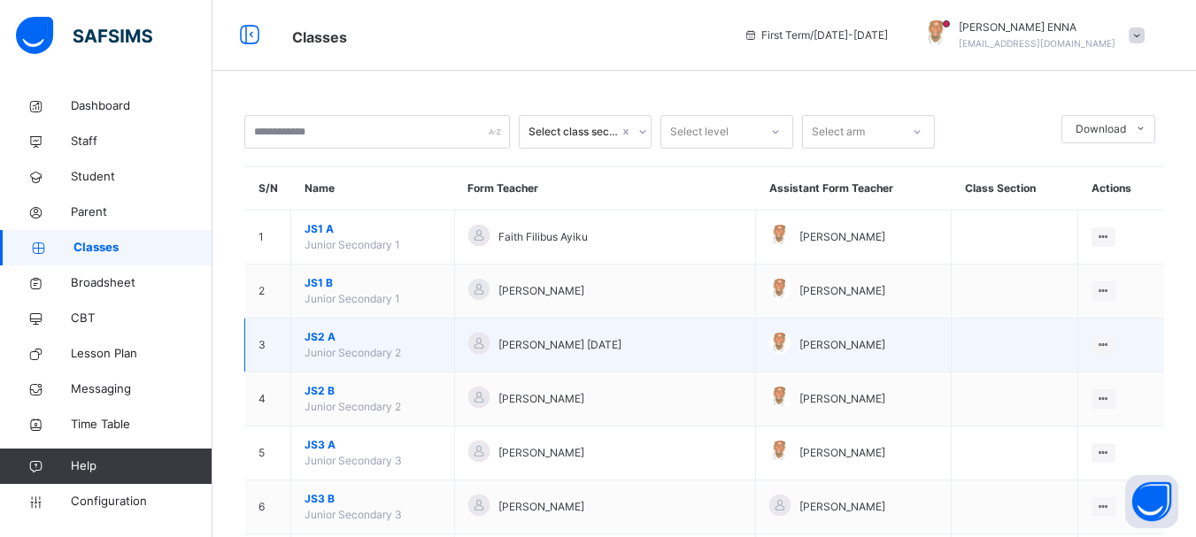
click at [320, 337] on span "JS2 A" at bounding box center [373, 337] width 136 height 16
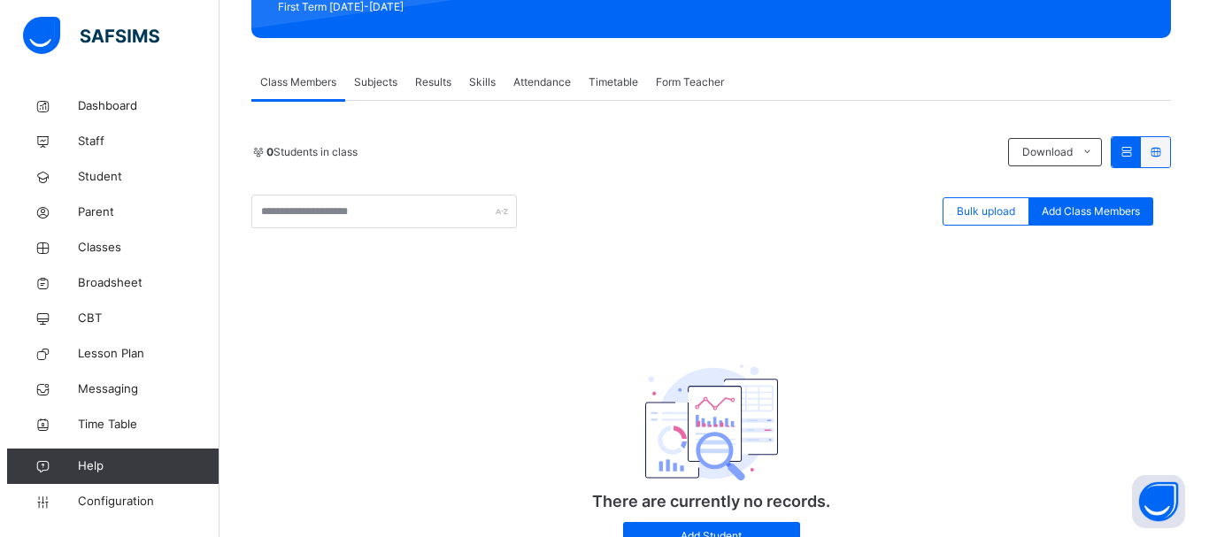
scroll to position [262, 0]
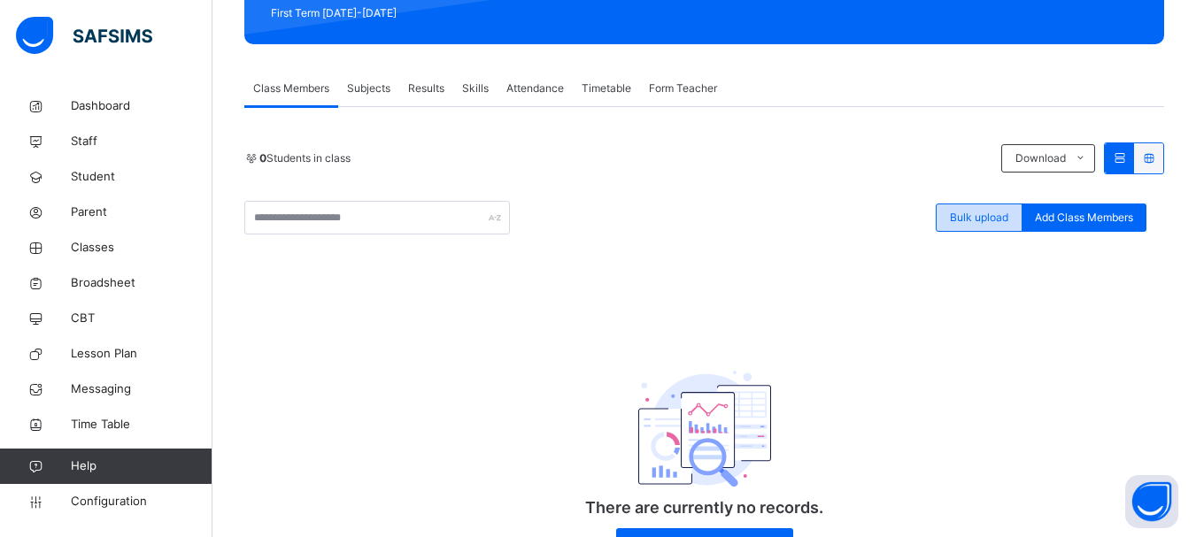
click at [1002, 222] on span "Bulk upload" at bounding box center [979, 218] width 58 height 16
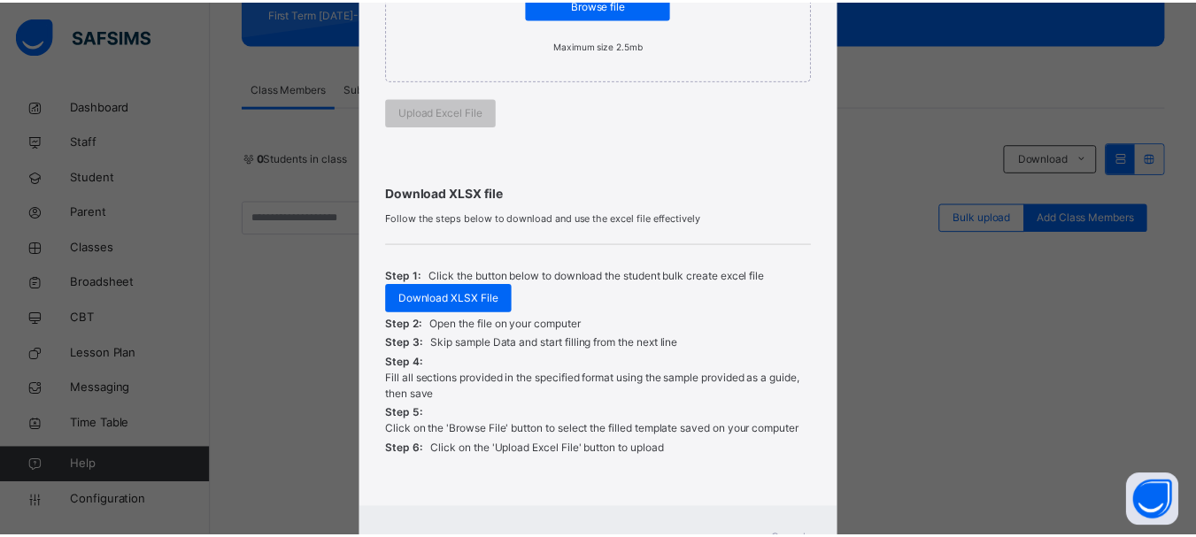
scroll to position [513, 0]
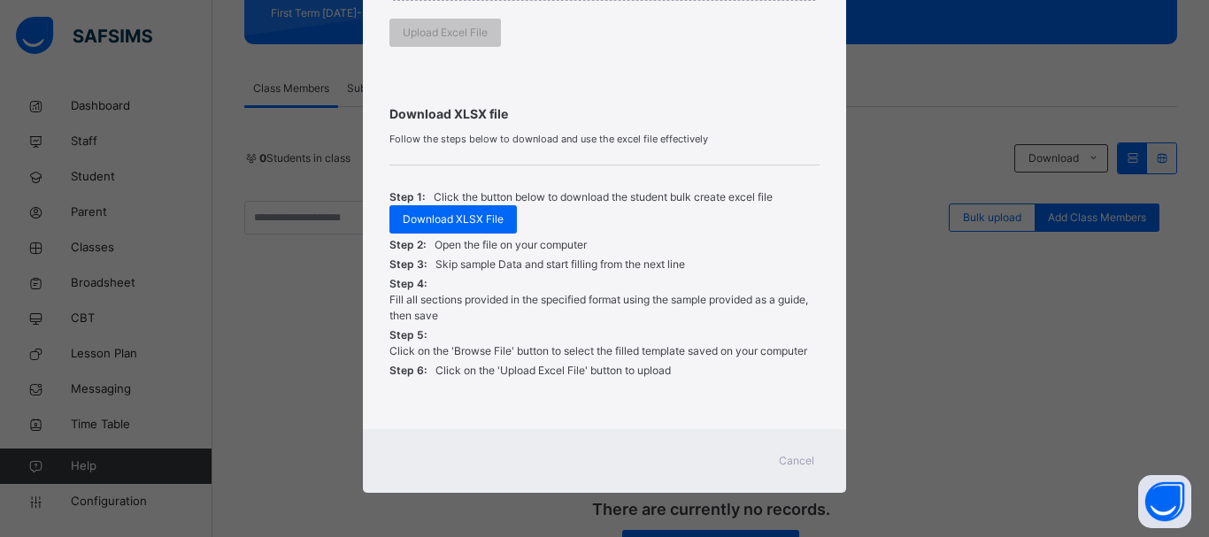
click at [799, 461] on span "Cancel" at bounding box center [796, 461] width 35 height 16
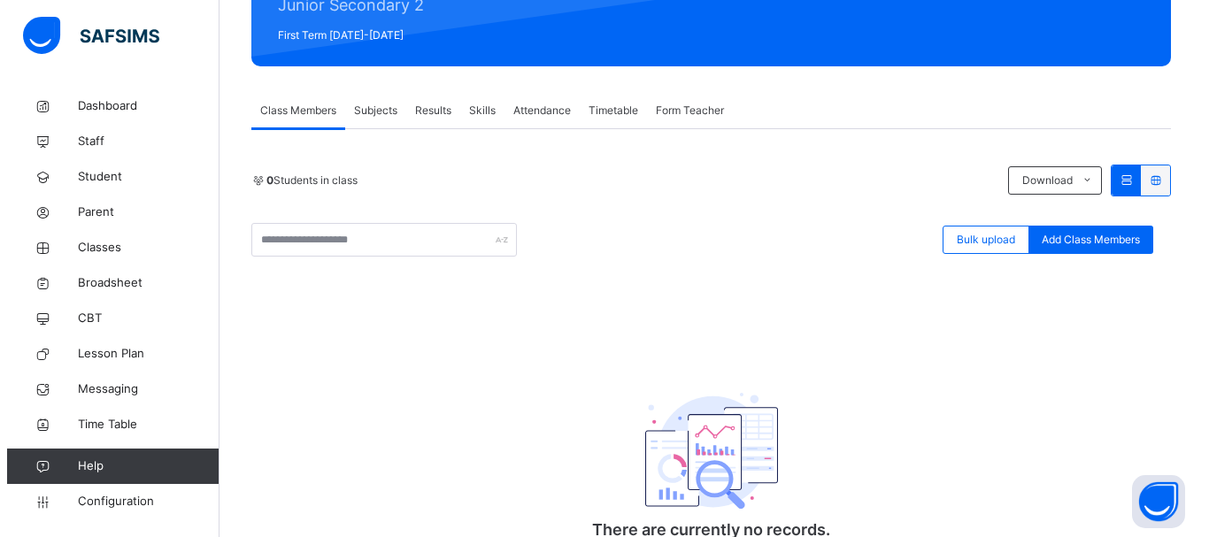
scroll to position [244, 0]
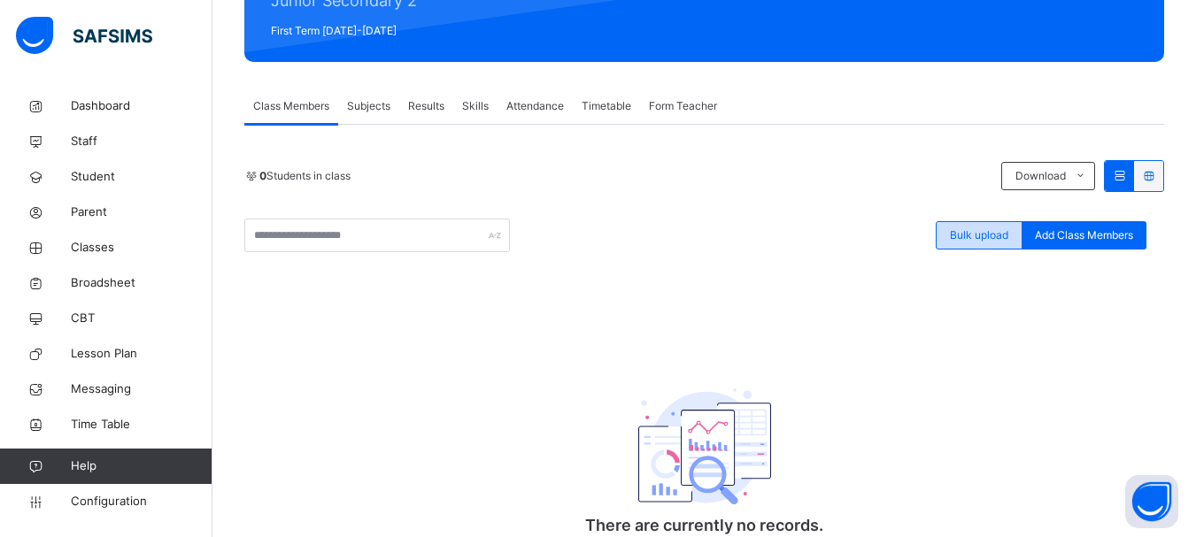
click at [999, 237] on span "Bulk upload" at bounding box center [979, 236] width 58 height 16
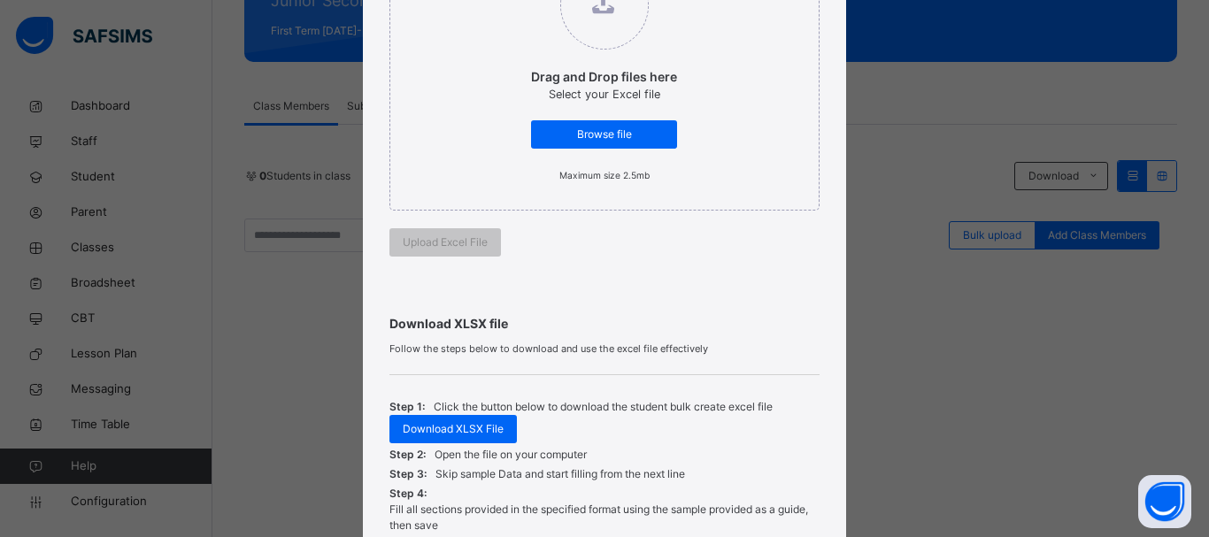
scroll to position [197, 0]
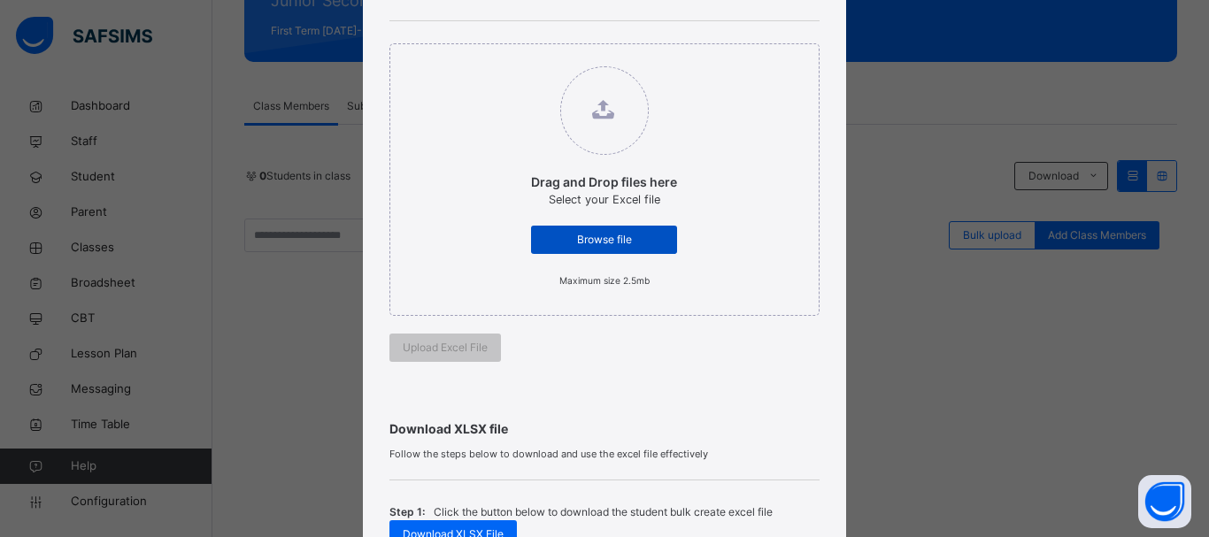
click at [641, 234] on span "Browse file" at bounding box center [604, 240] width 120 height 16
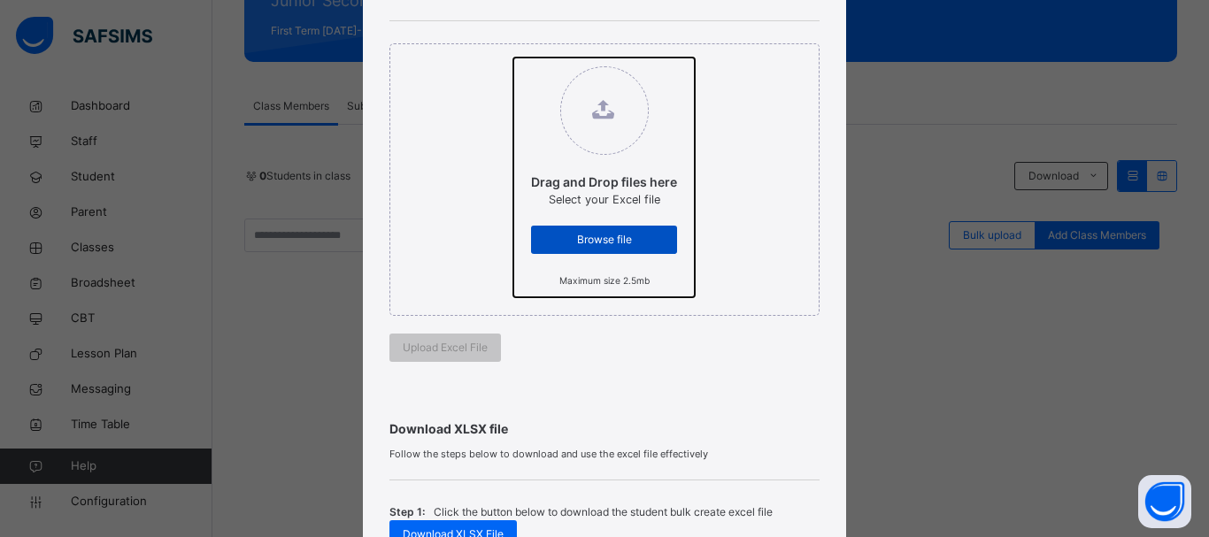
click at [513, 58] on input "Drag and Drop files here Select your Excel file Browse file Maximum size 2.5mb" at bounding box center [513, 58] width 0 height 0
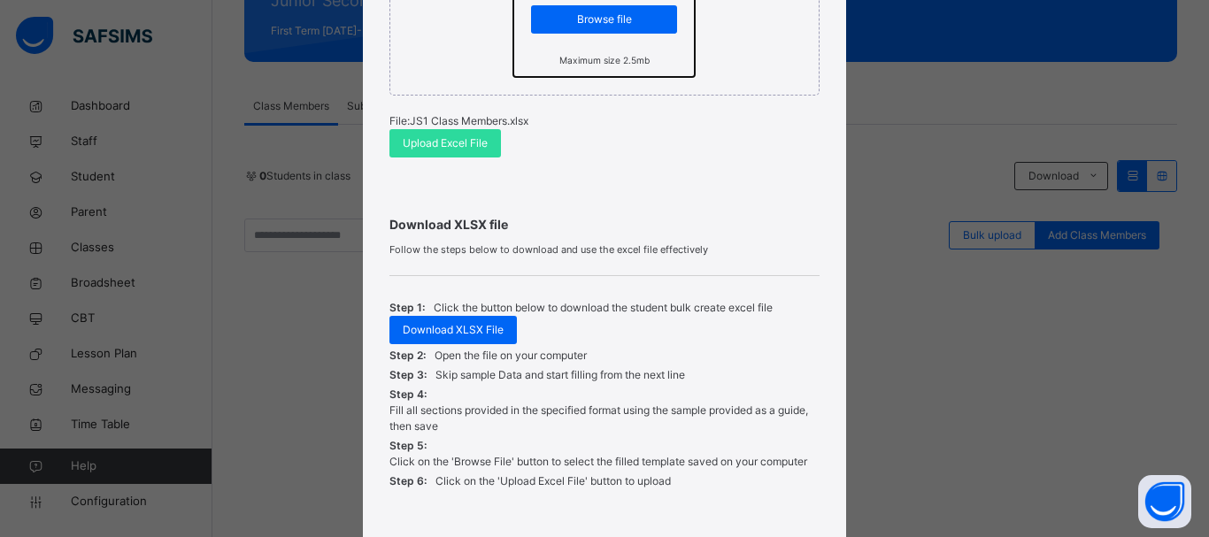
scroll to position [411, 0]
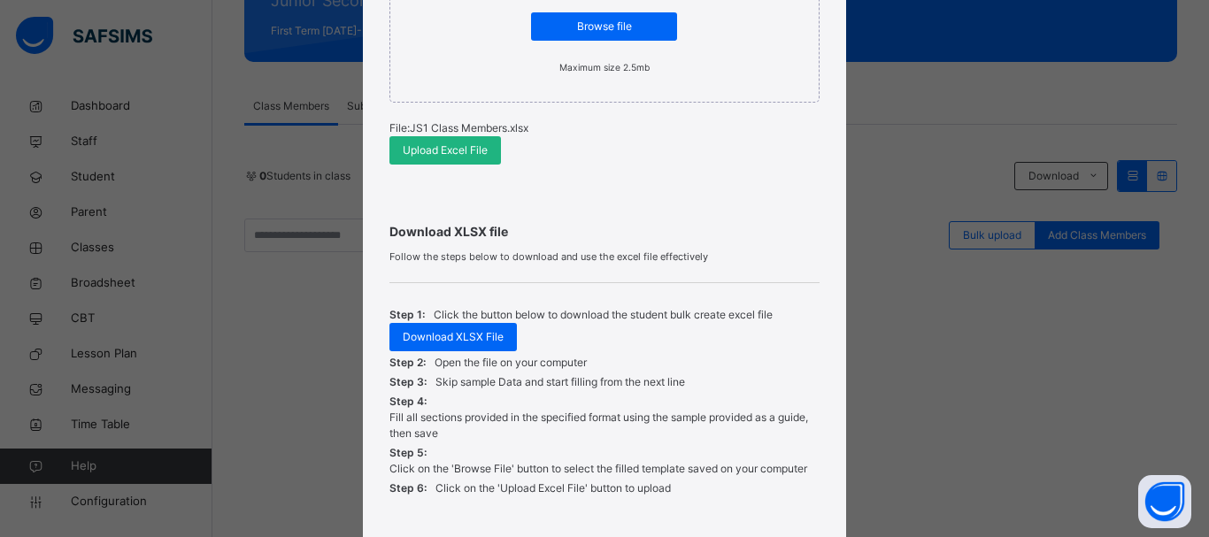
click at [465, 150] on span "Upload Excel File" at bounding box center [445, 151] width 85 height 16
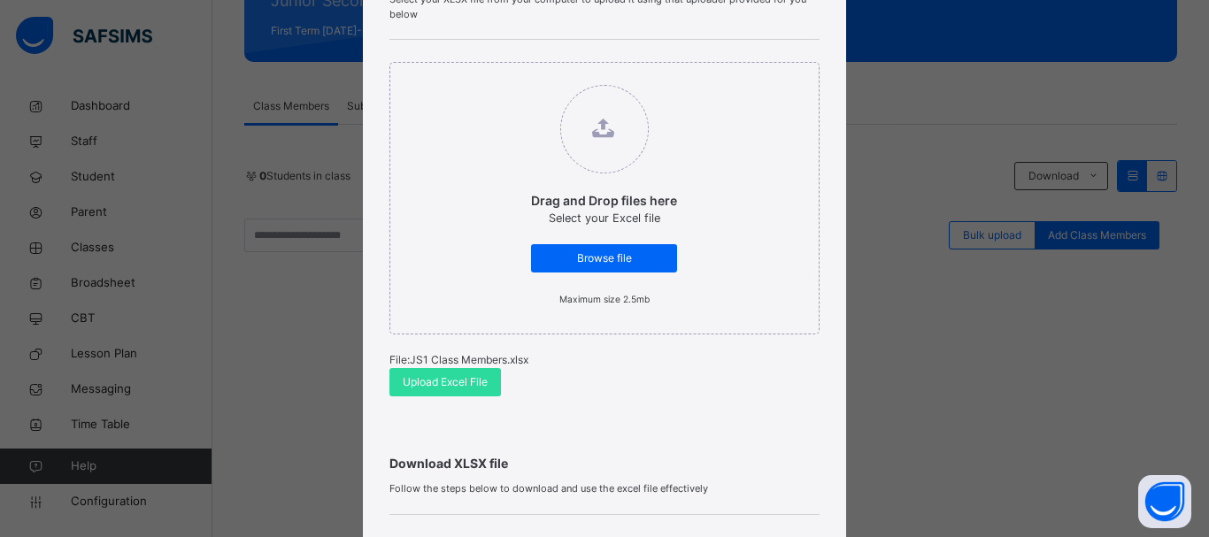
scroll to position [181, 0]
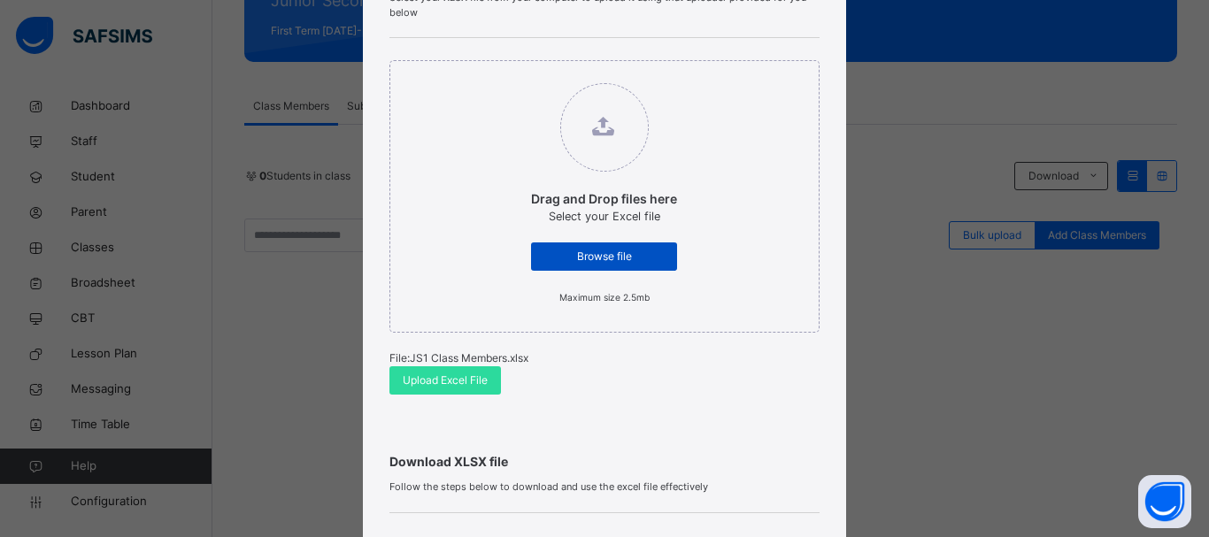
click at [609, 253] on span "Browse file" at bounding box center [604, 257] width 120 height 16
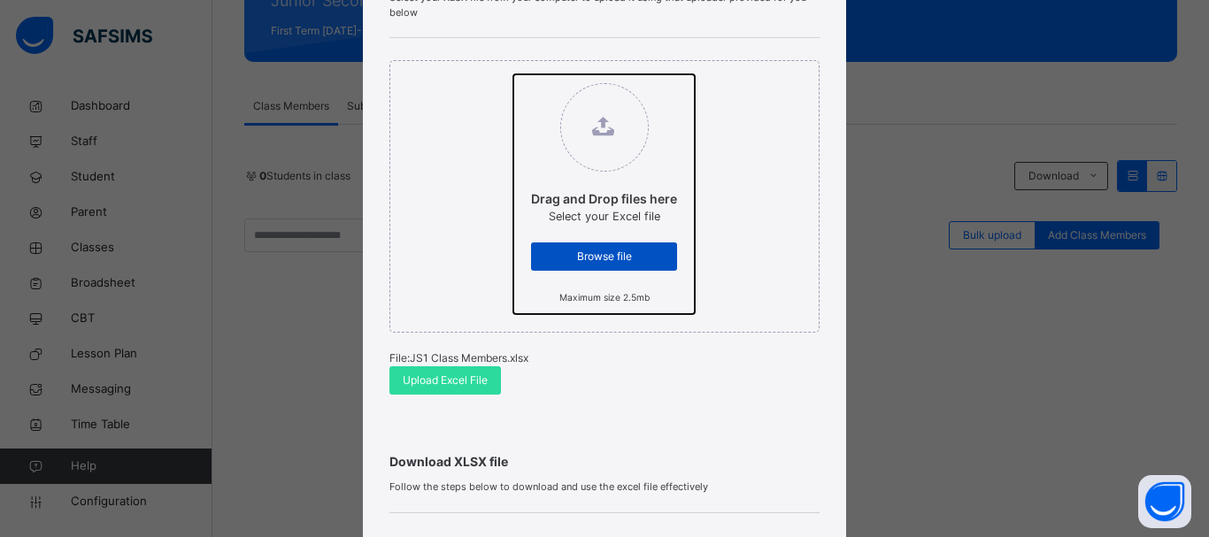
click at [513, 74] on input "Drag and Drop files here Select your Excel file Browse file Maximum size 2.5mb" at bounding box center [513, 74] width 0 height 0
type input "**********"
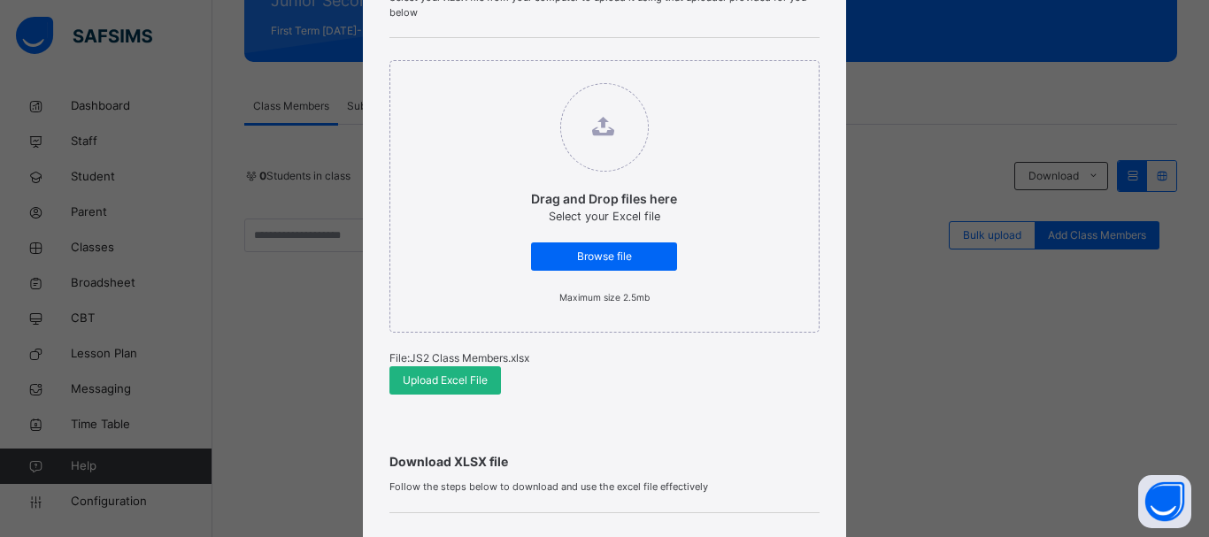
click at [456, 374] on span "Upload Excel File" at bounding box center [445, 381] width 85 height 16
click at [466, 385] on span "Upload Excel File" at bounding box center [445, 381] width 85 height 16
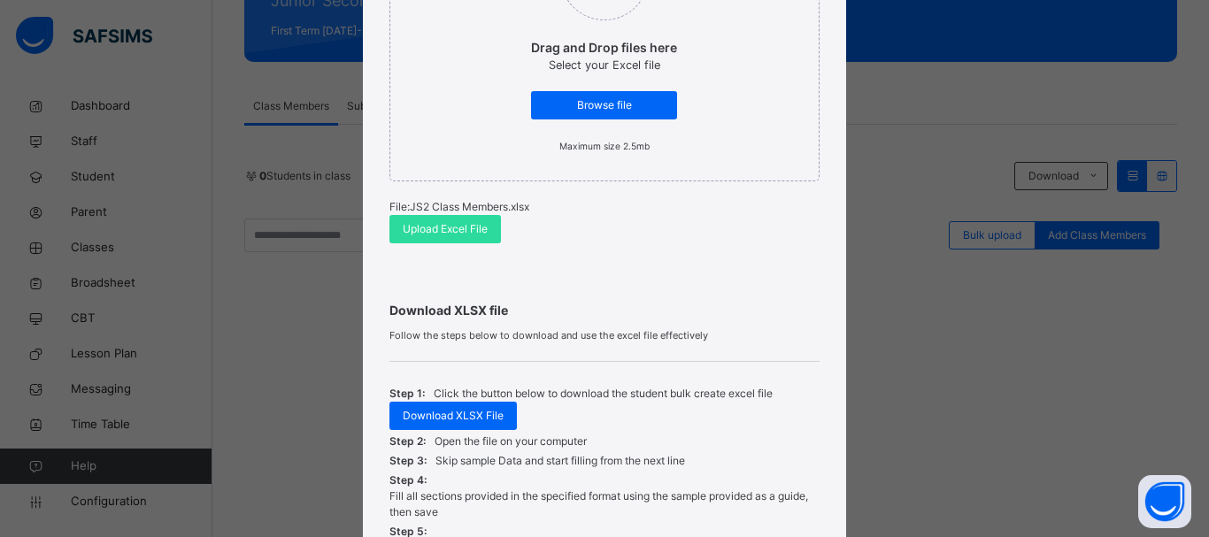
scroll to position [243, 0]
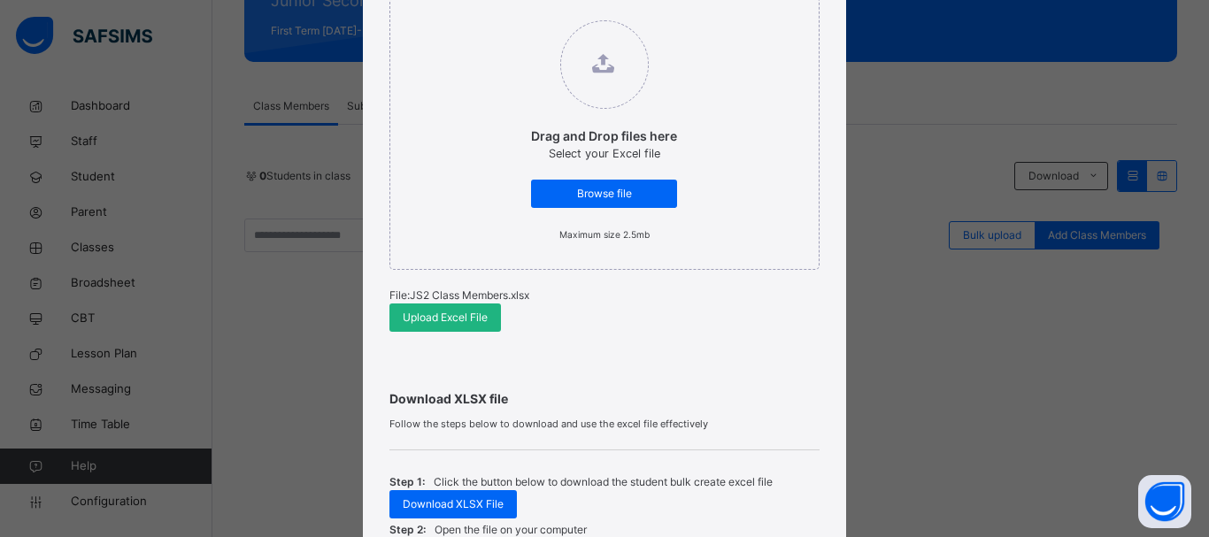
click at [451, 317] on span "Upload Excel File" at bounding box center [445, 318] width 85 height 16
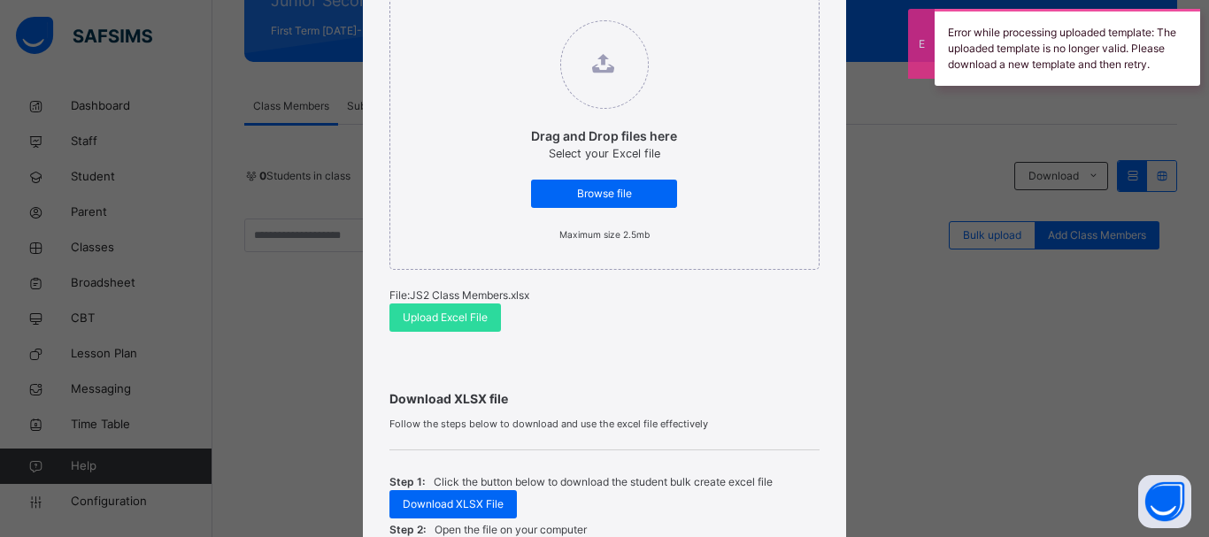
click at [820, 374] on div "Bulk Upload Student Upload XLSX File Select your XLSX file from your computer t…" at bounding box center [604, 258] width 483 height 914
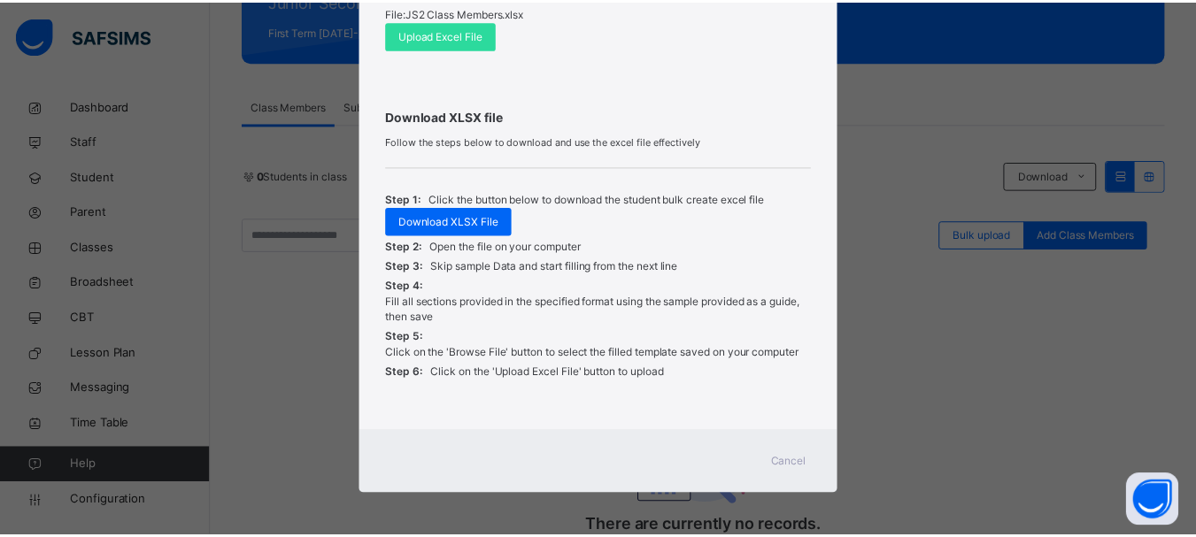
scroll to position [528, 0]
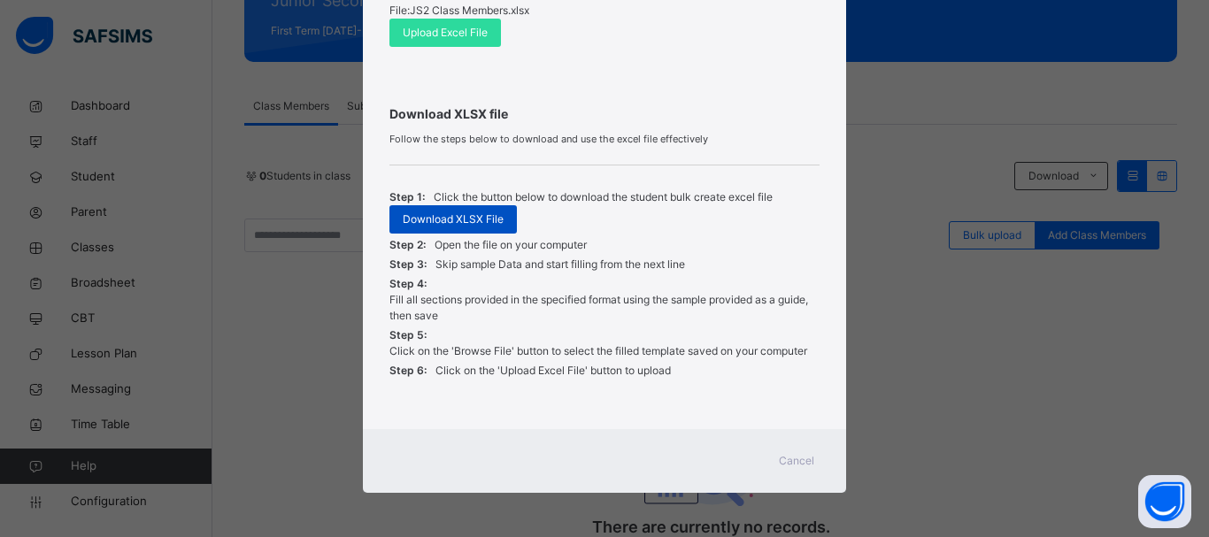
click at [474, 212] on span "Download XLSX File" at bounding box center [453, 220] width 101 height 16
click at [455, 218] on span "Download XLSX File" at bounding box center [453, 220] width 101 height 16
click at [790, 458] on span "Cancel" at bounding box center [796, 461] width 35 height 16
